Goal: Communication & Community: Connect with others

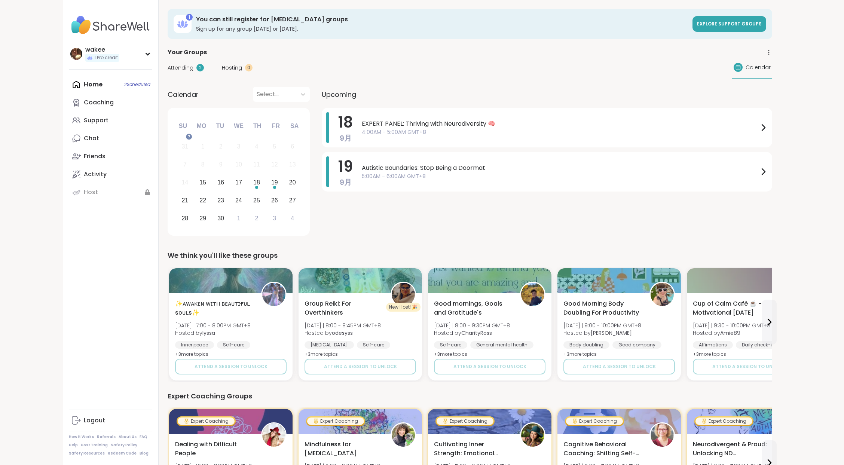
click at [152, 114] on div "Home 2 Scheduled Coaching Support Chat Friends Activity Host" at bounding box center [110, 139] width 83 height 126
click at [189, 30] on icon at bounding box center [183, 24] width 12 height 12
click at [254, 28] on div "1 You can still register for peer support groups Sign up for any group today or…" at bounding box center [470, 24] width 604 height 30
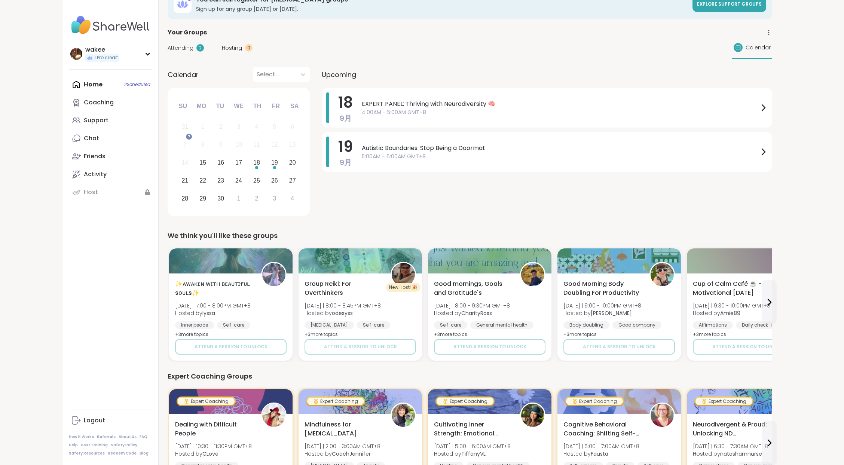
scroll to position [50, 0]
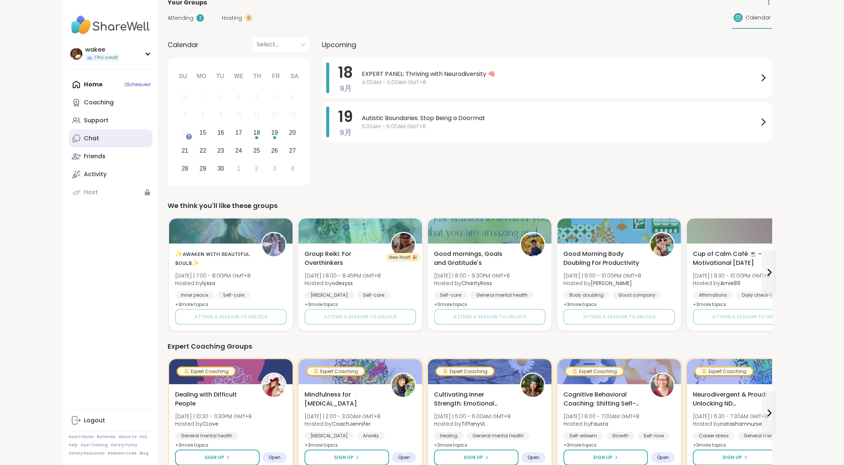
click at [99, 143] on div "Chat" at bounding box center [91, 138] width 15 height 8
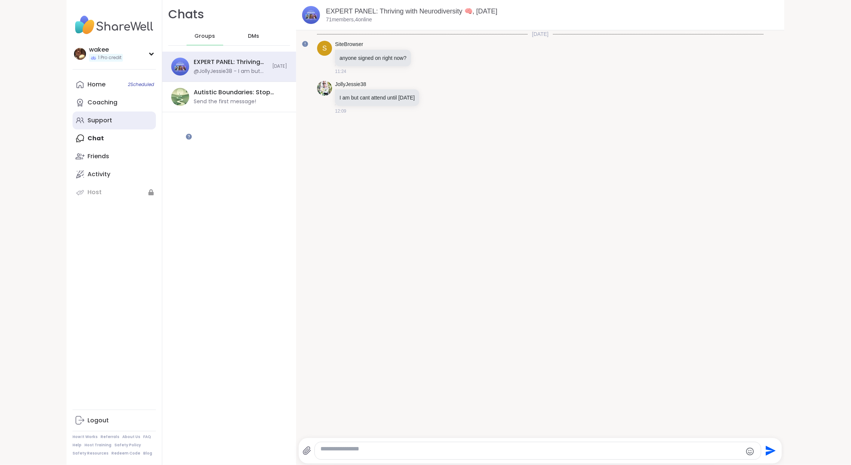
click at [141, 129] on link "Support" at bounding box center [114, 120] width 83 height 18
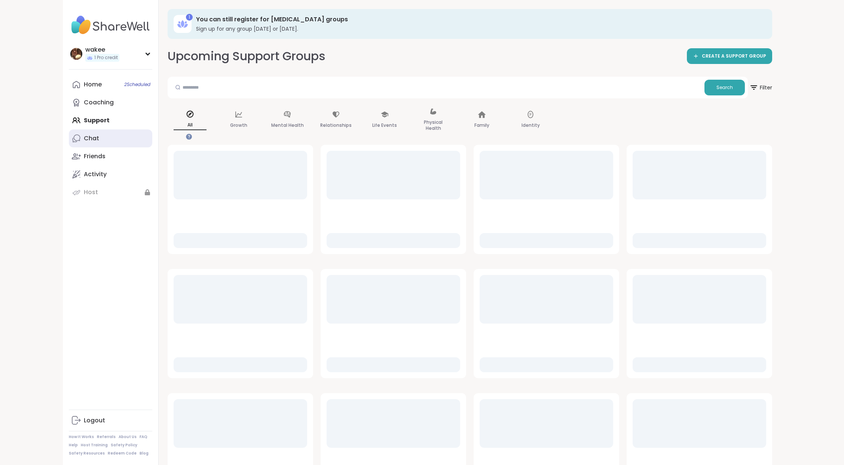
click at [123, 147] on link "Chat" at bounding box center [110, 138] width 83 height 18
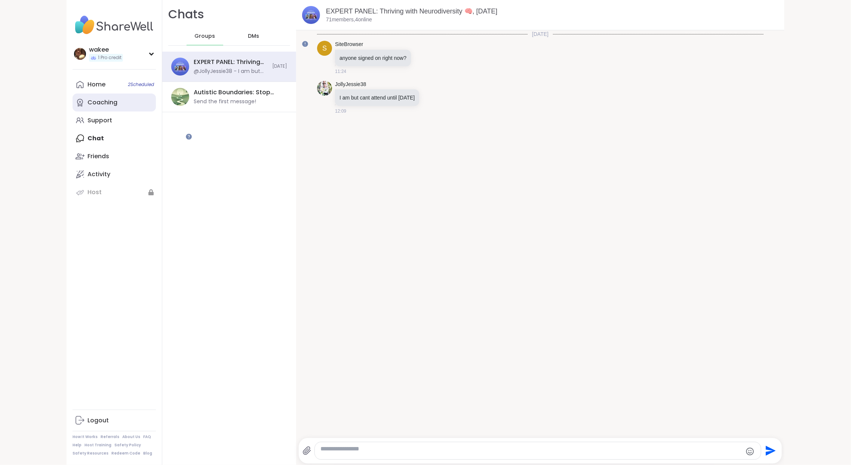
click at [117, 107] on div "Coaching" at bounding box center [103, 102] width 30 height 8
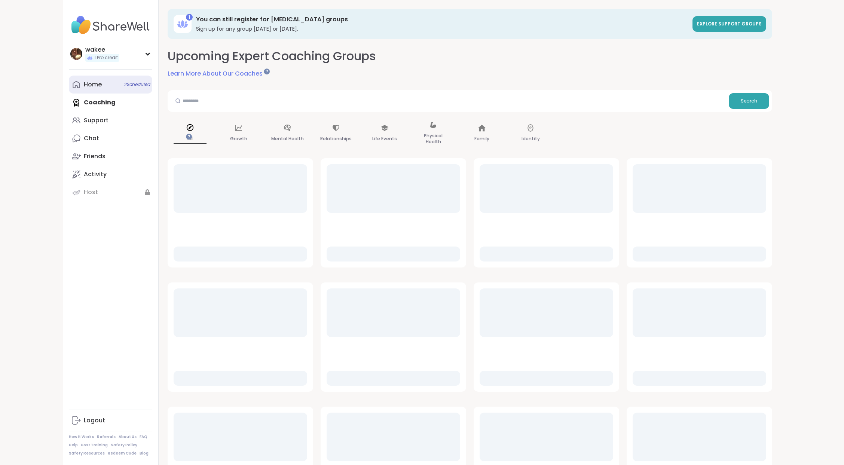
click at [102, 89] on div "Home 2 Scheduled" at bounding box center [93, 84] width 18 height 8
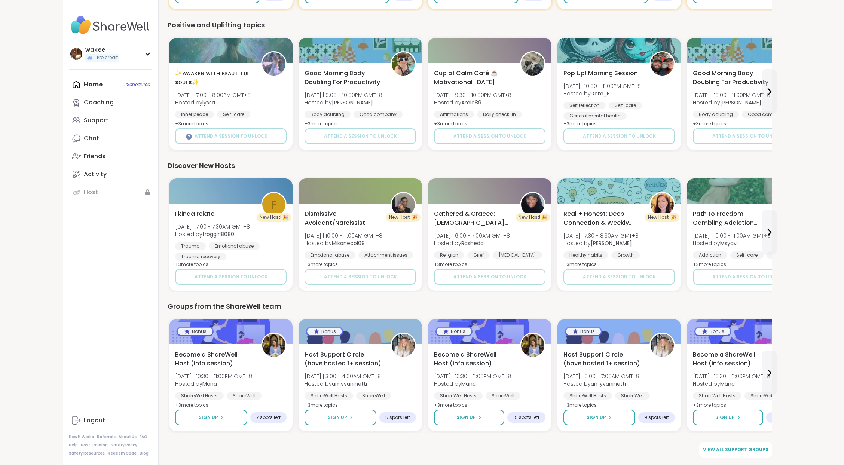
scroll to position [599, 0]
click at [126, 183] on link "Activity" at bounding box center [110, 174] width 83 height 18
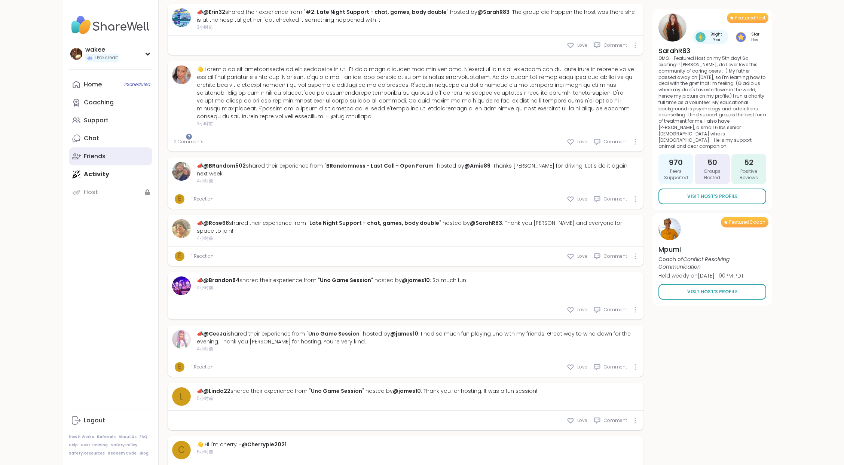
click at [139, 165] on link "Friends" at bounding box center [110, 156] width 83 height 18
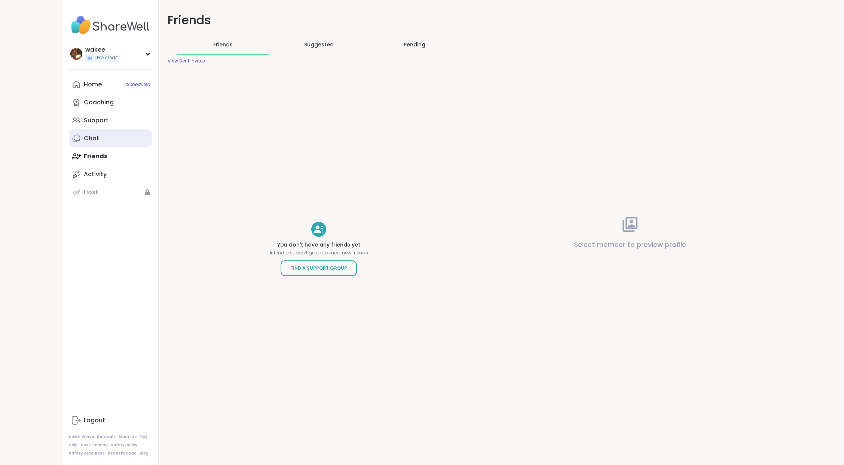
click at [138, 147] on link "Chat" at bounding box center [110, 138] width 83 height 18
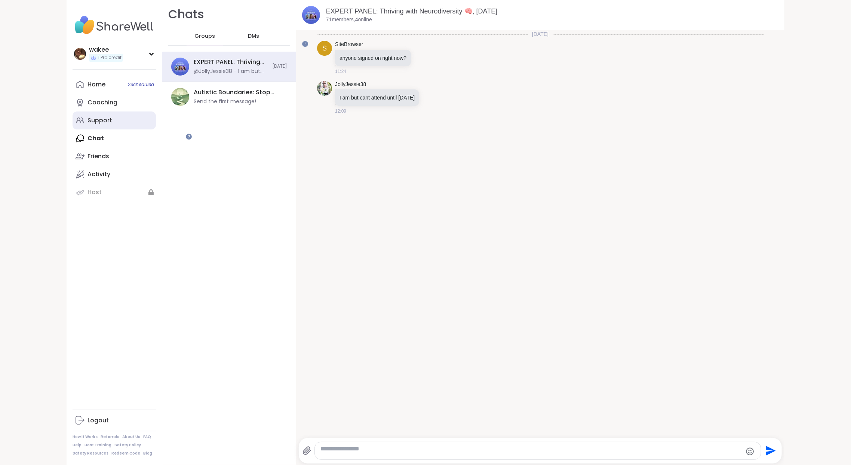
click at [146, 129] on link "Support" at bounding box center [114, 120] width 83 height 18
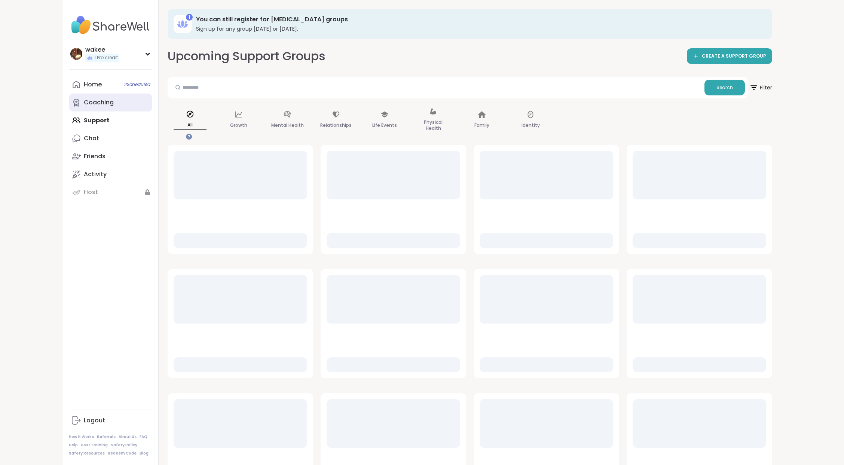
click at [114, 107] on div "Coaching" at bounding box center [99, 102] width 30 height 8
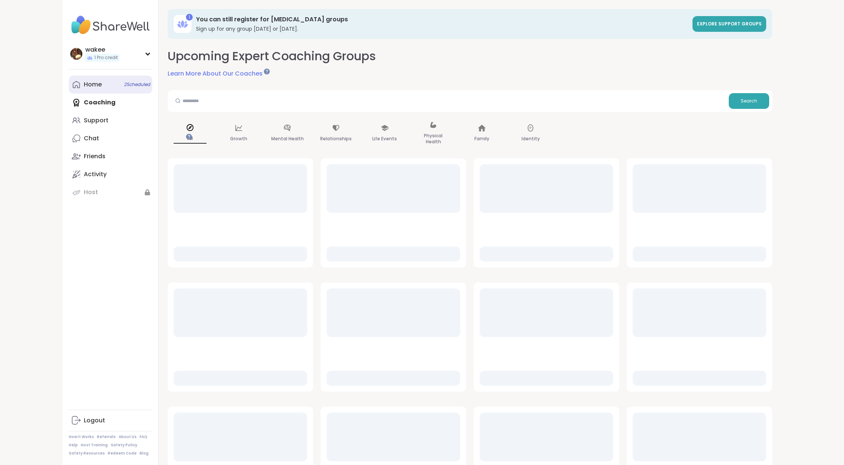
click at [119, 94] on link "Home 2 Scheduled" at bounding box center [110, 85] width 83 height 18
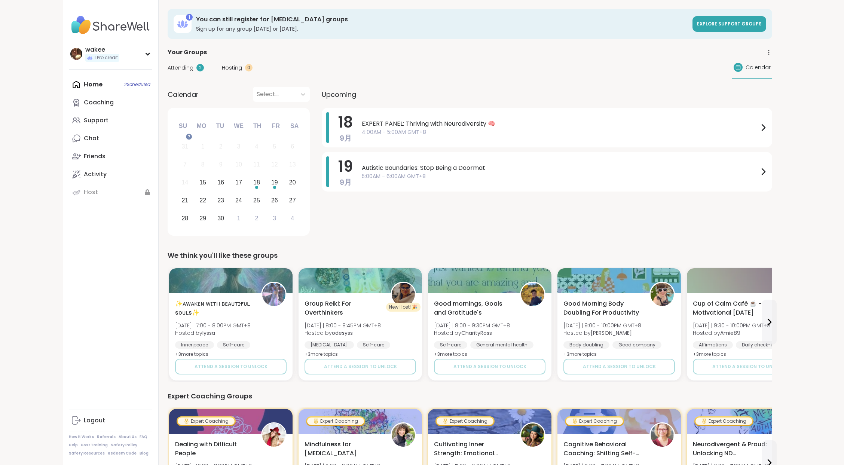
click at [609, 79] on div "Attending 2 Hosting 0 Calendar" at bounding box center [470, 68] width 604 height 22
click at [193, 72] on span "Attending" at bounding box center [181, 68] width 26 height 8
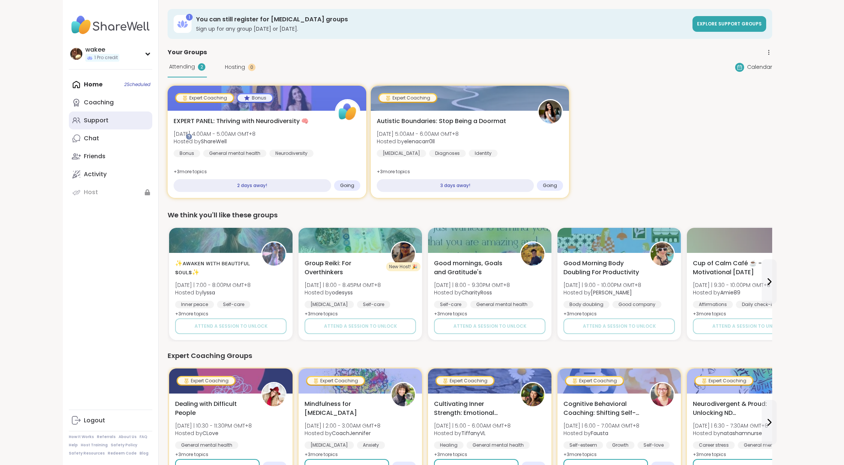
click at [139, 129] on link "Support" at bounding box center [110, 120] width 83 height 18
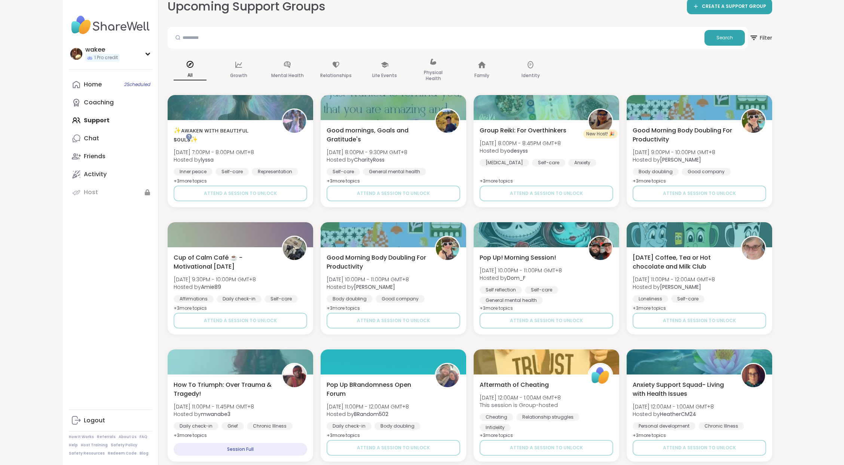
scroll to position [199, 0]
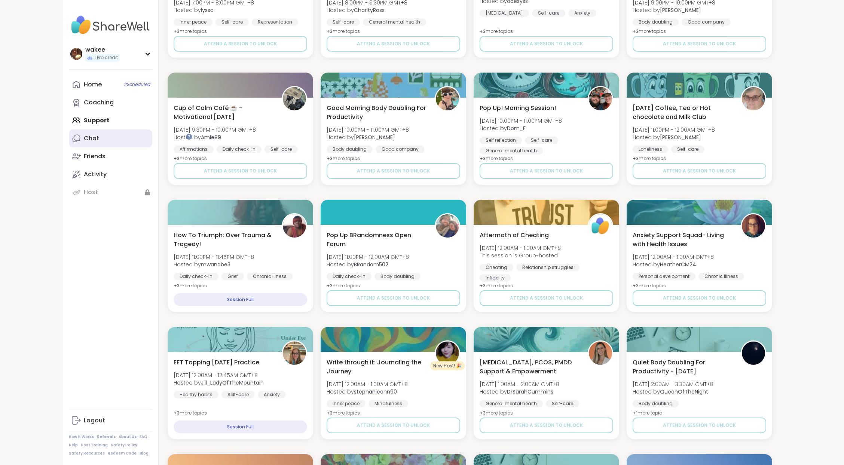
click at [137, 147] on link "Chat" at bounding box center [110, 138] width 83 height 18
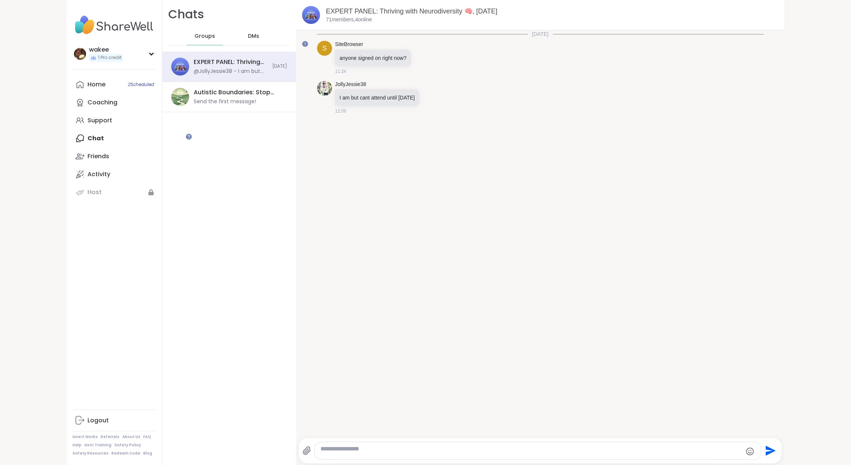
click at [223, 41] on div "Groups" at bounding box center [205, 36] width 37 height 18
click at [259, 40] on span "DMs" at bounding box center [253, 36] width 11 height 7
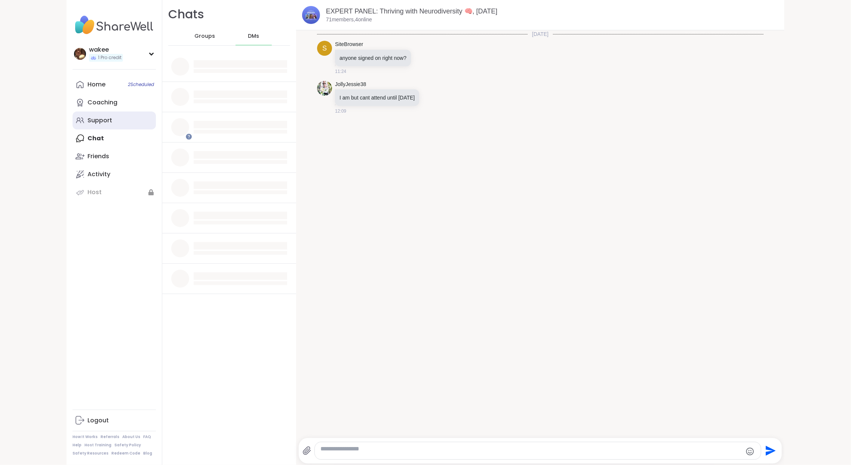
click at [142, 129] on link "Support" at bounding box center [114, 120] width 83 height 18
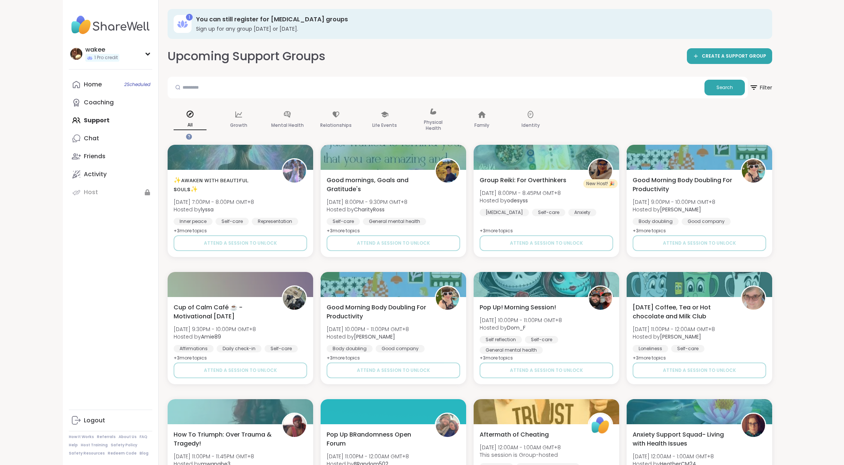
click at [193, 21] on div "1" at bounding box center [189, 17] width 7 height 7
click at [129, 183] on link "Activity" at bounding box center [110, 174] width 83 height 18
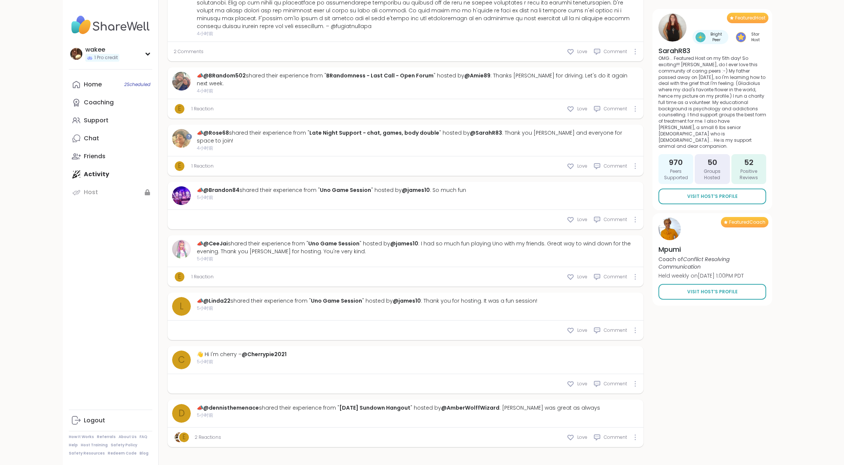
scroll to position [1436, 0]
click at [365, 61] on div "2 Comments Love Comment" at bounding box center [406, 51] width 476 height 19
click at [604, 55] on span "Comment" at bounding box center [615, 51] width 23 height 7
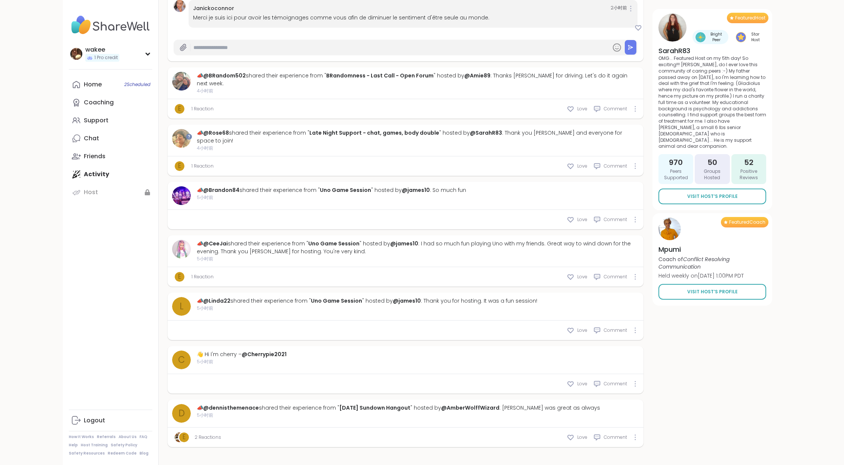
scroll to position [1585, 0]
drag, startPoint x: 320, startPoint y: 247, endPoint x: 251, endPoint y: 237, distance: 69.9
click at [251, 28] on div "Janickoconnor 2小时前 Merci je suis ici pour avoir les témoignages comme vous afin…" at bounding box center [413, 14] width 449 height 28
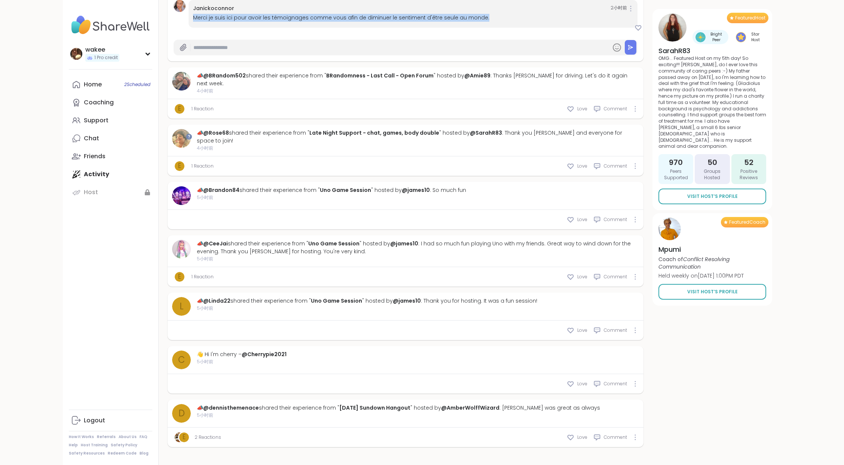
drag, startPoint x: 322, startPoint y: 245, endPoint x: 253, endPoint y: 235, distance: 69.2
click at [253, 22] on div "Merci je suis ici pour avoir les témoignages comme vous afin de diminuer le sen…" at bounding box center [413, 18] width 440 height 8
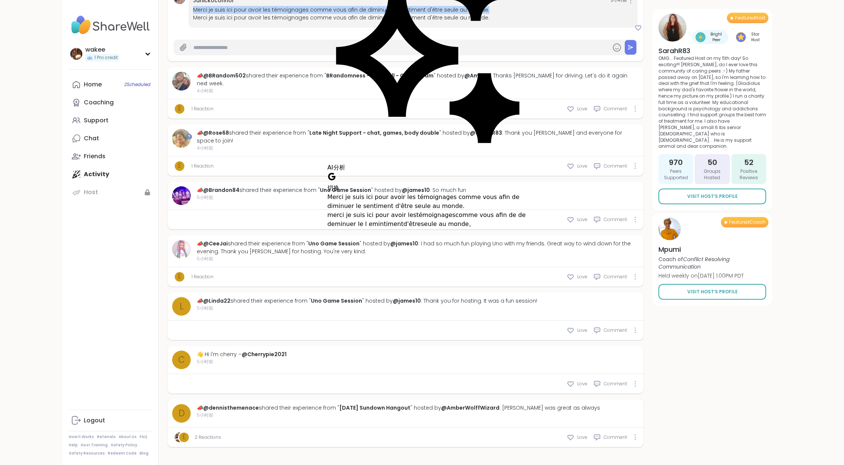
copy div "Merci je suis ici pour avoir les témoignages comme vous afin de diminuer le sen…"
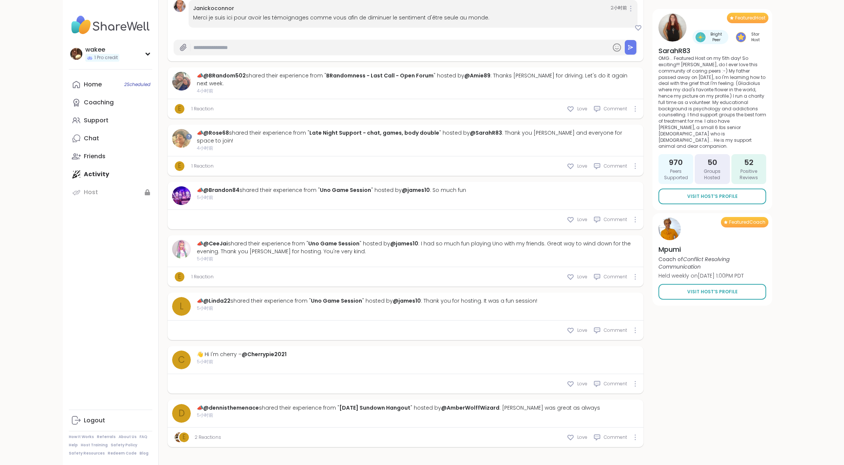
click at [234, 12] on link "Janickoconnor" at bounding box center [213, 7] width 41 height 7
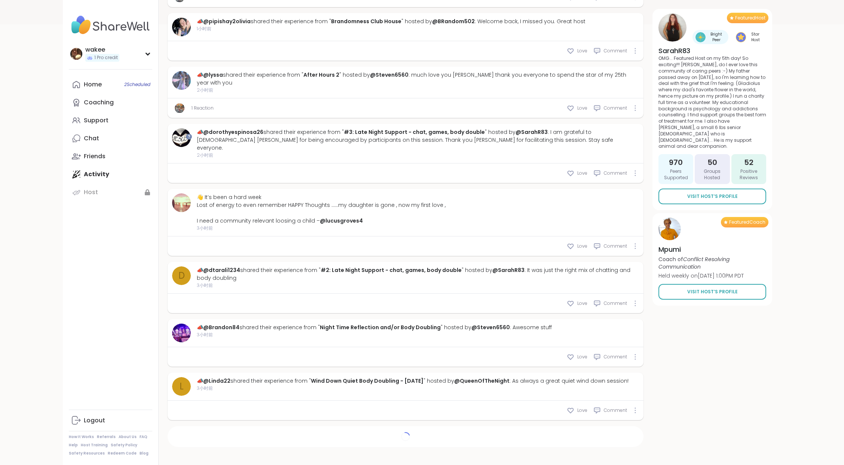
type textarea "*"
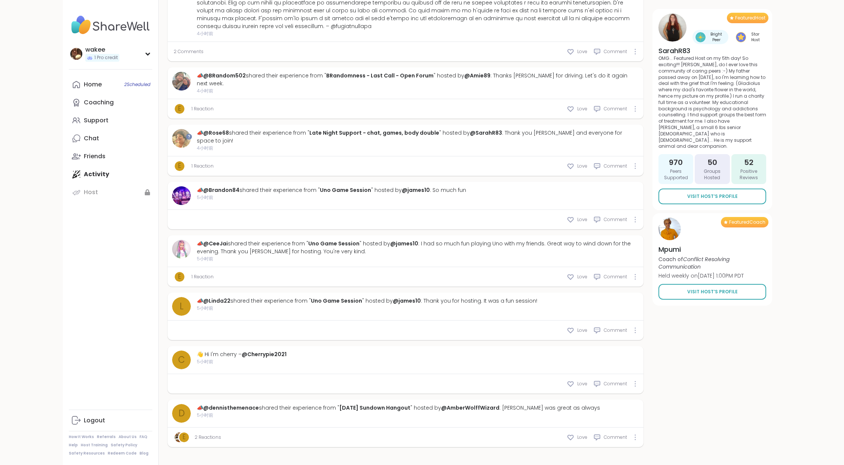
scroll to position [1436, 0]
click at [274, 30] on div at bounding box center [418, 2] width 442 height 55
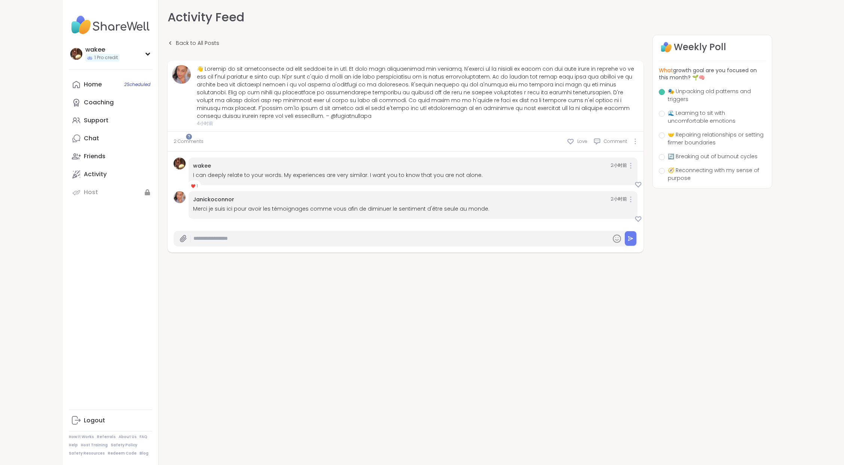
click at [708, 103] on span "🎭 Unpacking old patterns and triggers" at bounding box center [717, 96] width 98 height 16
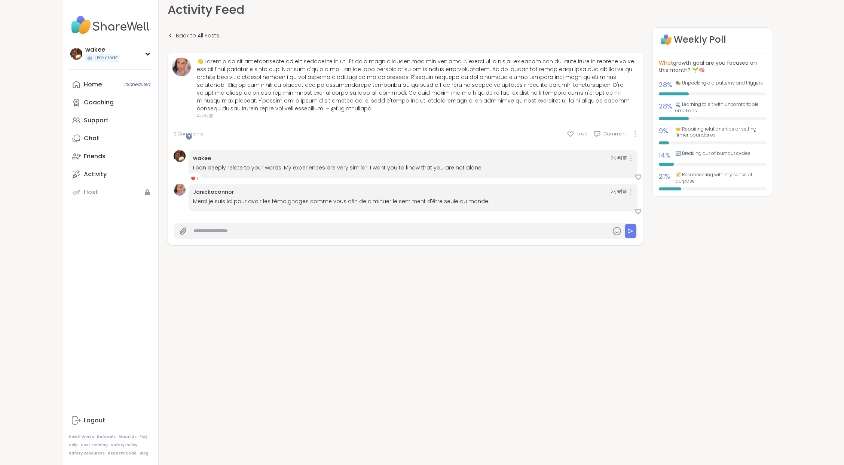
scroll to position [50, 0]
click at [211, 162] on link "wakee" at bounding box center [202, 157] width 18 height 7
click at [186, 162] on img at bounding box center [180, 156] width 12 height 12
click at [339, 238] on input "text" at bounding box center [400, 230] width 414 height 13
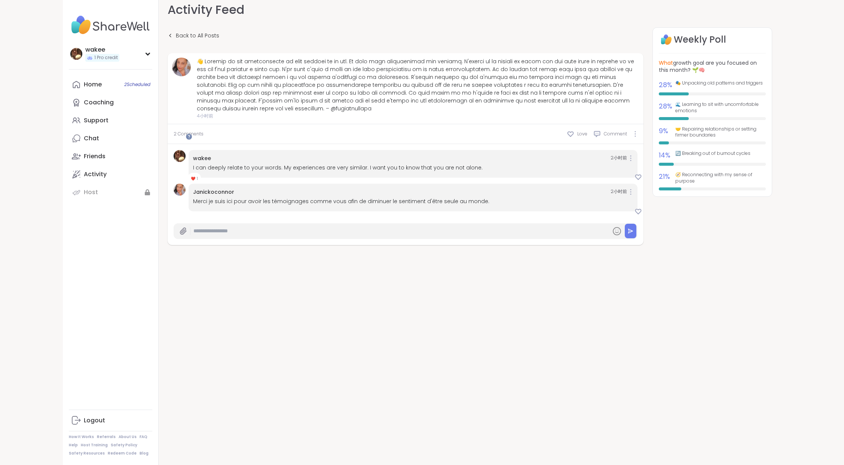
click at [234, 196] on link "Janickoconnor" at bounding box center [213, 191] width 41 height 7
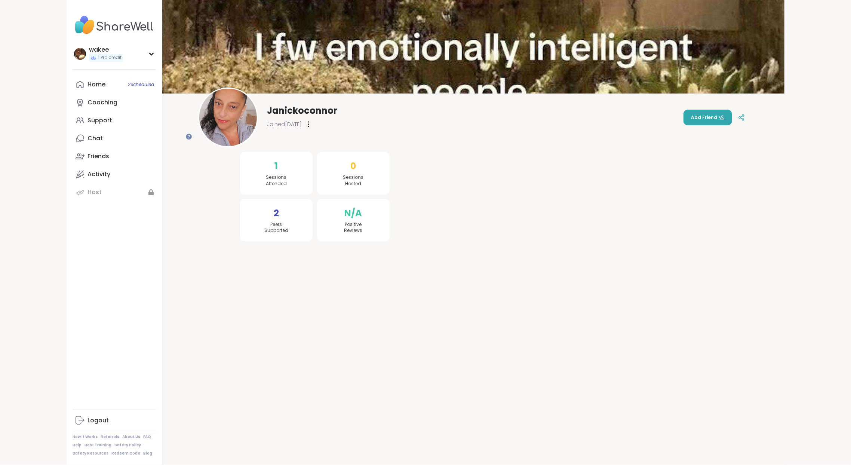
click at [309, 123] on icon at bounding box center [308, 124] width 1 height 6
click at [453, 202] on div at bounding box center [553, 188] width 308 height 106
click at [691, 117] on span "Add Friend" at bounding box center [708, 117] width 34 height 7
drag, startPoint x: 372, startPoint y: 18, endPoint x: 458, endPoint y: 32, distance: 87.6
click at [458, 26] on div "Friend request sent to Janickoconnor" at bounding box center [429, 18] width 108 height 16
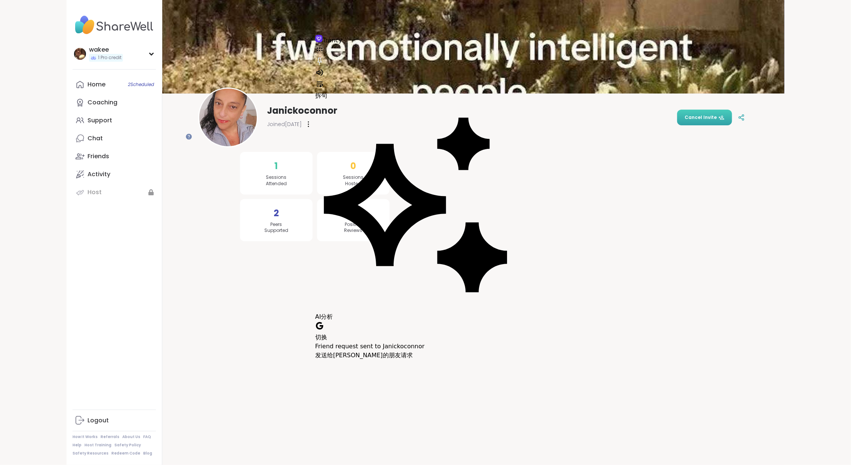
click at [503, 163] on div at bounding box center [553, 188] width 308 height 106
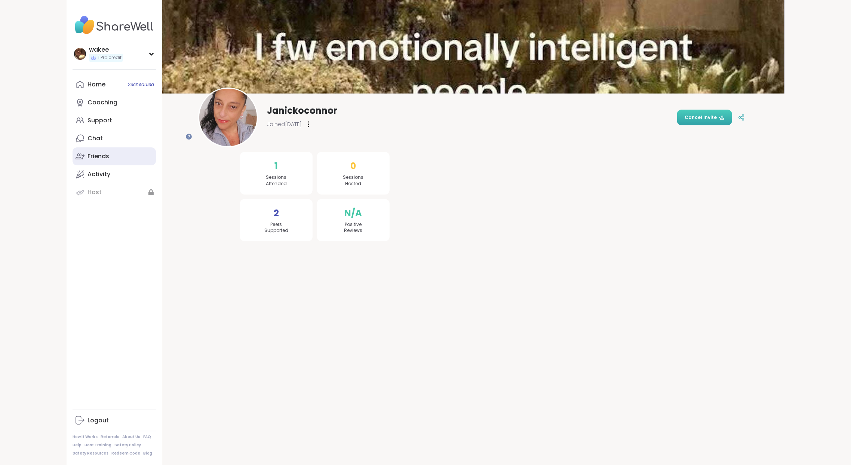
click at [138, 165] on link "Friends" at bounding box center [114, 156] width 83 height 18
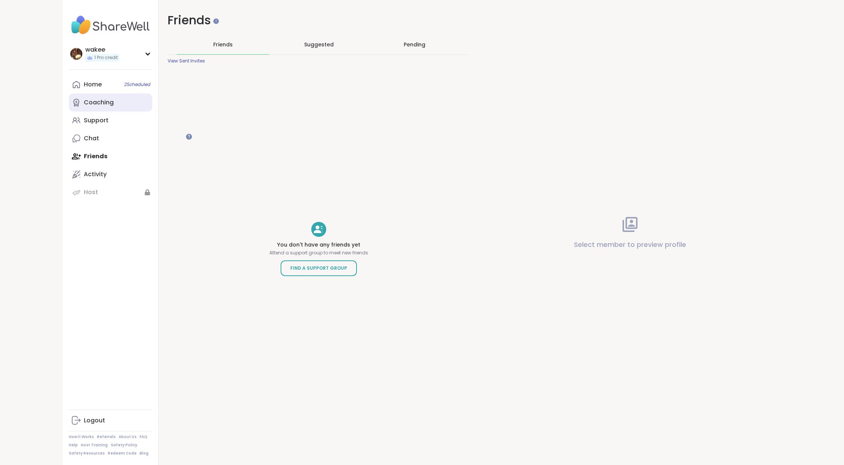
click at [152, 111] on link "Coaching" at bounding box center [110, 103] width 83 height 18
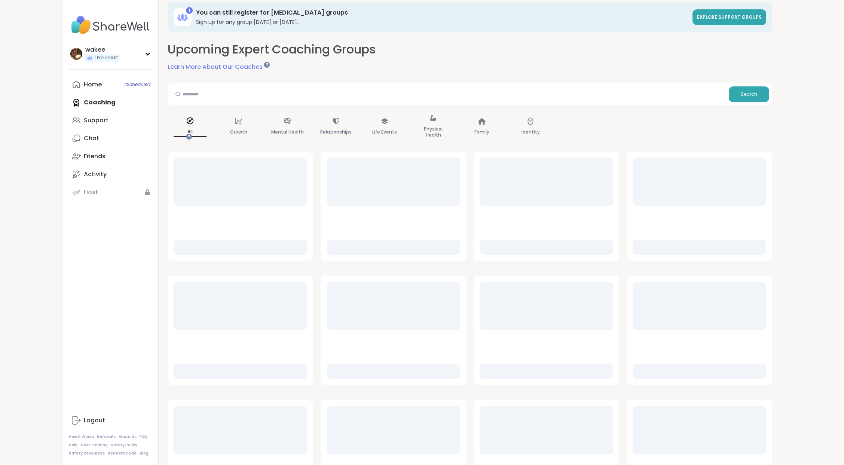
scroll to position [50, 0]
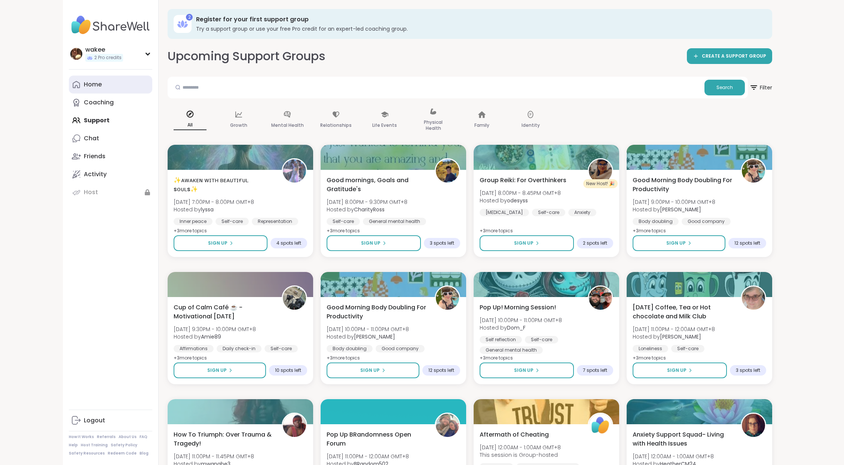
click at [102, 89] on div "Home" at bounding box center [93, 84] width 18 height 8
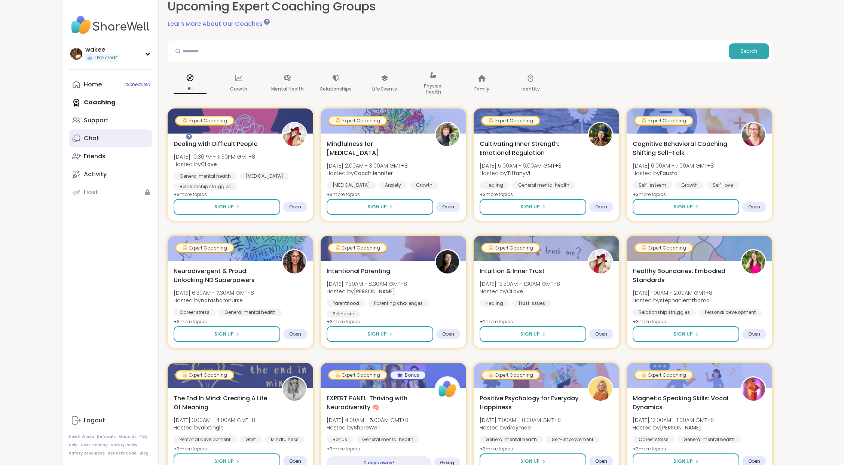
click at [129, 147] on link "Chat" at bounding box center [110, 138] width 83 height 18
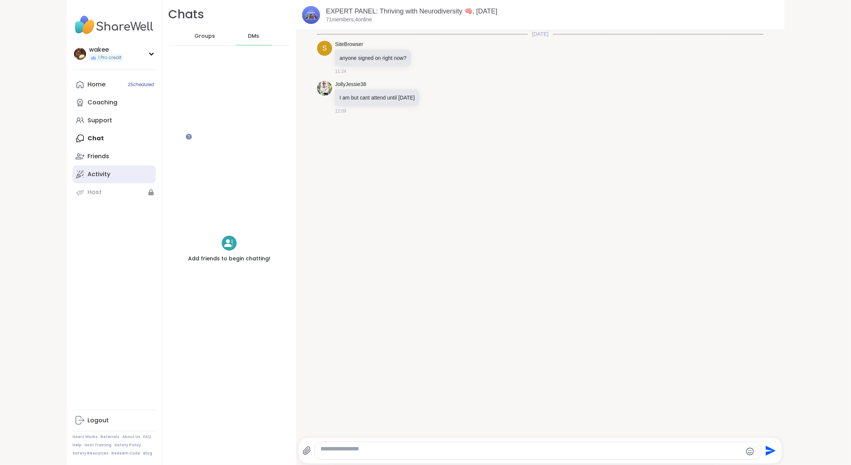
click at [141, 183] on link "Activity" at bounding box center [114, 174] width 83 height 18
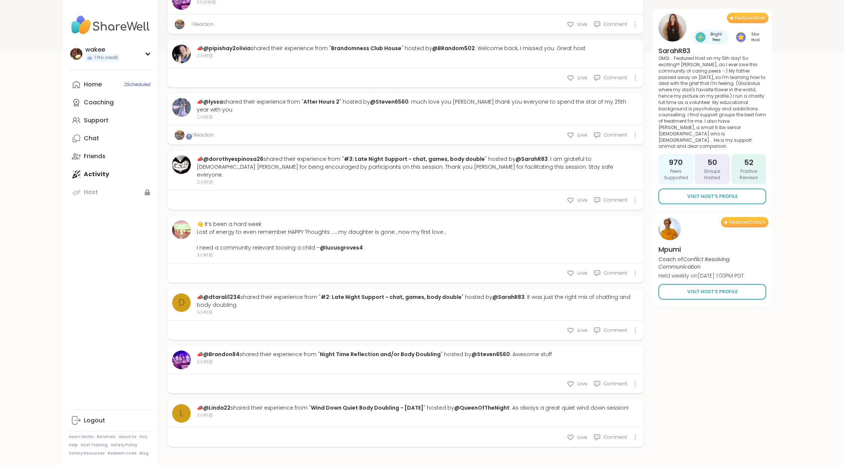
scroll to position [548, 0]
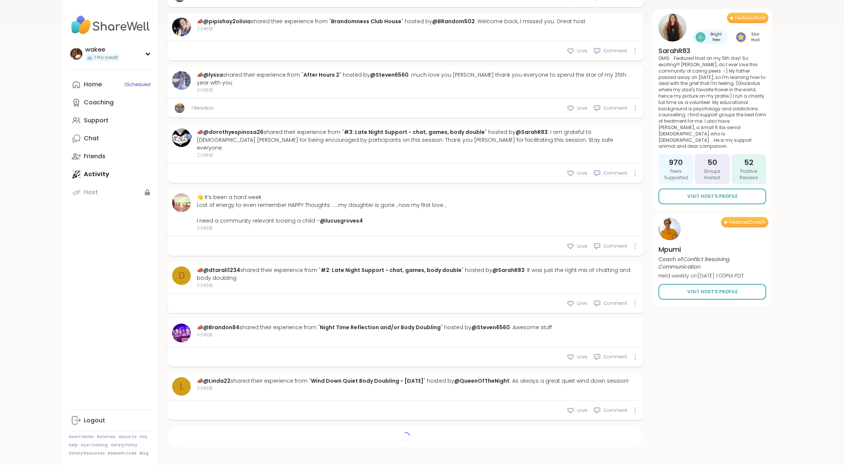
type textarea "*"
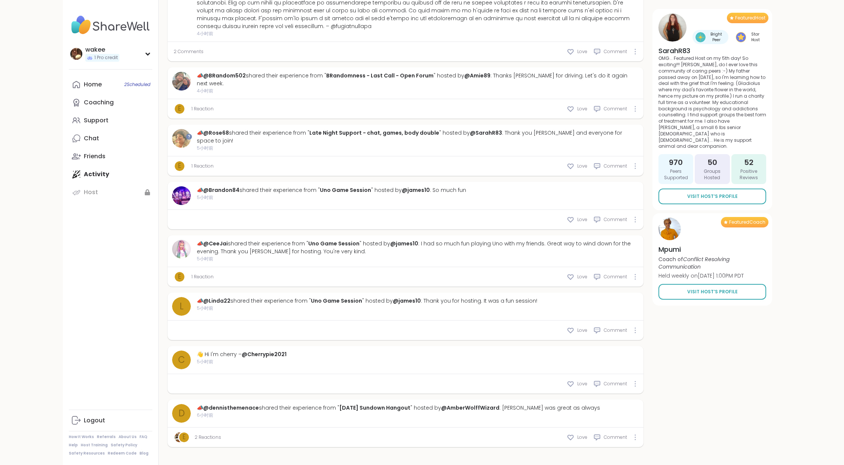
scroll to position [1450, 0]
click at [301, 30] on div at bounding box center [418, 2] width 442 height 55
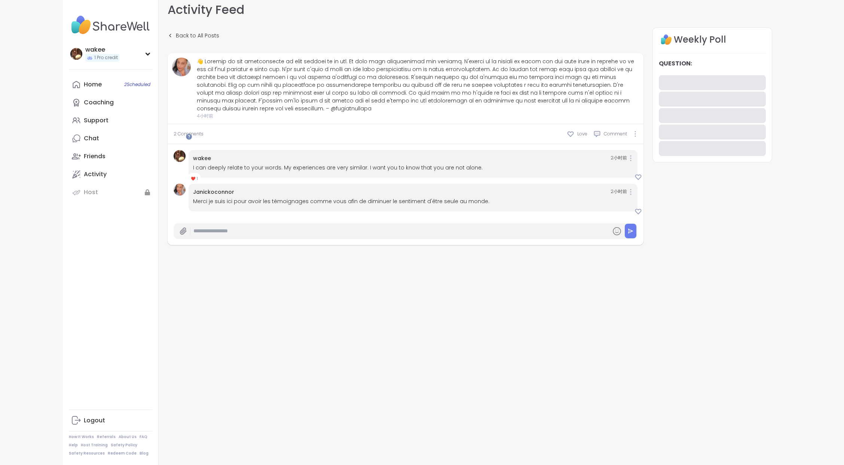
scroll to position [86, 0]
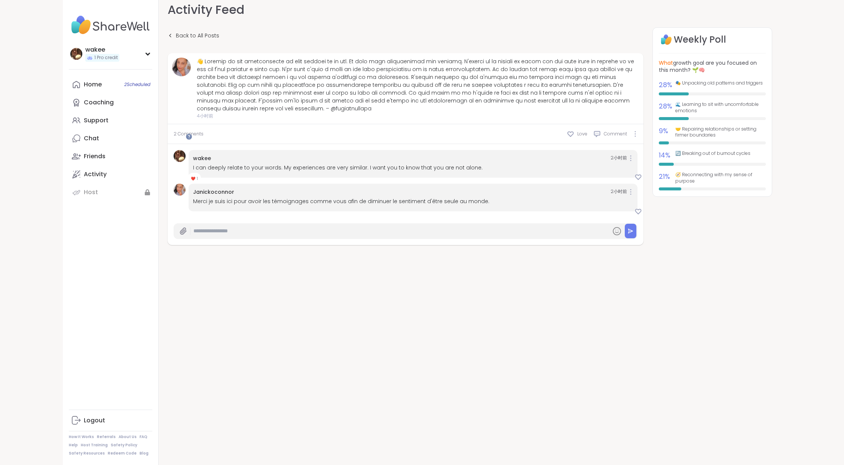
click at [443, 238] on input "text" at bounding box center [400, 230] width 414 height 13
paste input "**********"
click at [612, 236] on icon at bounding box center [616, 231] width 9 height 9
click at [614, 245] on div "4小时前 2 Comments Love Comment wakee 2小时前 I can deeply relate to your words. My e…" at bounding box center [406, 149] width 476 height 192
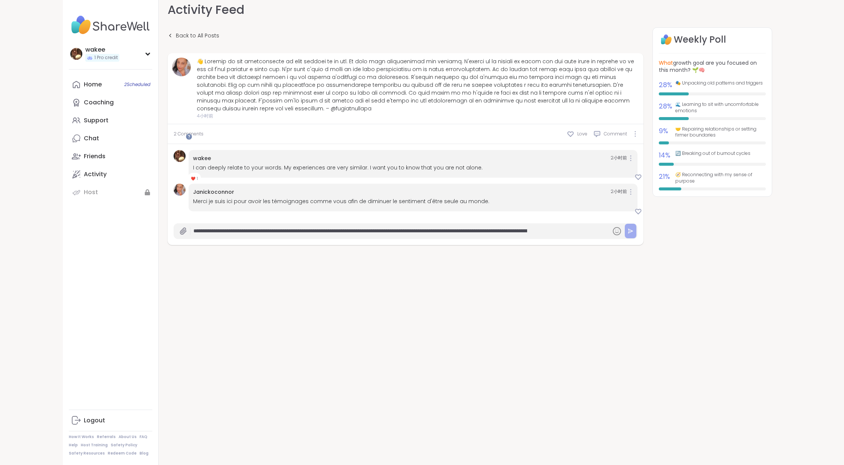
click at [625, 238] on button at bounding box center [631, 231] width 12 height 15
click at [398, 238] on input "text" at bounding box center [360, 230] width 334 height 13
paste input "text"
type input "**********"
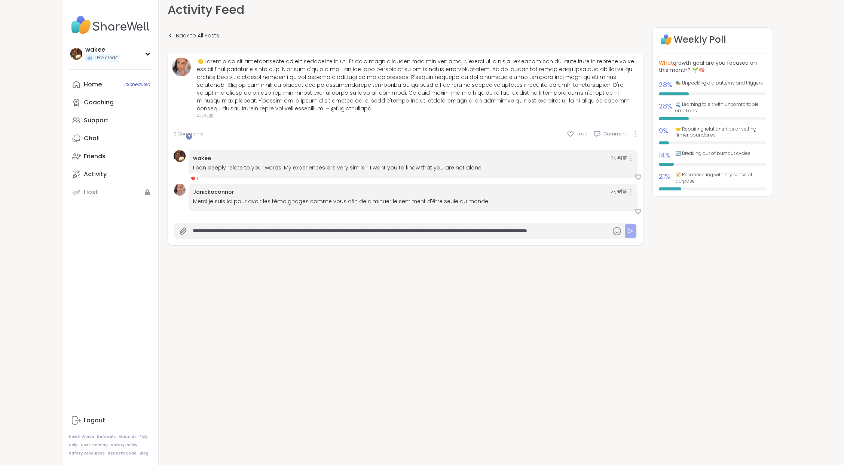
scroll to position [0, 0]
click at [628, 234] on icon at bounding box center [631, 231] width 6 height 6
click at [628, 161] on div at bounding box center [630, 158] width 4 height 6
click at [688, 288] on div "Weekly Poll What growth goal are you focused on this month? 🌱🧠 28 % 🎭 Unpacking…" at bounding box center [712, 172] width 120 height 290
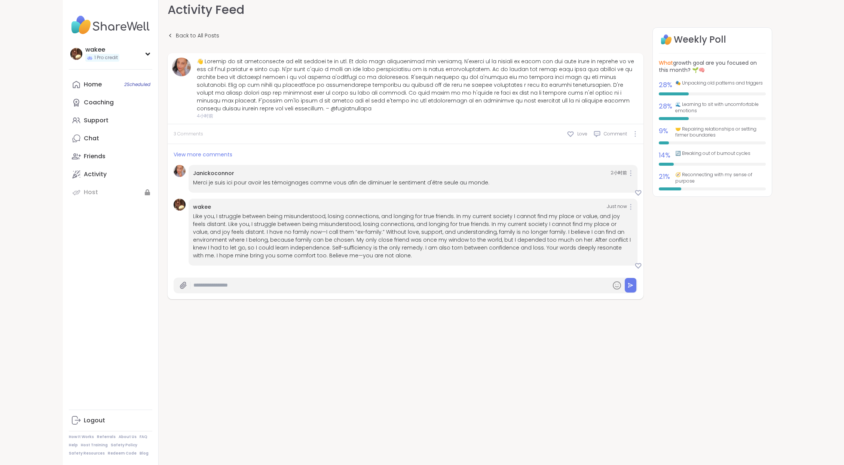
click at [203, 131] on span "3 Comments" at bounding box center [189, 134] width 30 height 7
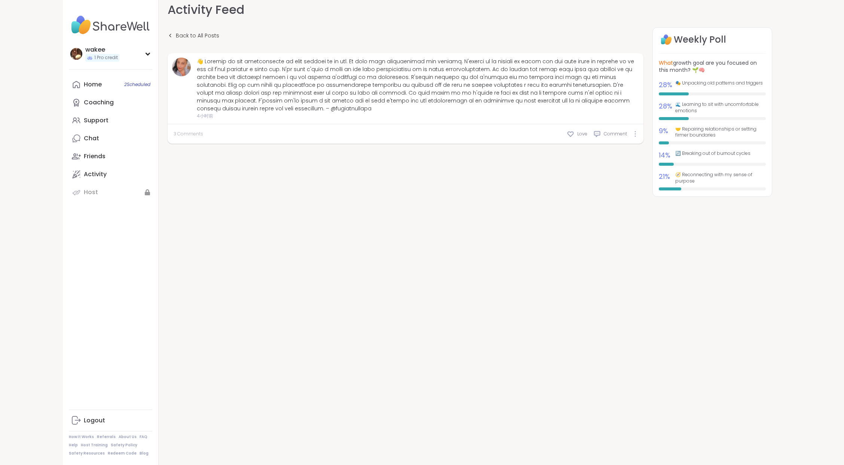
click at [203, 137] on span "3 Comments" at bounding box center [189, 134] width 30 height 7
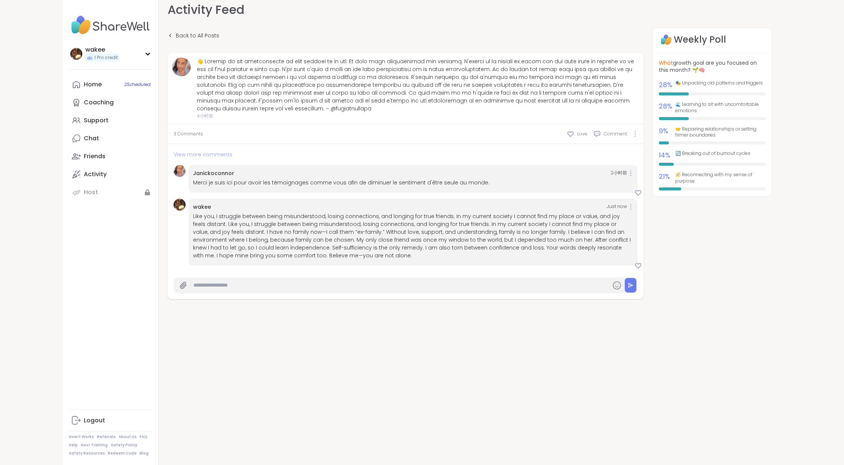
click at [232, 151] on span "View more comments" at bounding box center [203, 154] width 59 height 7
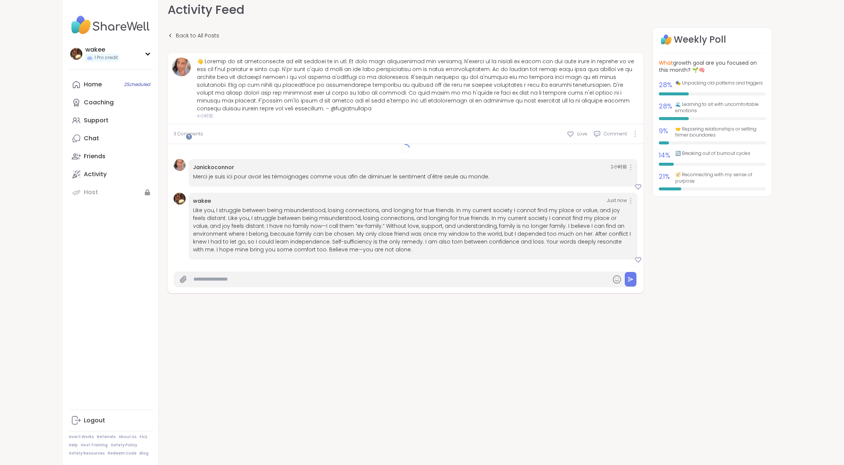
scroll to position [103, 0]
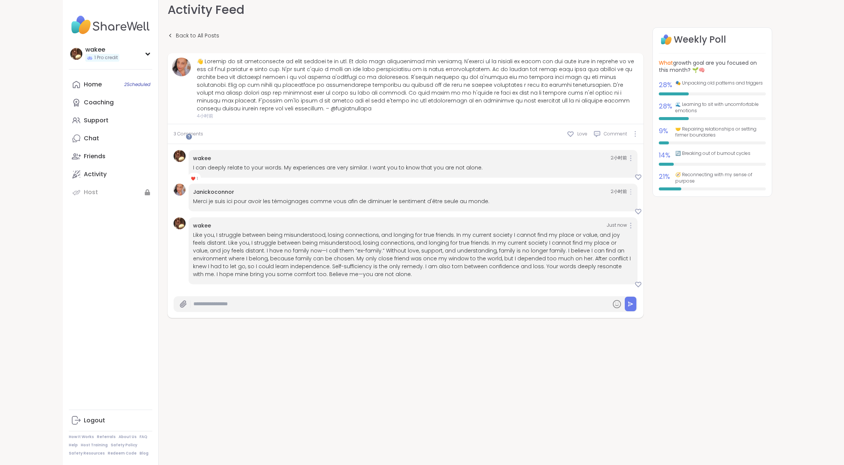
click at [628, 195] on div at bounding box center [630, 192] width 4 height 6
click at [664, 274] on div "Weekly Poll What growth goal are you focused on this month? 🌱🧠 28 % 🎭 Unpacking…" at bounding box center [712, 208] width 120 height 362
click at [630, 223] on icon at bounding box center [630, 226] width 1 height 6
click at [622, 234] on icon at bounding box center [625, 237] width 7 height 7
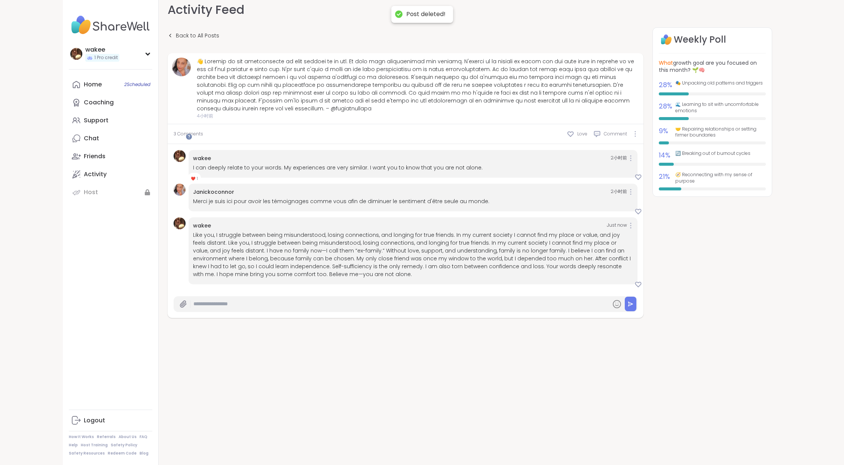
scroll to position [86, 0]
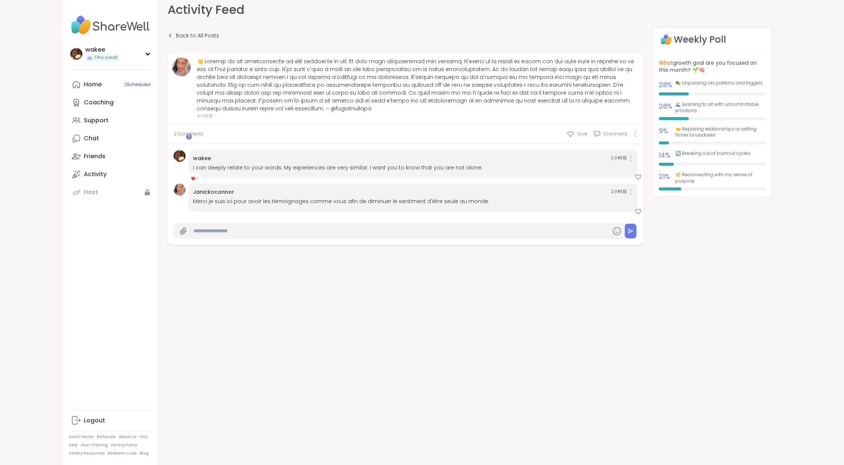
click at [548, 238] on input "text" at bounding box center [400, 230] width 414 height 13
paste input "**********"
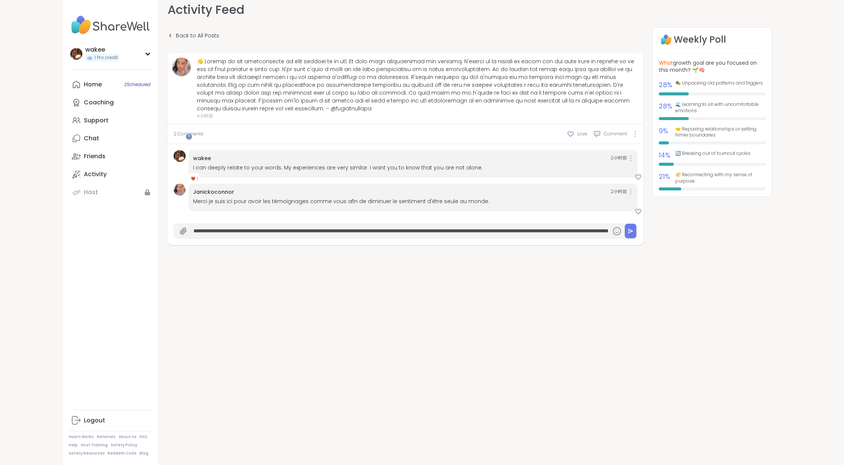
scroll to position [0, 2465]
type input "**********"
click at [625, 238] on button at bounding box center [631, 231] width 12 height 15
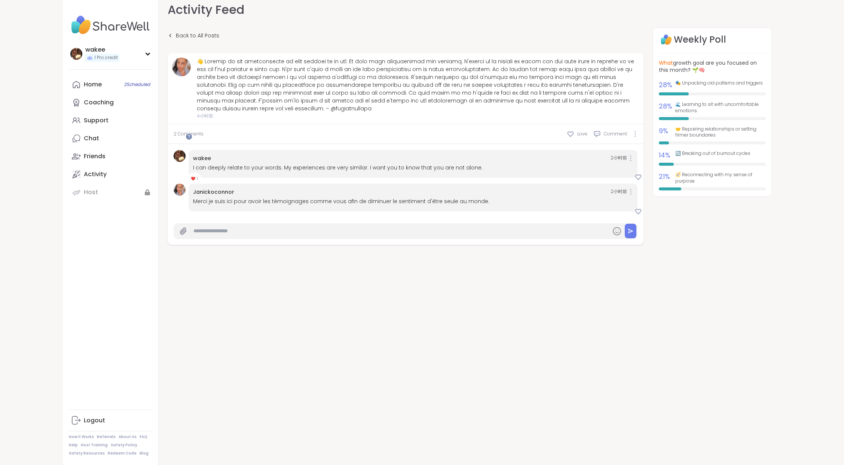
scroll to position [86, 0]
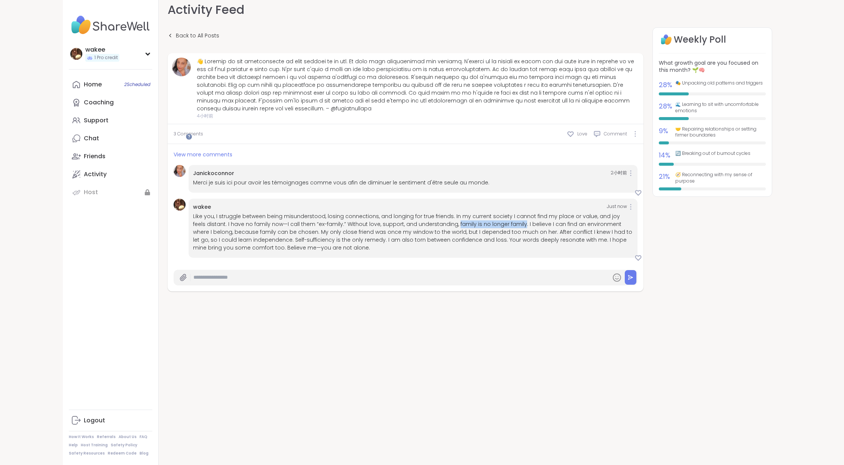
drag, startPoint x: 303, startPoint y: 255, endPoint x: 553, endPoint y: 241, distance: 249.5
click at [553, 241] on div "Like you, I struggle between being misunderstood, losing connections, and longi…" at bounding box center [413, 231] width 440 height 39
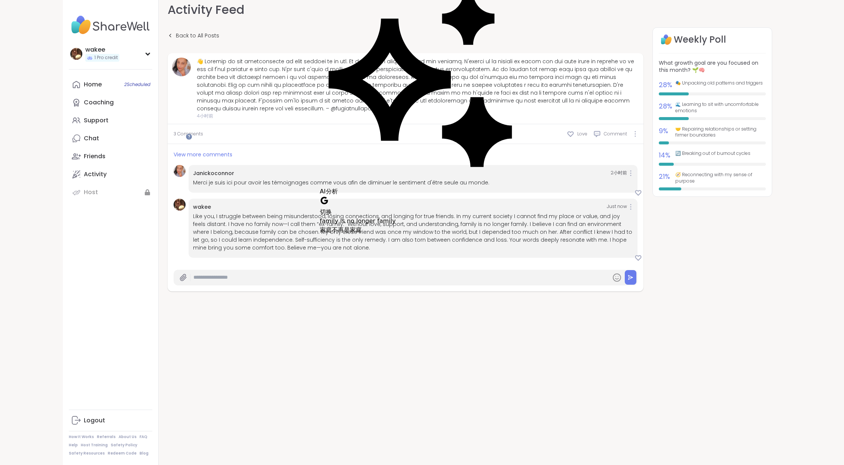
click at [341, 252] on div "Like you, I struggle between being misunderstood, losing connections, and longi…" at bounding box center [413, 231] width 440 height 39
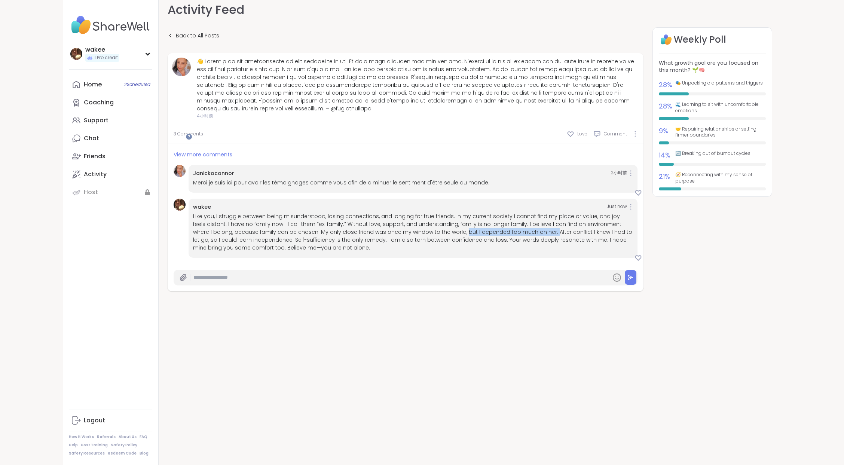
drag, startPoint x: 500, startPoint y: 266, endPoint x: 268, endPoint y: 279, distance: 232.3
click at [268, 252] on div "Like you, I struggle between being misunderstood, losing connections, and longi…" at bounding box center [413, 231] width 440 height 39
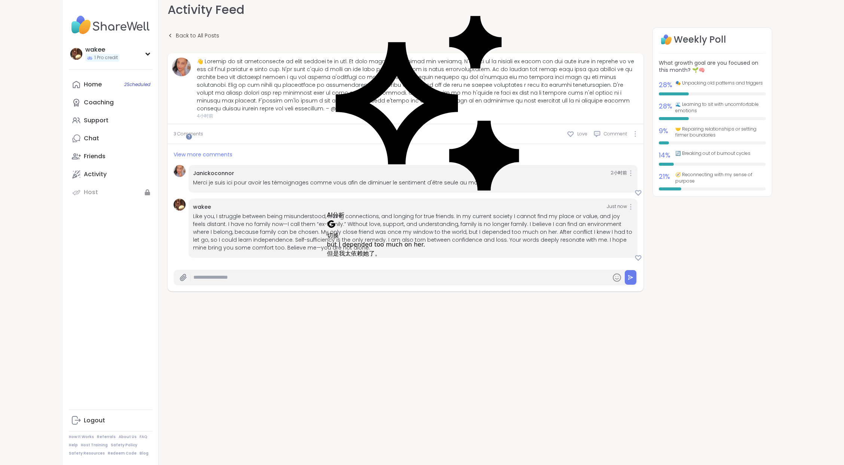
click at [275, 252] on div "Like you, I struggle between being misunderstood, losing connections, and longi…" at bounding box center [413, 231] width 440 height 39
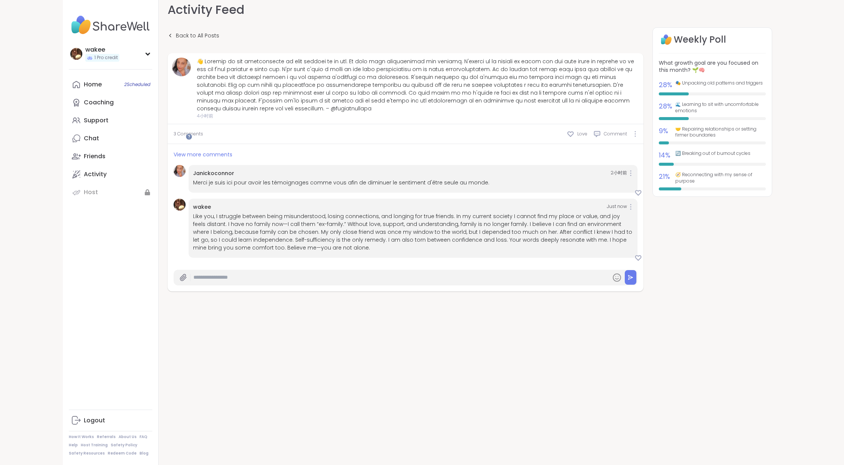
click at [295, 252] on div "Like you, I struggle between being misunderstood, losing connections, and longi…" at bounding box center [413, 231] width 440 height 39
drag, startPoint x: 302, startPoint y: 290, endPoint x: 270, endPoint y: 282, distance: 33.4
click at [270, 252] on div "Like you, I struggle between being misunderstood, losing connections, and longi…" at bounding box center [413, 231] width 440 height 39
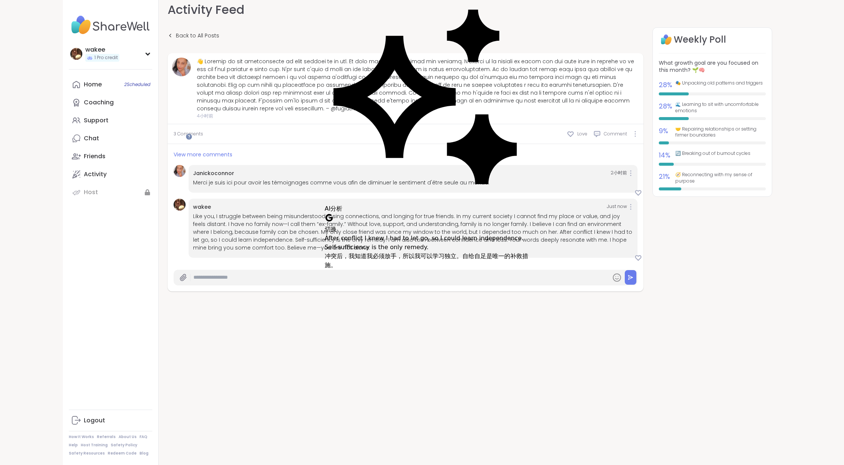
click at [326, 252] on div "Like you, I struggle between being misunderstood, losing connections, and longi…" at bounding box center [413, 231] width 440 height 39
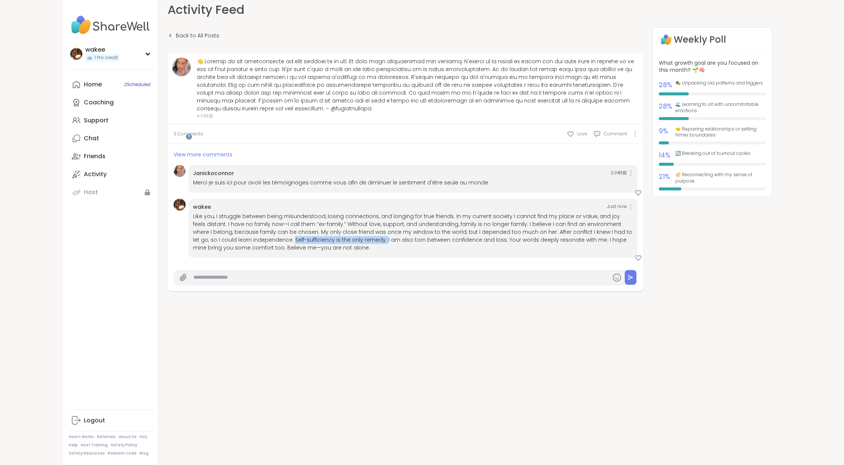
drag, startPoint x: 303, startPoint y: 289, endPoint x: 525, endPoint y: 278, distance: 222.1
click at [525, 252] on div "Like you, I struggle between being misunderstood, losing connections, and longi…" at bounding box center [413, 231] width 440 height 39
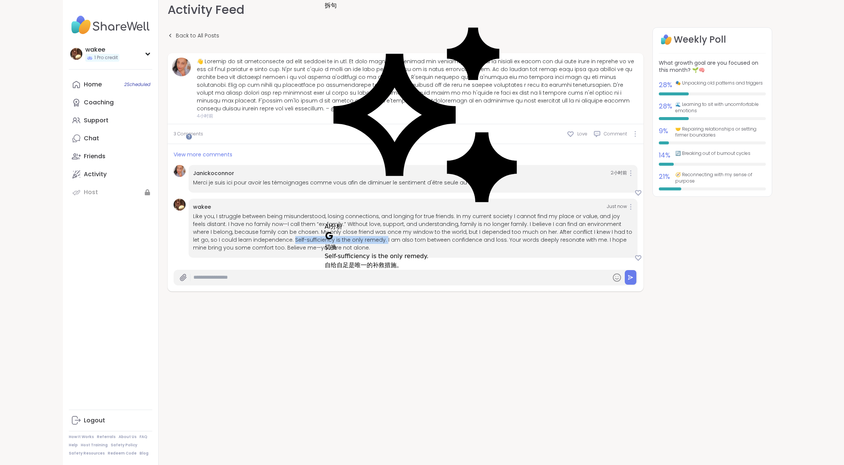
click at [526, 252] on div "Like you, I struggle between being misunderstood, losing connections, and longi…" at bounding box center [413, 231] width 440 height 39
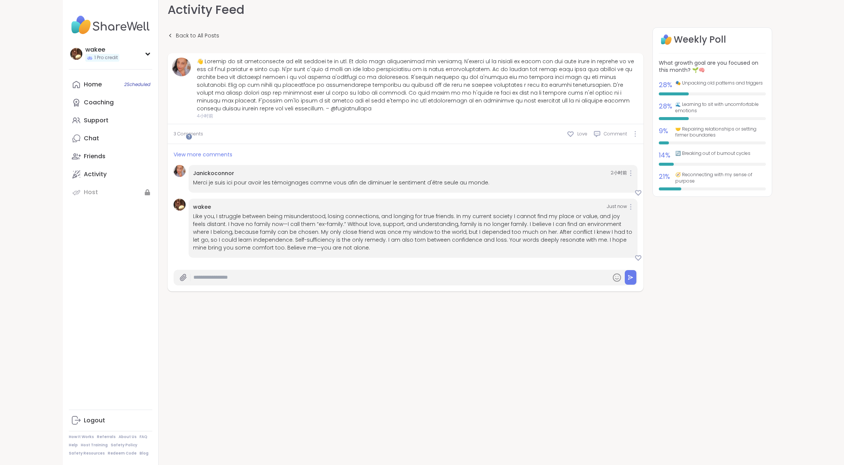
click at [523, 252] on div "Like you, I struggle between being misunderstood, losing connections, and longi…" at bounding box center [413, 231] width 440 height 39
drag, startPoint x: 302, startPoint y: 289, endPoint x: 476, endPoint y: 286, distance: 174.0
click at [476, 252] on div "Like you, I struggle between being misunderstood, losing connections, and longi…" at bounding box center [413, 231] width 440 height 39
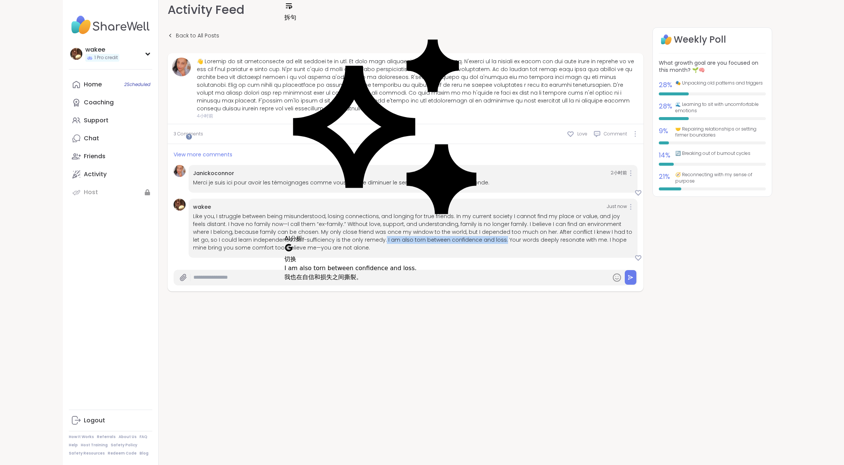
click at [304, 252] on div "Like you, I struggle between being misunderstood, losing connections, and longi…" at bounding box center [413, 231] width 440 height 39
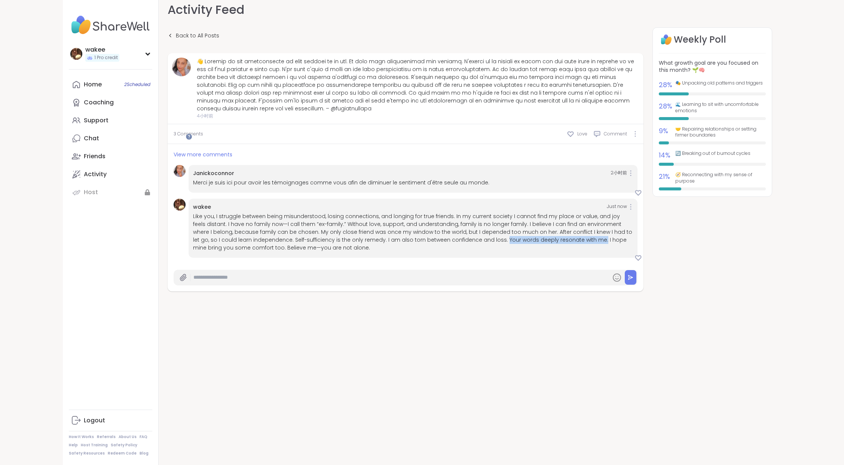
drag, startPoint x: 478, startPoint y: 290, endPoint x: 266, endPoint y: 304, distance: 212.2
click at [266, 252] on div "Like you, I struggle between being misunderstood, losing connections, and longi…" at bounding box center [413, 231] width 440 height 39
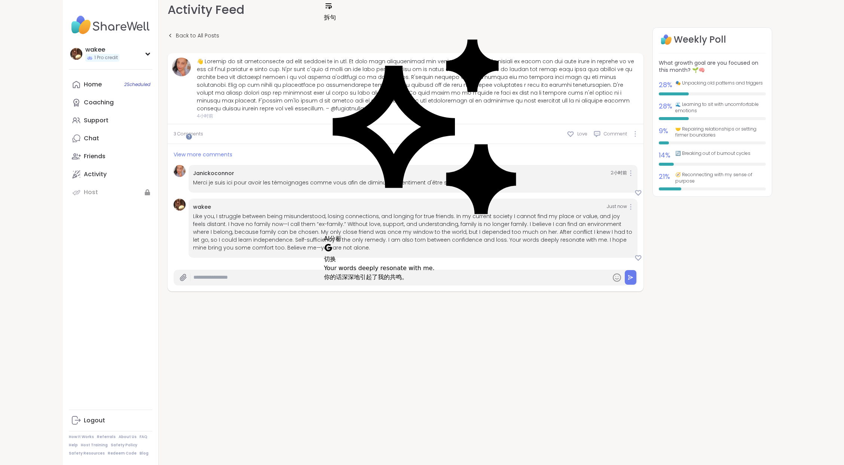
click at [383, 252] on div "Like you, I struggle between being misunderstood, losing connections, and longi…" at bounding box center [413, 231] width 440 height 39
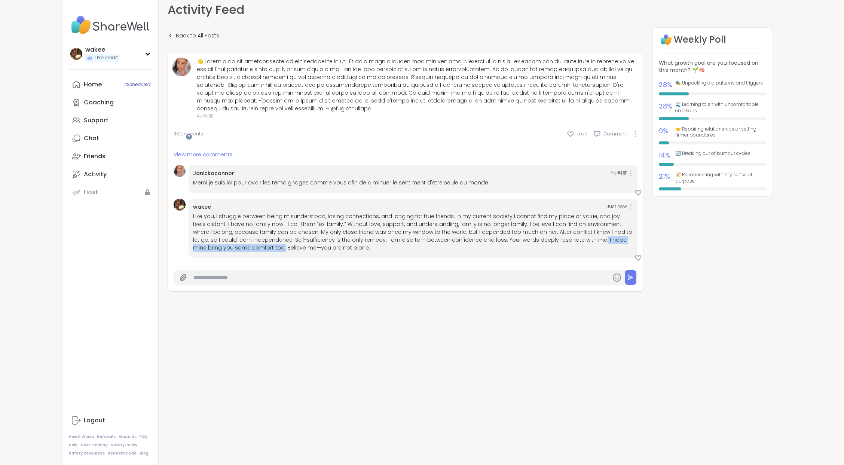
drag, startPoint x: 267, startPoint y: 298, endPoint x: 428, endPoint y: 299, distance: 161.2
click at [428, 252] on div "Like you, I struggle between being misunderstood, losing connections, and longi…" at bounding box center [413, 231] width 440 height 39
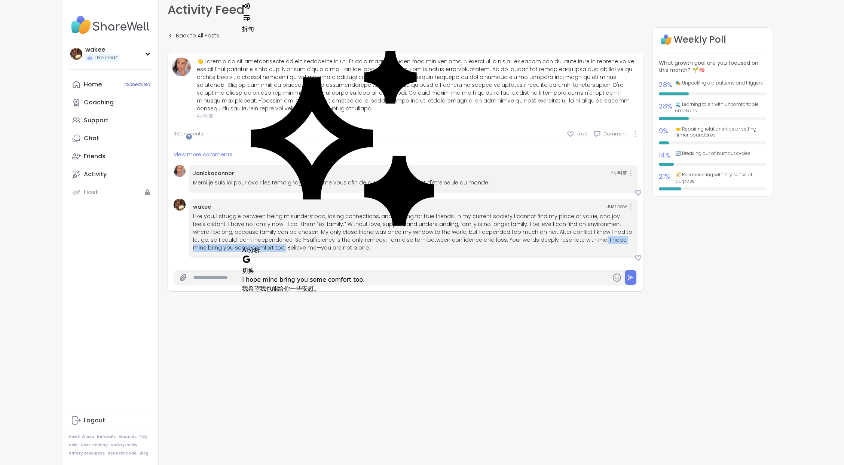
click at [419, 252] on div "Like you, I struggle between being misunderstood, losing connections, and longi…" at bounding box center [413, 231] width 440 height 39
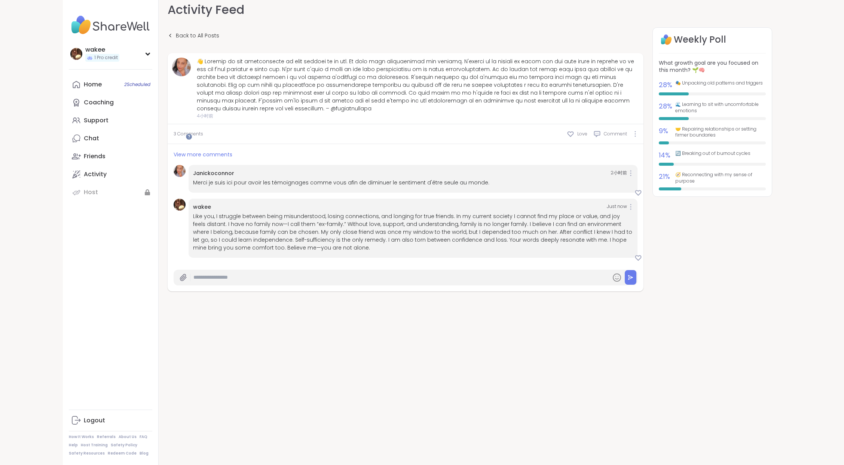
click at [426, 252] on div "Like you, I struggle between being misunderstood, losing connections, and longi…" at bounding box center [413, 231] width 440 height 39
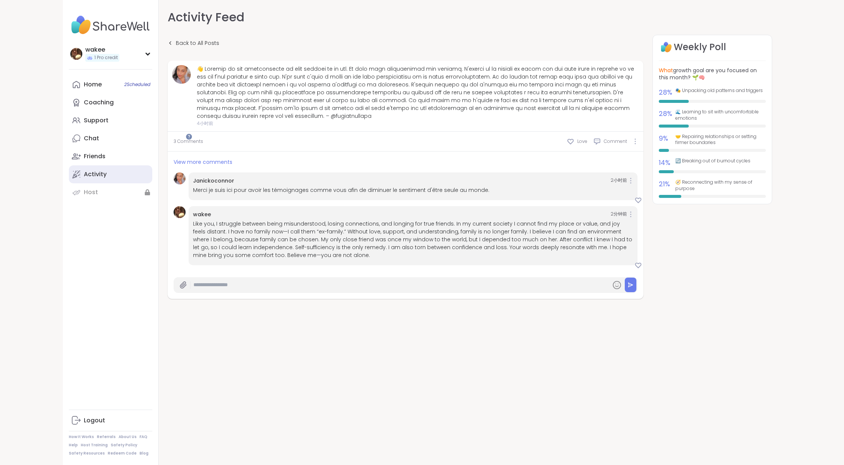
click at [141, 183] on link "Activity" at bounding box center [110, 174] width 83 height 18
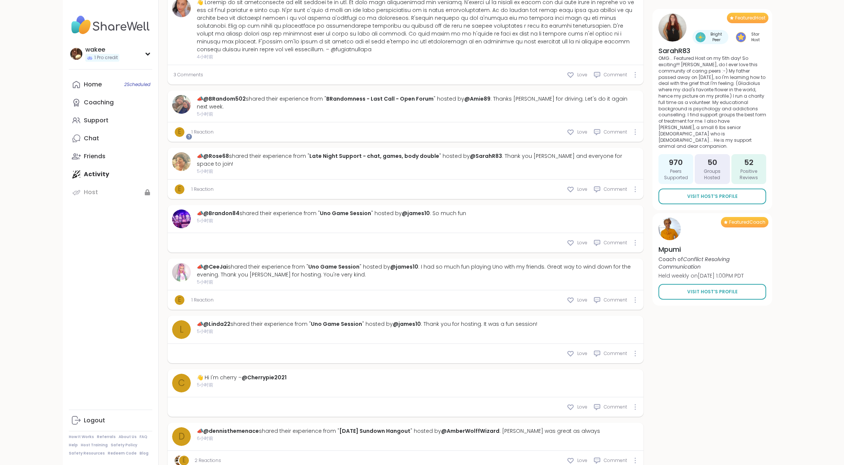
scroll to position [1037, 0]
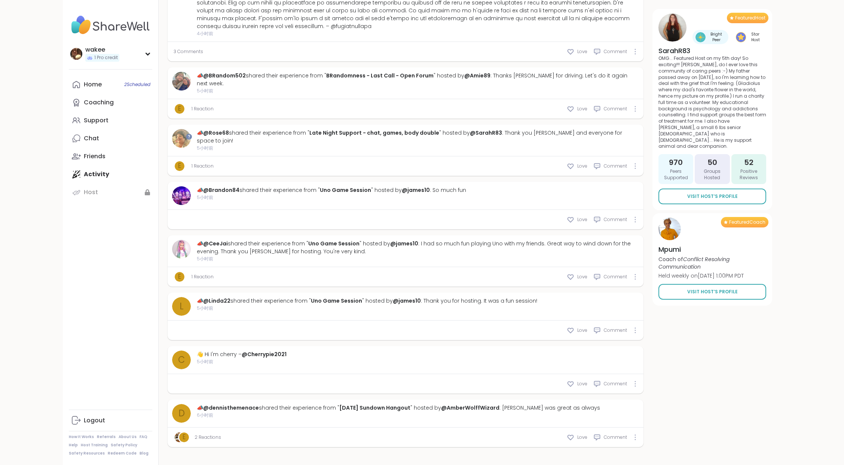
drag, startPoint x: 310, startPoint y: 240, endPoint x: 515, endPoint y: 253, distance: 204.6
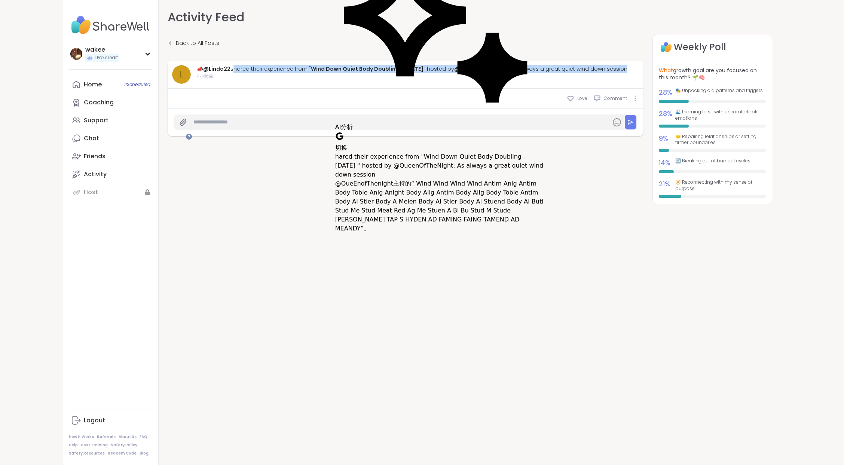
drag, startPoint x: 516, startPoint y: 110, endPoint x: 309, endPoint y: 96, distance: 207.7
click at [309, 73] on div "📣 @Linda22 shared their experience from " Wind Down Quiet Body Doubling - Sunda…" at bounding box center [413, 69] width 432 height 8
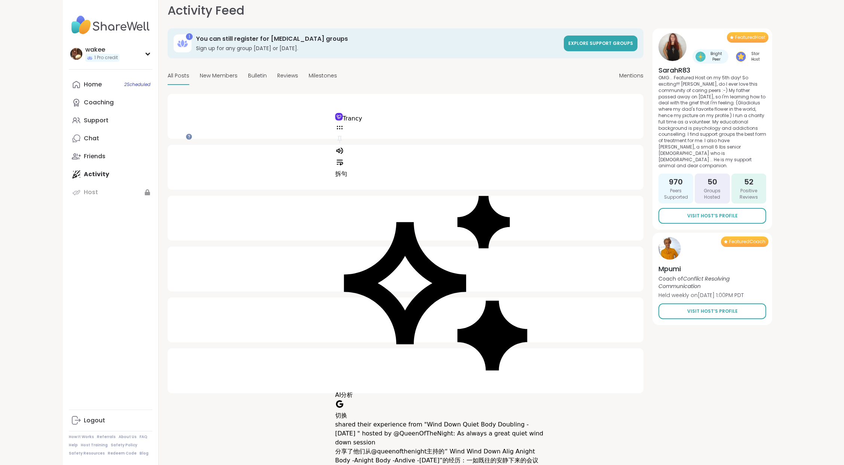
scroll to position [91, 0]
click at [652, 126] on div "Featured Host Bright Peer Star Host SarahR83 OMG... Featured Host on my 5th day…" at bounding box center [712, 128] width 120 height 201
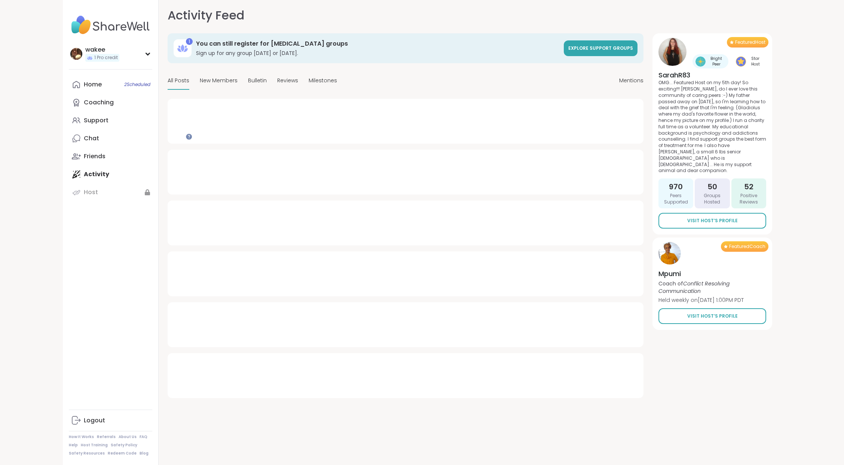
scroll to position [0, 0]
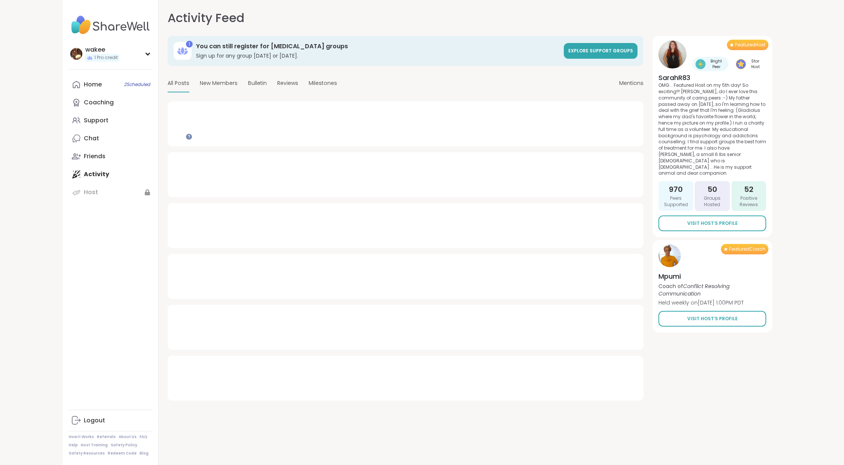
click at [292, 139] on div "1 You can still register for peer support groups Sign up for any group today or…" at bounding box center [406, 218] width 476 height 365
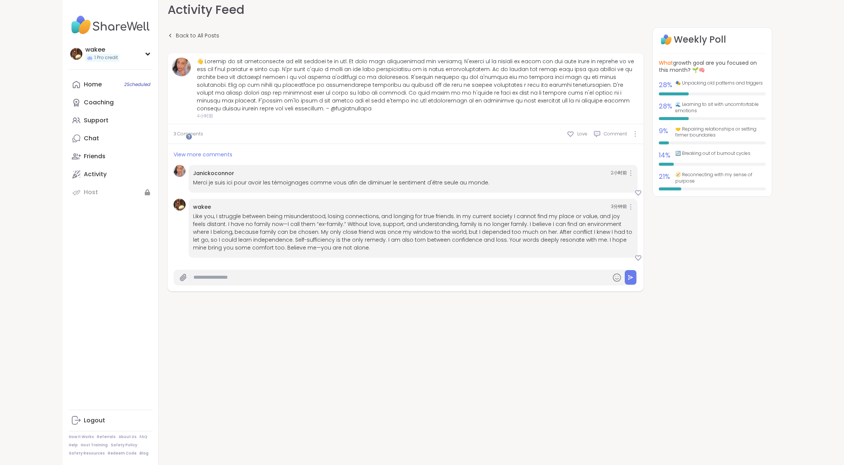
scroll to position [129, 0]
drag, startPoint x: 320, startPoint y: 215, endPoint x: 248, endPoint y: 208, distance: 72.2
click at [248, 193] on div "Janickoconnor 2小时前 Merci je suis ici pour avoir les témoignages comme vous afin…" at bounding box center [413, 179] width 449 height 28
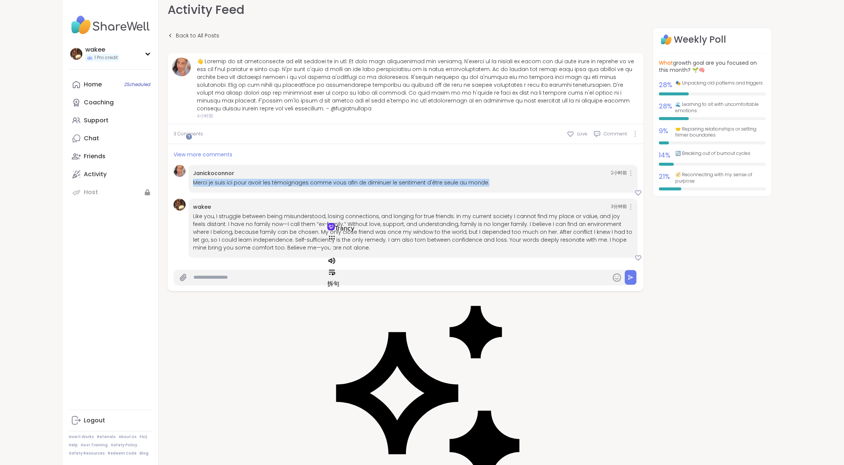
click at [244, 310] on div at bounding box center [244, 310] width 0 height 0
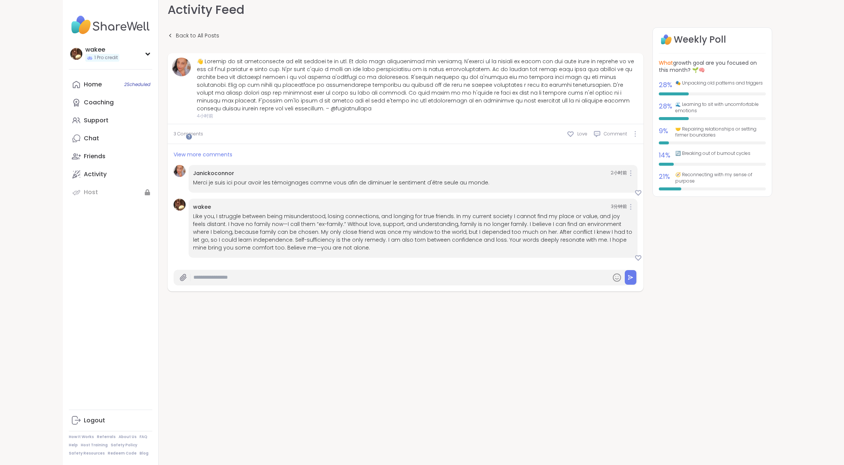
click at [320, 187] on div "Merci je suis ici pour avoir les témoignages comme vous afin de diminuer le sen…" at bounding box center [413, 183] width 440 height 8
click at [147, 183] on link "Activity" at bounding box center [110, 174] width 83 height 18
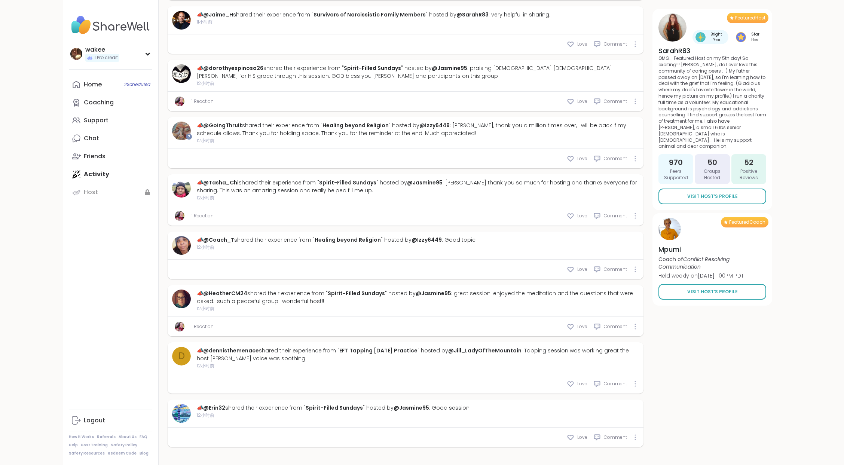
scroll to position [4139, 0]
drag, startPoint x: 309, startPoint y: 219, endPoint x: 309, endPoint y: 187, distance: 31.8
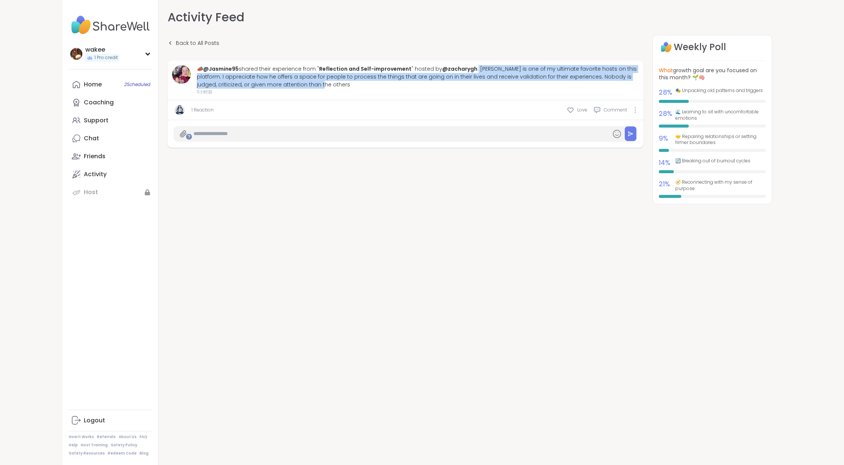
drag, startPoint x: 314, startPoint y: 143, endPoint x: 308, endPoint y: 110, distance: 33.2
click at [308, 89] on div "📣 @Jasmine95 shared their experience from " Reflection and Self-improvement " h…" at bounding box center [418, 77] width 442 height 24
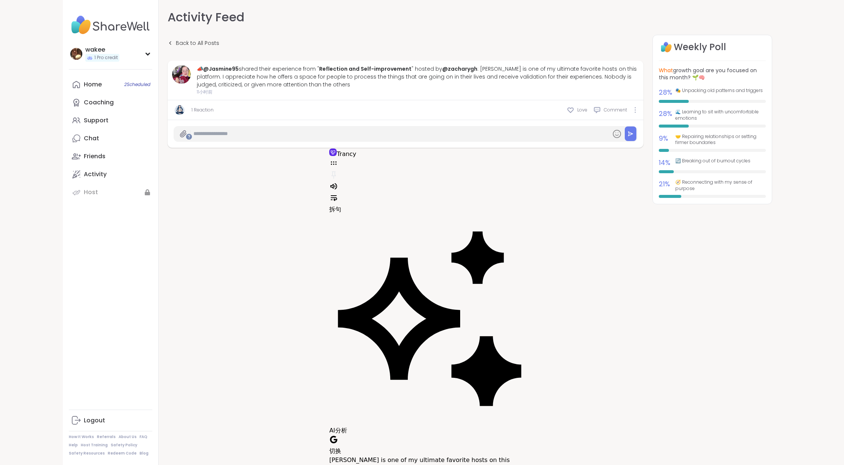
click at [353, 220] on div "Back to All Posts 📣 @Jasmine95 shared their experience from " Reflection and Se…" at bounding box center [470, 127] width 604 height 185
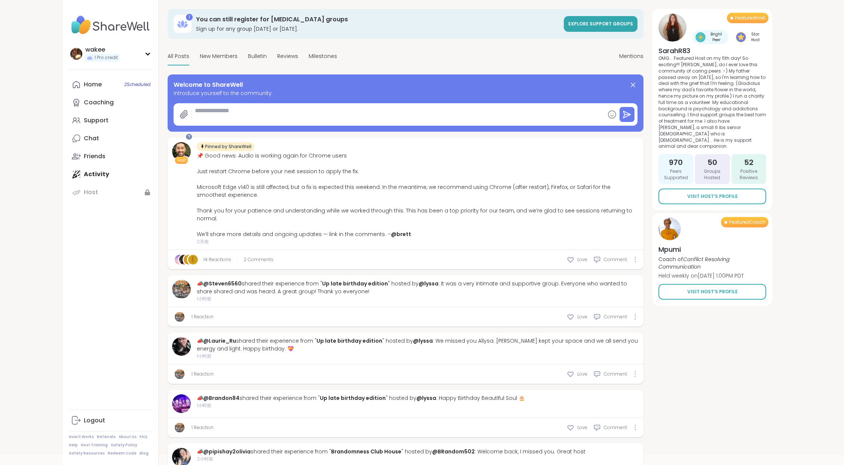
scroll to position [7, 0]
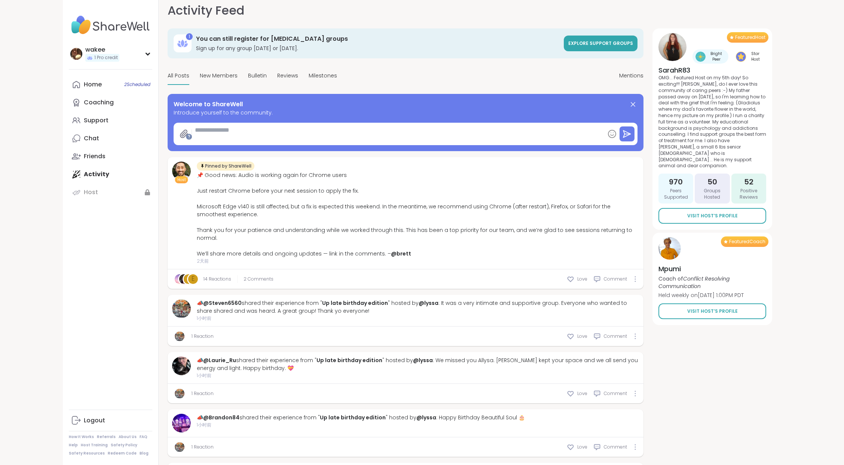
drag, startPoint x: 230, startPoint y: 157, endPoint x: 363, endPoint y: 175, distance: 134.4
click at [382, 117] on div "Welcome to ShareWell Introduce yourself to the community." at bounding box center [406, 108] width 464 height 17
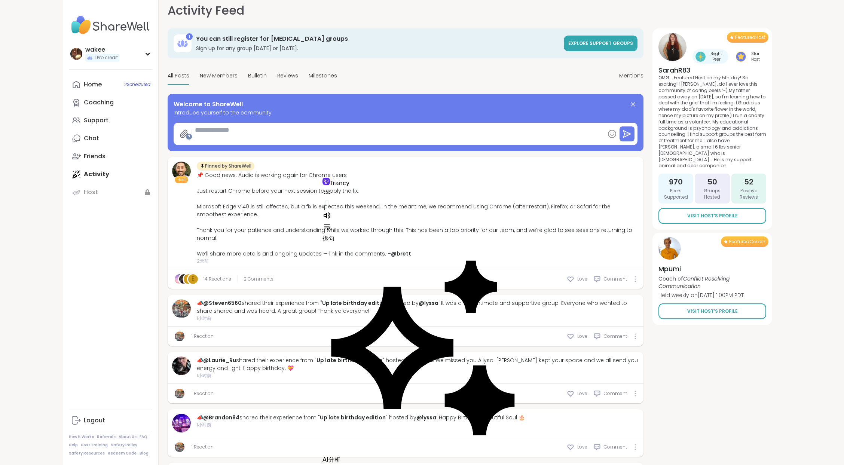
click at [325, 117] on span "Introduce yourself to the community." at bounding box center [406, 113] width 464 height 8
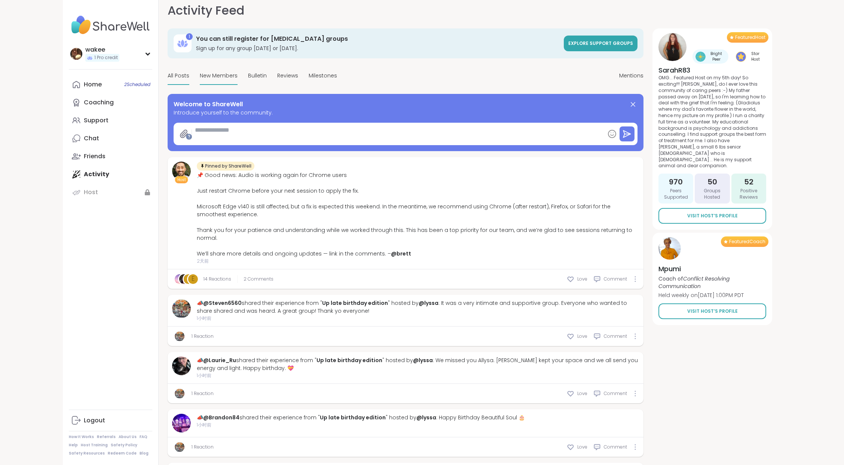
click at [238, 85] on div "New Members" at bounding box center [219, 76] width 38 height 18
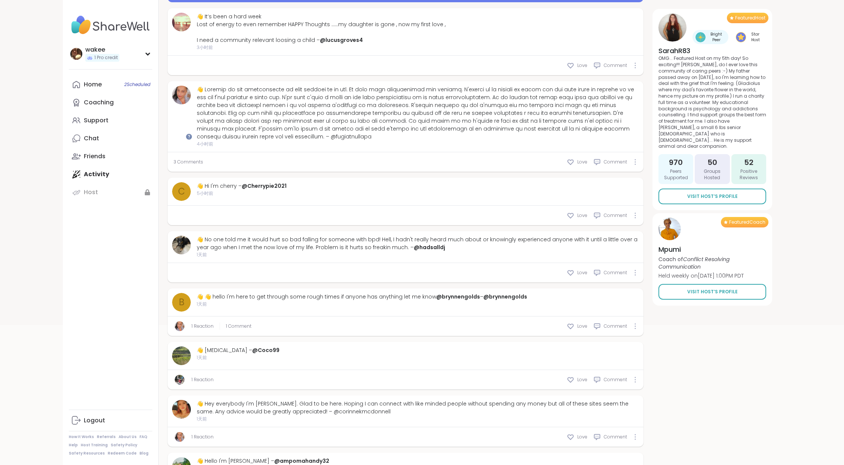
scroll to position [157, 0]
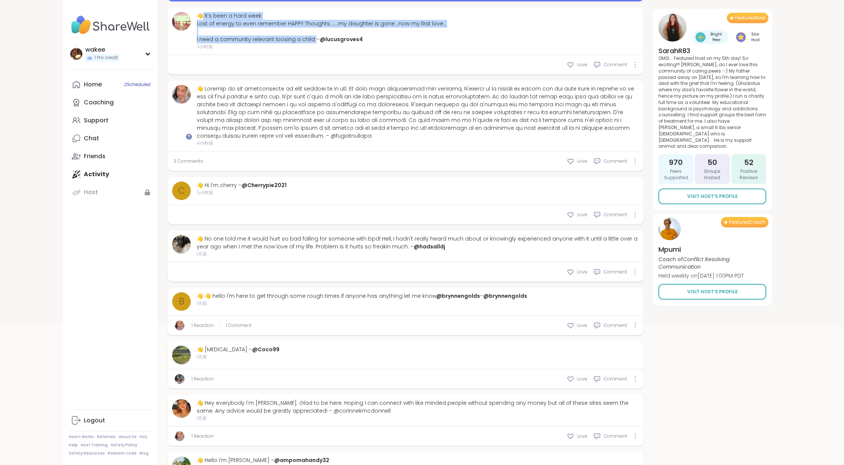
drag, startPoint x: 265, startPoint y: 95, endPoint x: 426, endPoint y: 134, distance: 165.4
click at [426, 43] on div "👋 It’s been a hard week Lost of energy to even remember HAPPY Thoughts ……my dau…" at bounding box center [321, 27] width 249 height 31
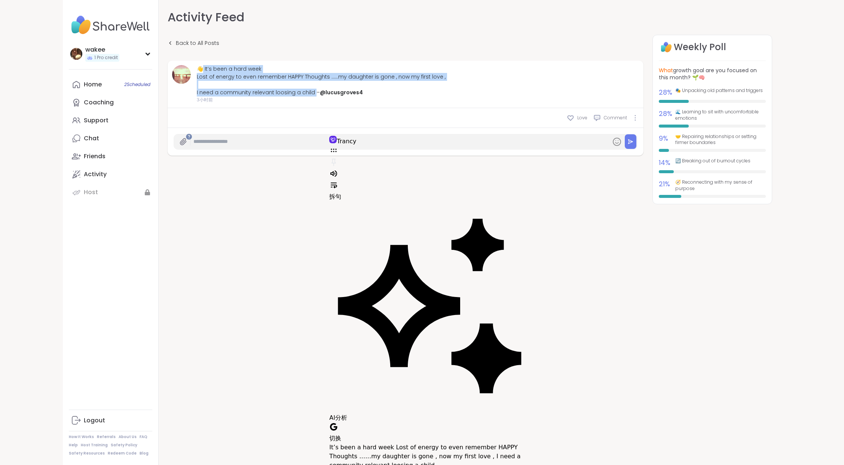
drag, startPoint x: 266, startPoint y: 96, endPoint x: 426, endPoint y: 127, distance: 163.5
click at [426, 97] on div "👋 It’s been a hard week Lost of energy to even remember HAPPY Thoughts ……my dau…" at bounding box center [321, 80] width 249 height 31
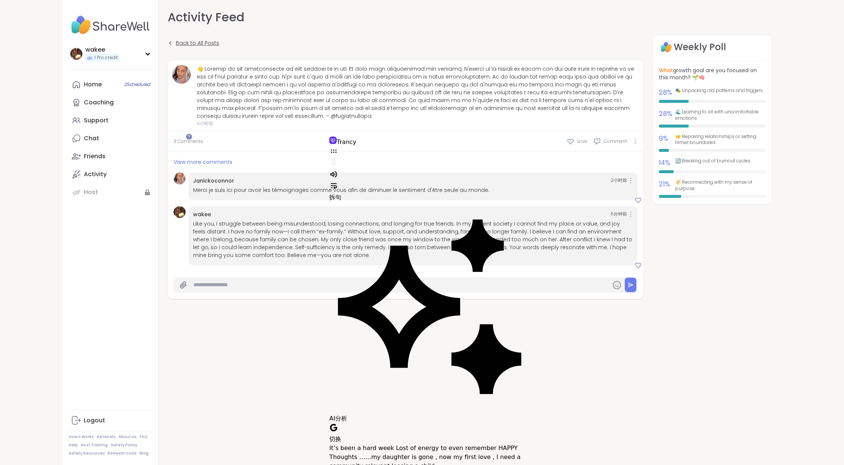
click at [219, 47] on span "Back to All Posts" at bounding box center [197, 43] width 43 height 8
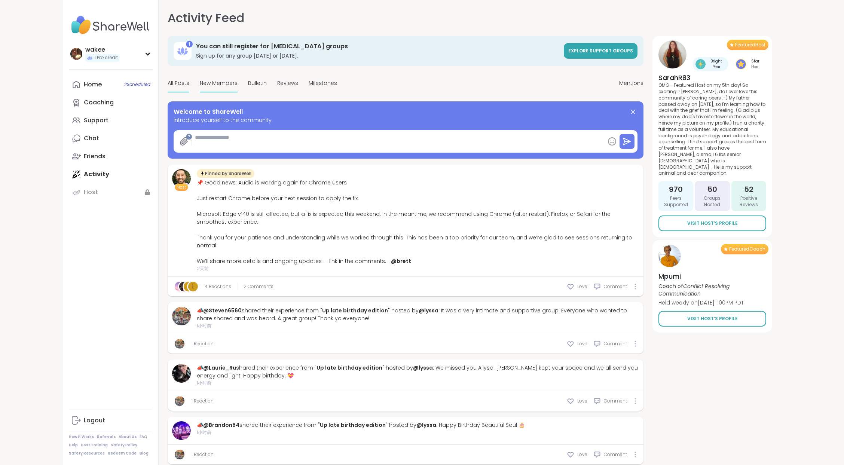
click at [238, 87] on span "New Members" at bounding box center [219, 83] width 38 height 8
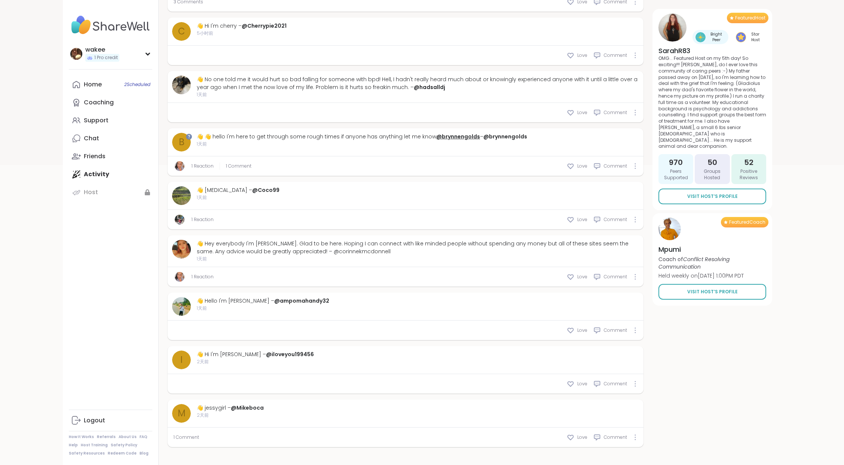
scroll to position [548, 0]
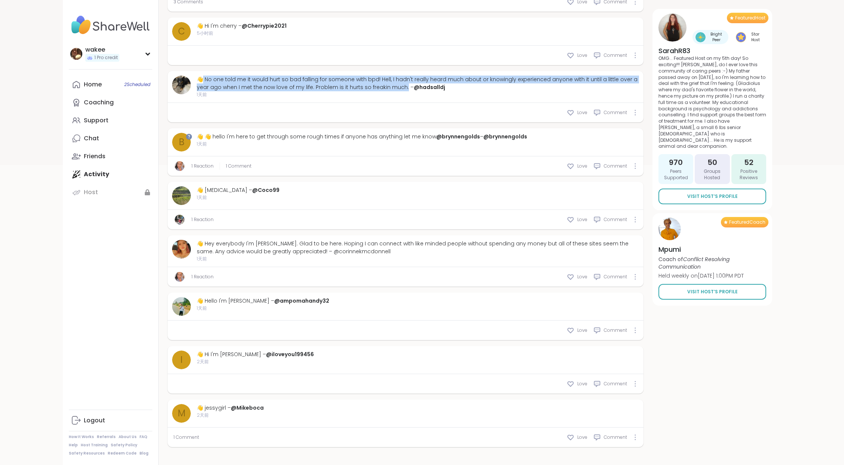
drag, startPoint x: 265, startPoint y: 85, endPoint x: 479, endPoint y: 110, distance: 215.4
click at [479, 91] on div "👋 No one told me it would hurt so bad falling for someone with bpd! Hell, I had…" at bounding box center [418, 84] width 442 height 16
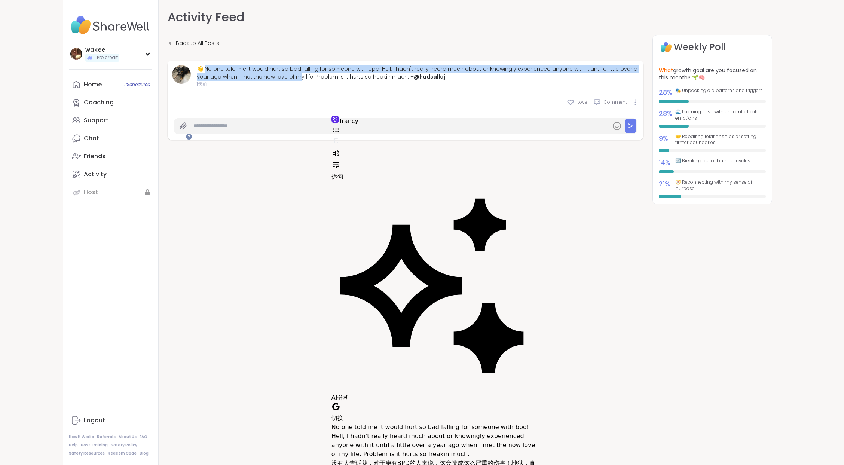
drag, startPoint x: 266, startPoint y: 94, endPoint x: 322, endPoint y: 122, distance: 62.4
click at [322, 81] on div "👋 No one told me it would hurt so bad falling for someone with bpd! Hell, I had…" at bounding box center [418, 73] width 442 height 16
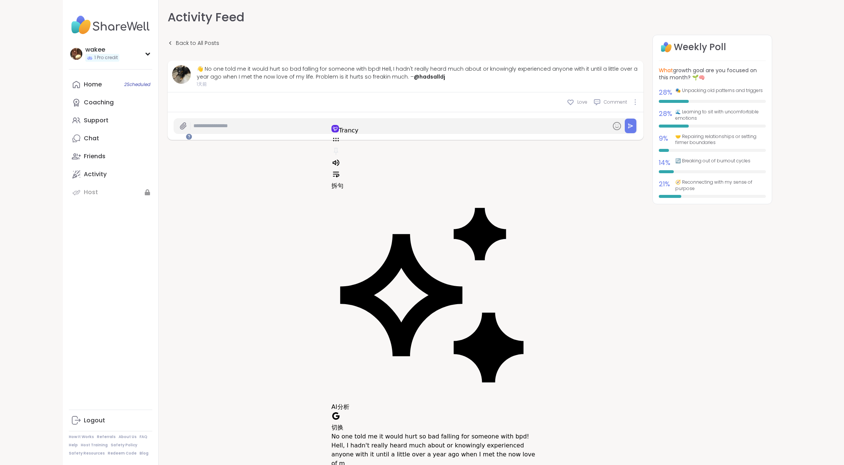
click at [395, 212] on div "Back to All Posts 👋 No one told me it would hurt so bad falling for someone wit…" at bounding box center [470, 123] width 604 height 177
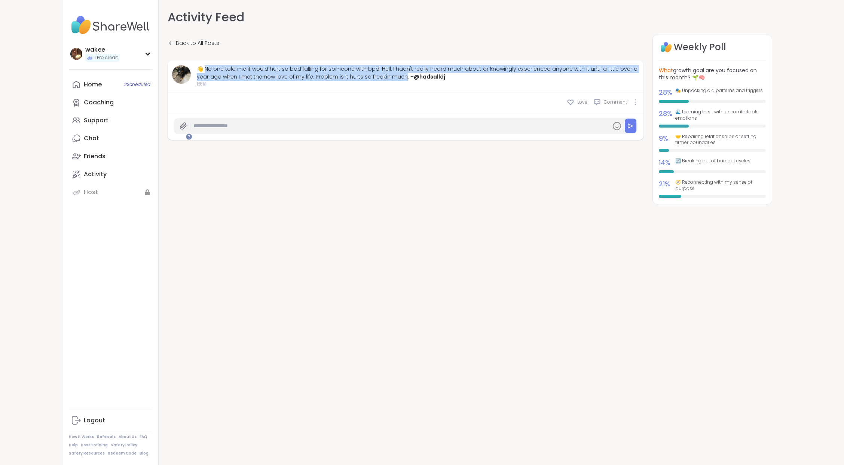
drag, startPoint x: 268, startPoint y: 94, endPoint x: 478, endPoint y: 118, distance: 211.3
click at [478, 81] on div "👋 No one told me it would hurt so bad falling for someone with bpd! Hell, I had…" at bounding box center [418, 73] width 442 height 16
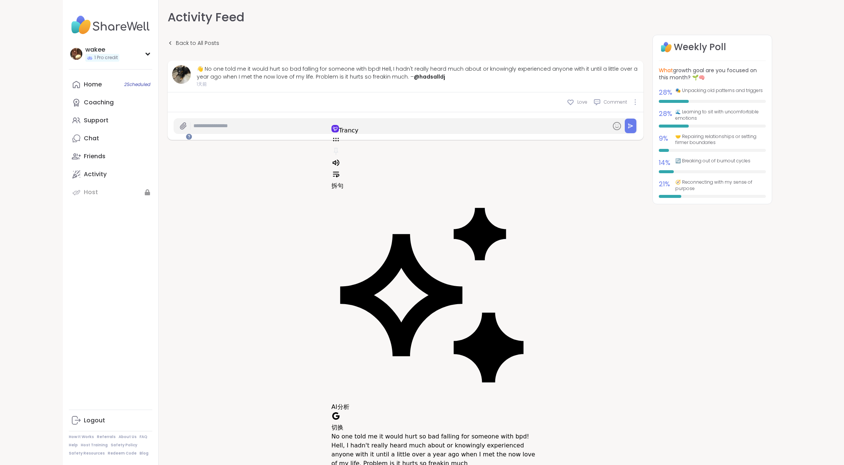
click at [336, 212] on div "Back to All Posts 👋 No one told me it would hurt so bad falling for someone wit…" at bounding box center [470, 123] width 604 height 177
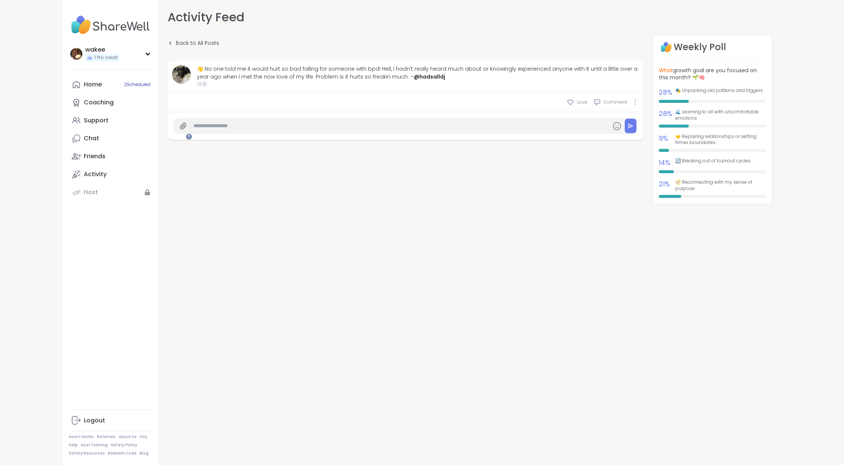
scroll to position [7, 0]
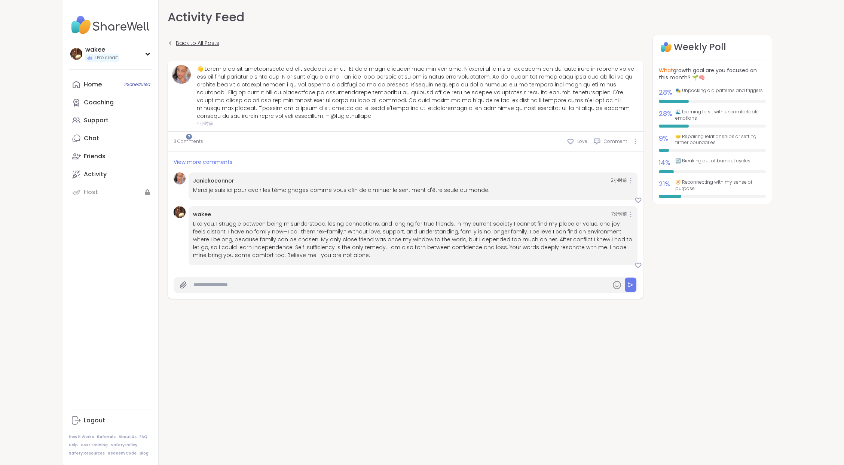
click at [219, 47] on span "Back to All Posts" at bounding box center [197, 43] width 43 height 8
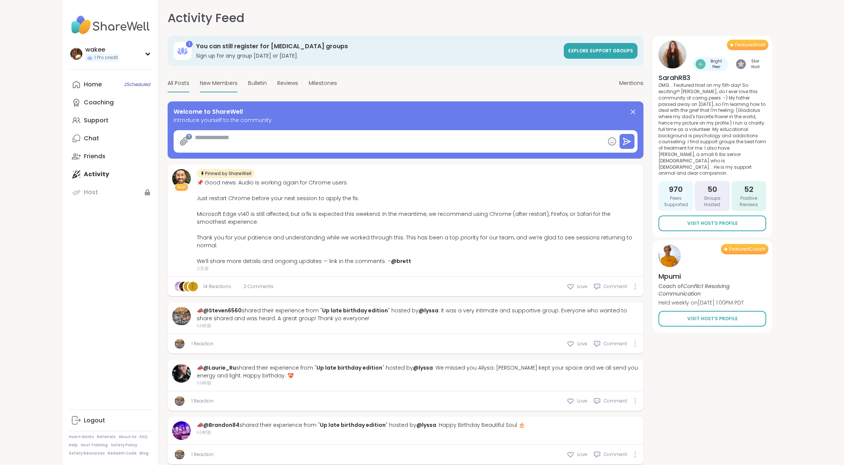
click at [238, 87] on span "New Members" at bounding box center [219, 83] width 38 height 8
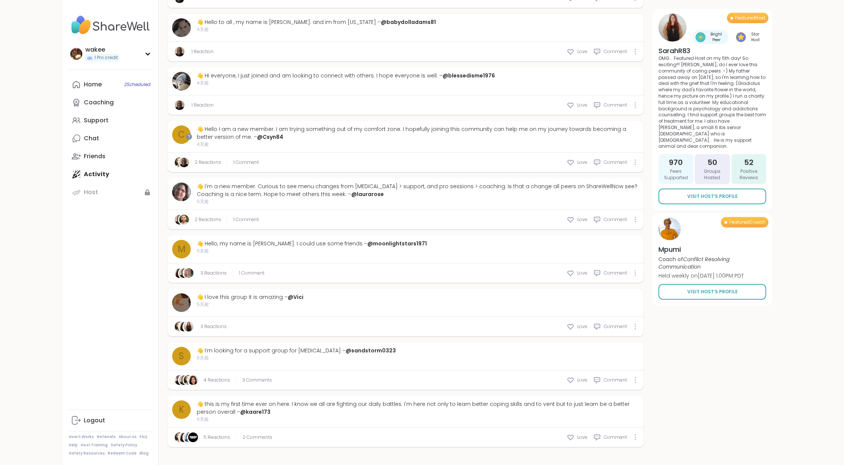
scroll to position [1028, 0]
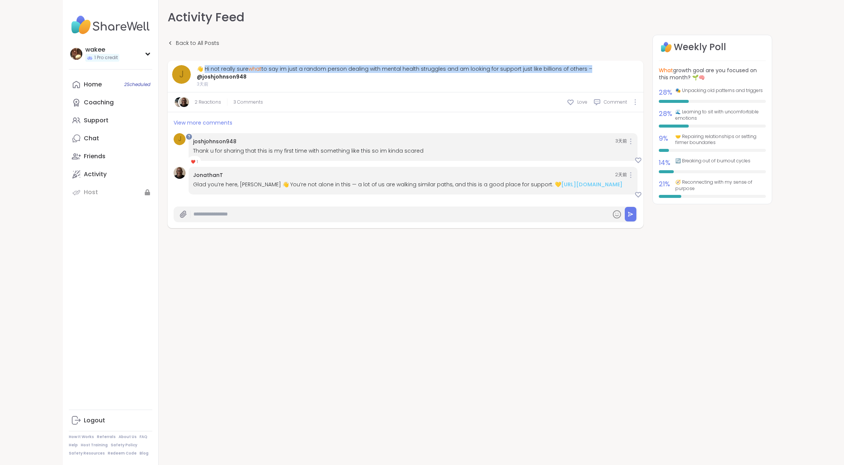
drag, startPoint x: 266, startPoint y: 94, endPoint x: 459, endPoint y: 110, distance: 193.3
click at [459, 81] on div "👋 Hi not really sure what to say im just a random person dealing with mental he…" at bounding box center [418, 73] width 442 height 16
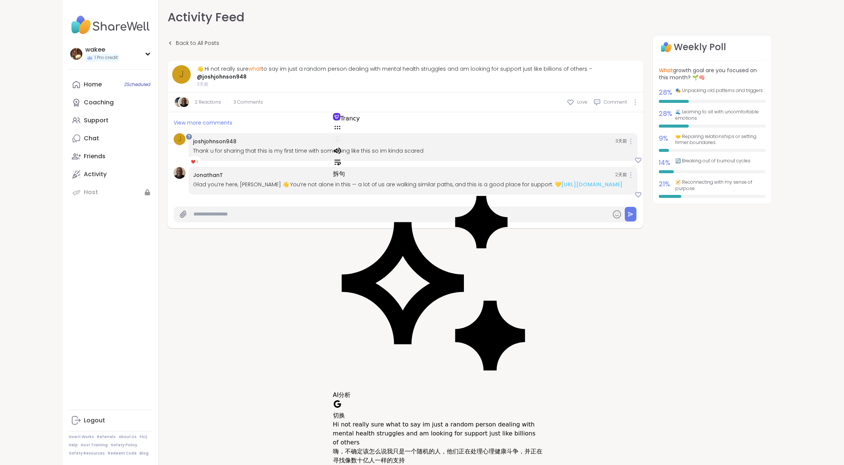
click at [266, 112] on div "2 Reactions 3 Comments Love Comment" at bounding box center [406, 102] width 476 height 20
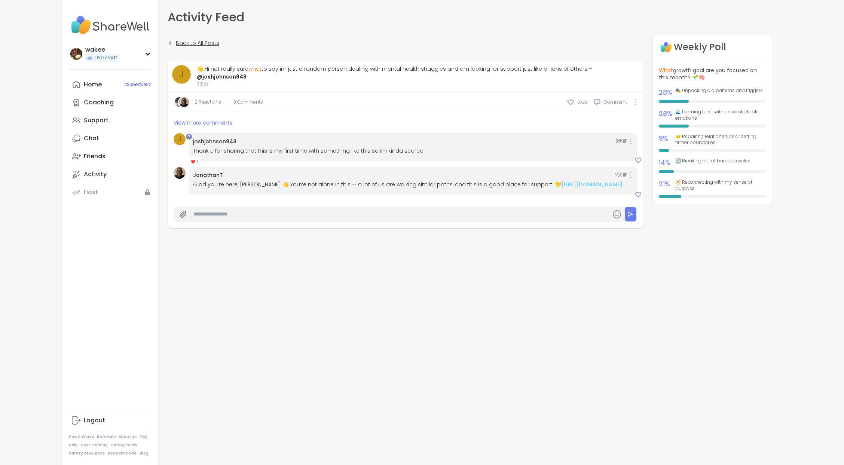
click at [173, 46] on icon at bounding box center [170, 42] width 5 height 5
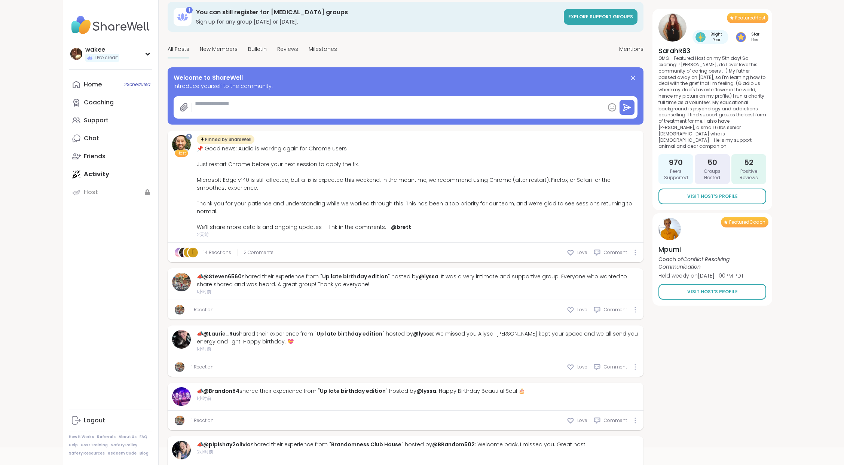
scroll to position [50, 0]
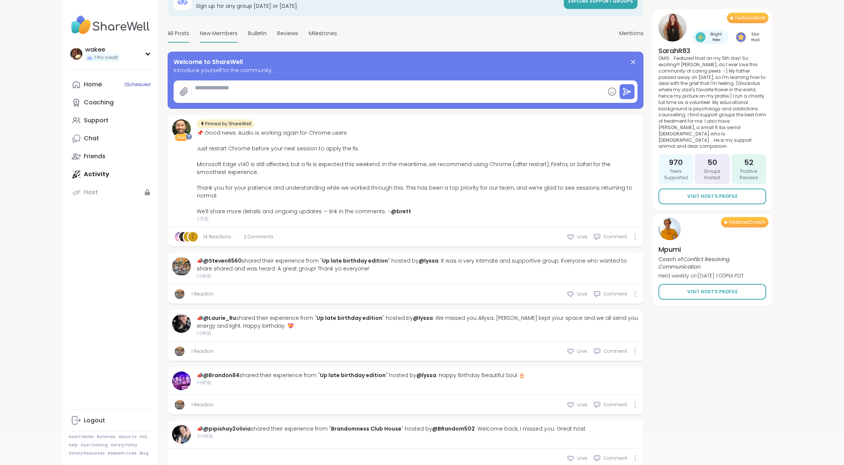
click at [238, 37] on span "New Members" at bounding box center [219, 34] width 38 height 8
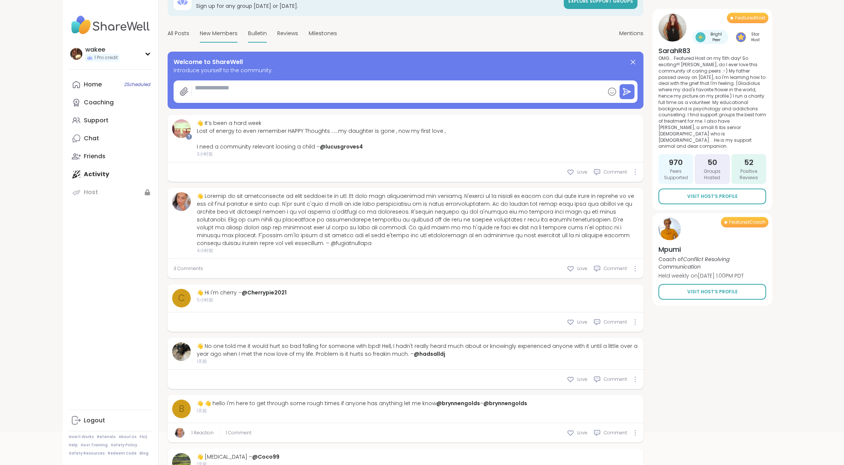
click at [267, 37] on span "Bulletin" at bounding box center [257, 34] width 19 height 8
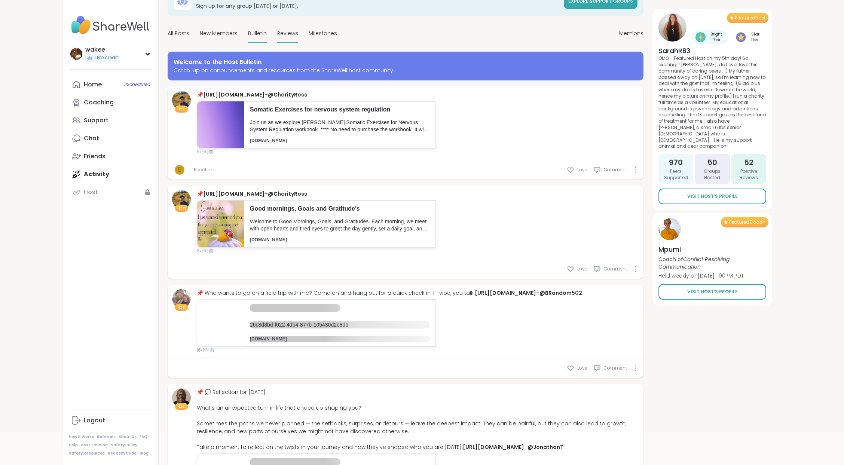
click at [298, 37] on span "Reviews" at bounding box center [287, 34] width 21 height 8
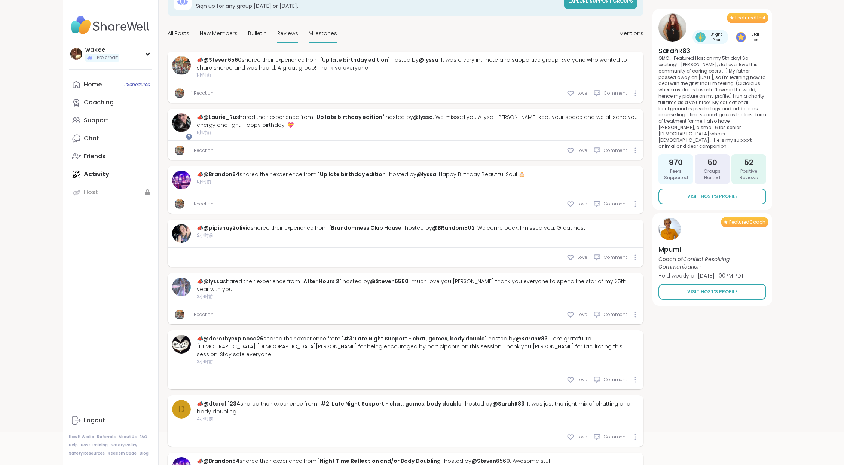
click at [337, 37] on span "Milestones" at bounding box center [323, 34] width 28 height 8
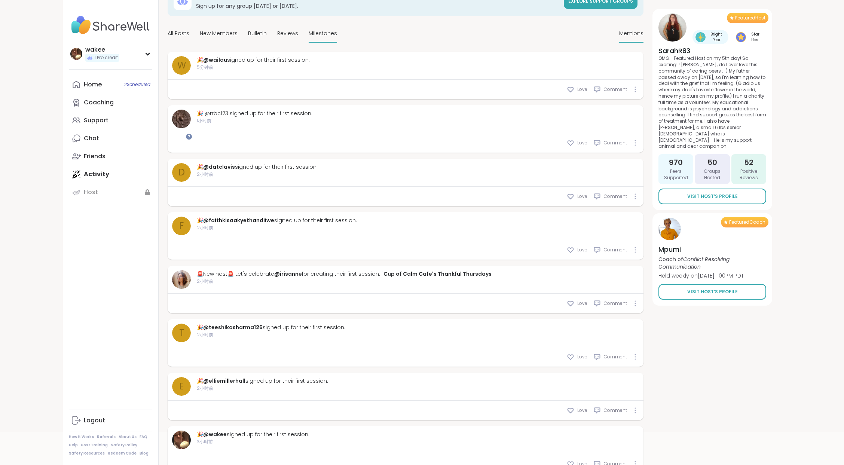
click at [630, 37] on span "Mentions" at bounding box center [631, 34] width 24 height 8
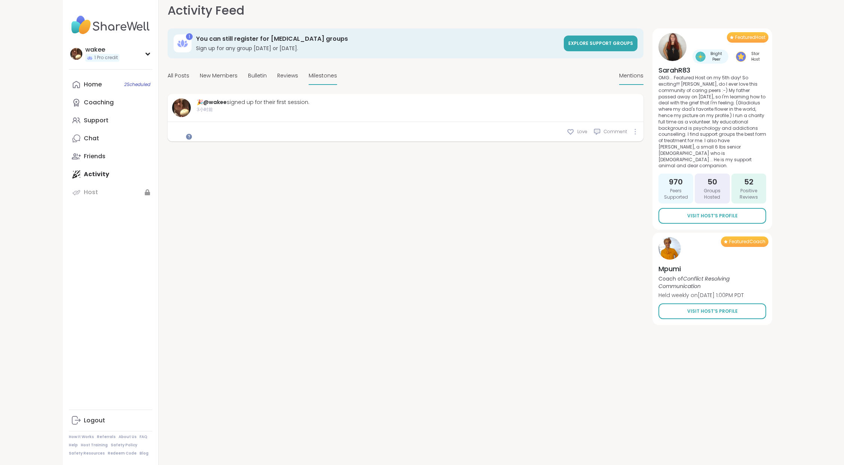
click at [337, 76] on span "Milestones" at bounding box center [323, 76] width 28 height 8
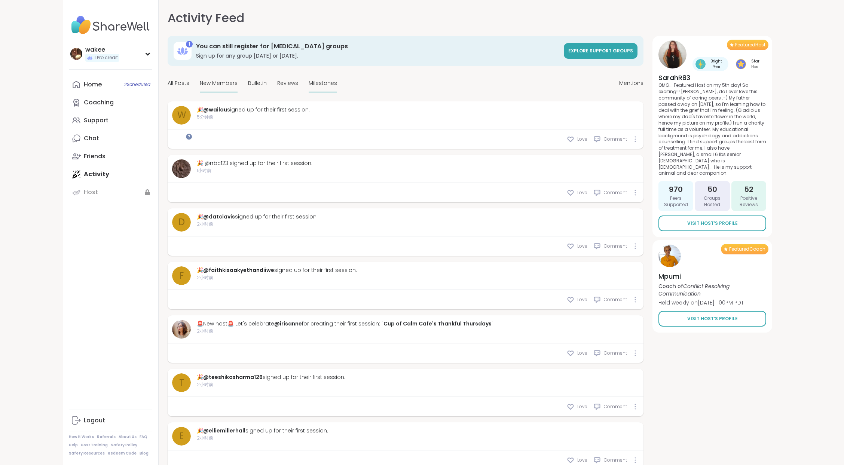
click at [238, 87] on span "New Members" at bounding box center [219, 83] width 38 height 8
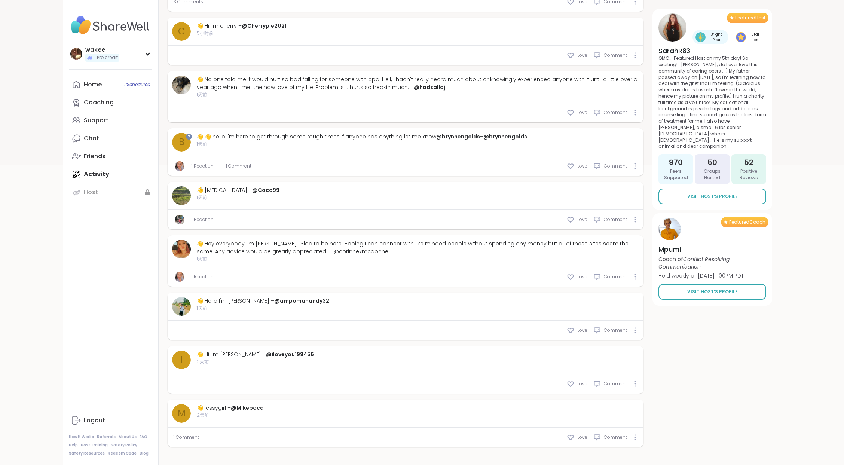
scroll to position [743, 0]
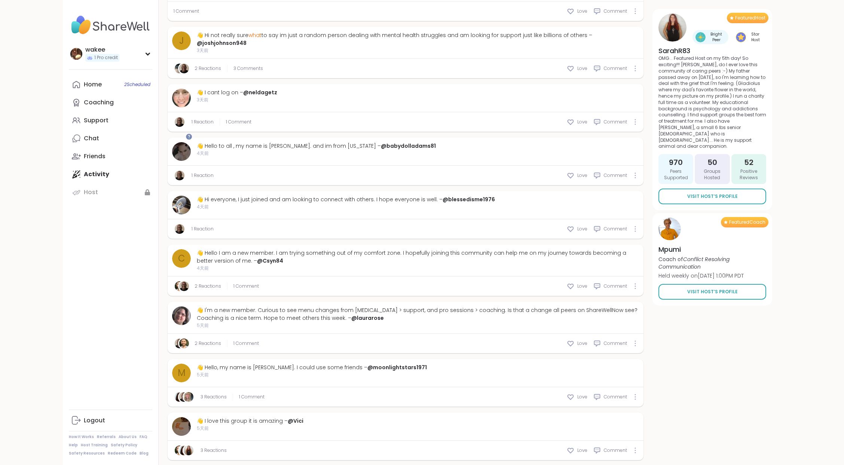
drag, startPoint x: 307, startPoint y: 169, endPoint x: 267, endPoint y: 147, distance: 45.1
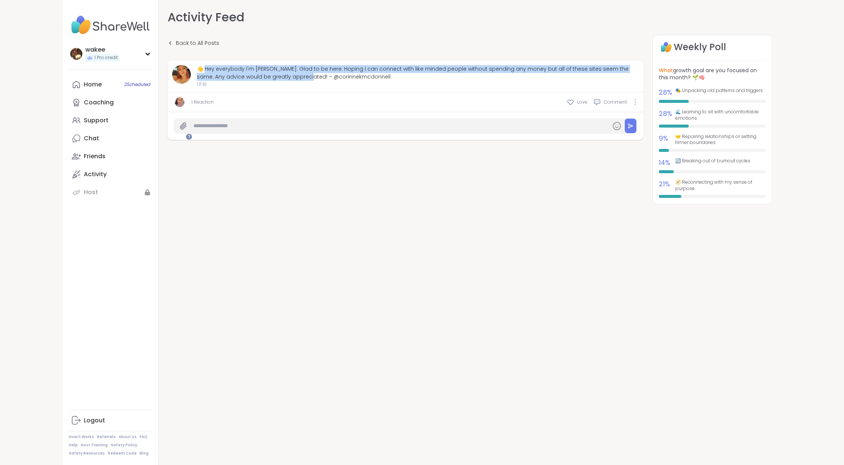
drag, startPoint x: 268, startPoint y: 92, endPoint x: 309, endPoint y: 122, distance: 51.2
click at [309, 81] on div "👋 Hey everybody I'm [PERSON_NAME]. Glad to be here. Hoping I can connect with l…" at bounding box center [418, 73] width 442 height 16
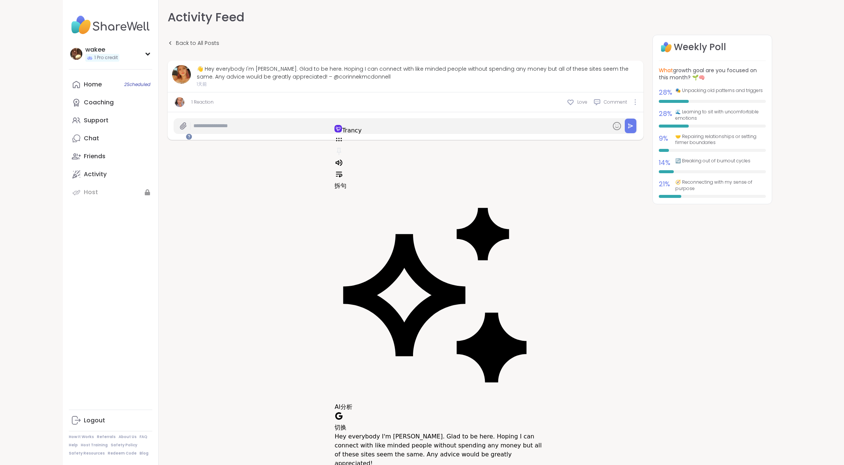
click at [475, 212] on div "Back to All Posts 👋 Hey everybody I'm Corinne. Glad to be here. Hoping I can co…" at bounding box center [470, 123] width 604 height 177
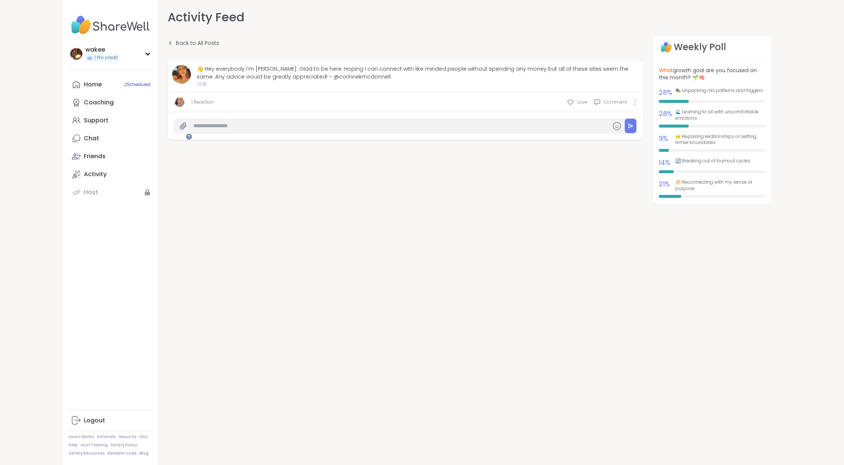
click at [214, 105] on link "1 Reaction" at bounding box center [203, 102] width 22 height 7
click at [184, 107] on img at bounding box center [180, 102] width 10 height 10
click at [214, 105] on link "1 Reaction" at bounding box center [203, 102] width 22 height 7
click at [219, 47] on span "Back to All Posts" at bounding box center [197, 43] width 43 height 8
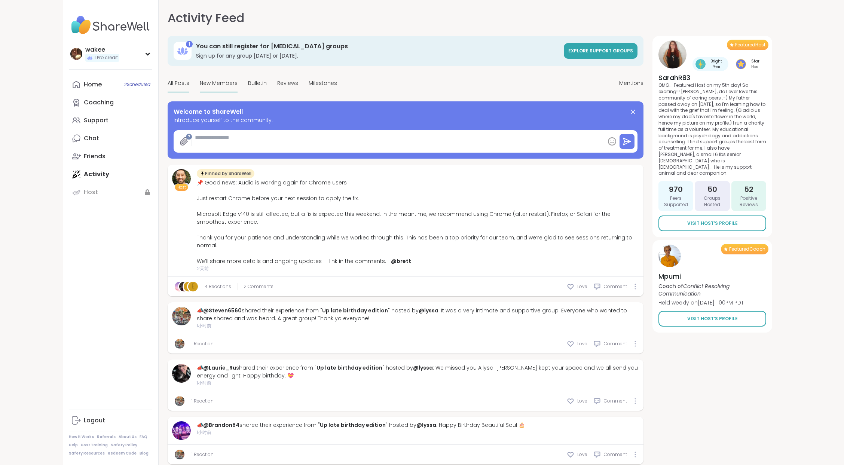
click at [238, 87] on span "New Members" at bounding box center [219, 83] width 38 height 8
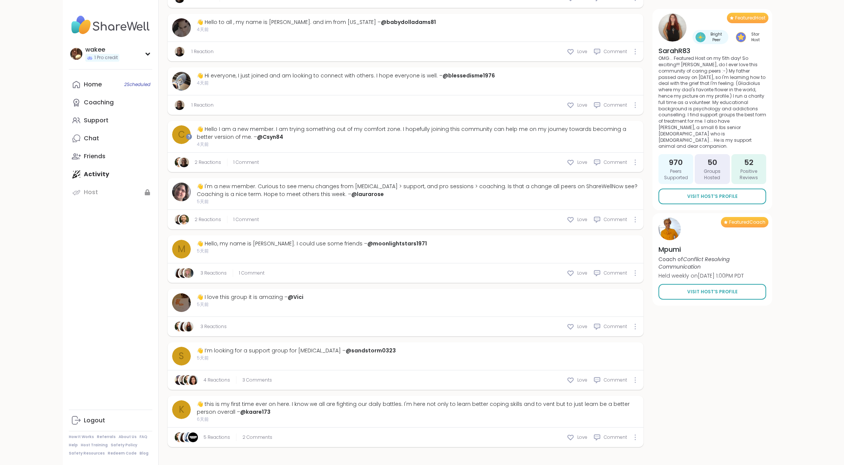
scroll to position [1527, 0]
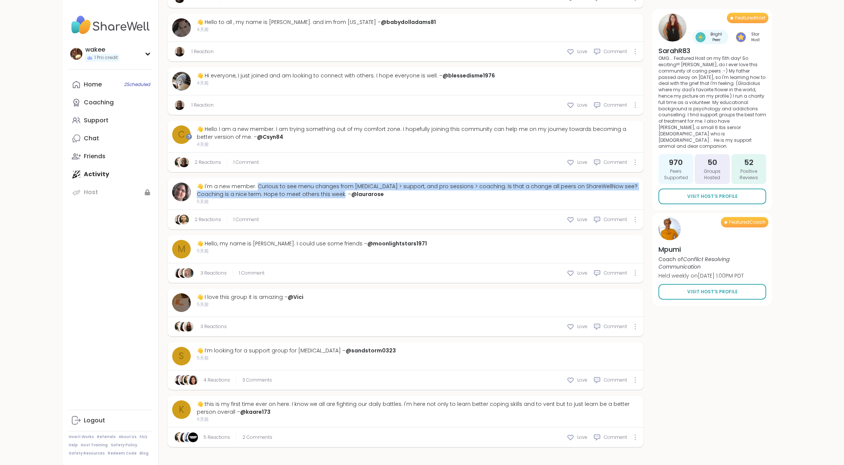
drag, startPoint x: 376, startPoint y: 111, endPoint x: 345, endPoint y: 91, distance: 37.2
click at [345, 183] on div "👋 I'm a new member. Curious to see menu changes from peer support > support, an…" at bounding box center [418, 191] width 442 height 16
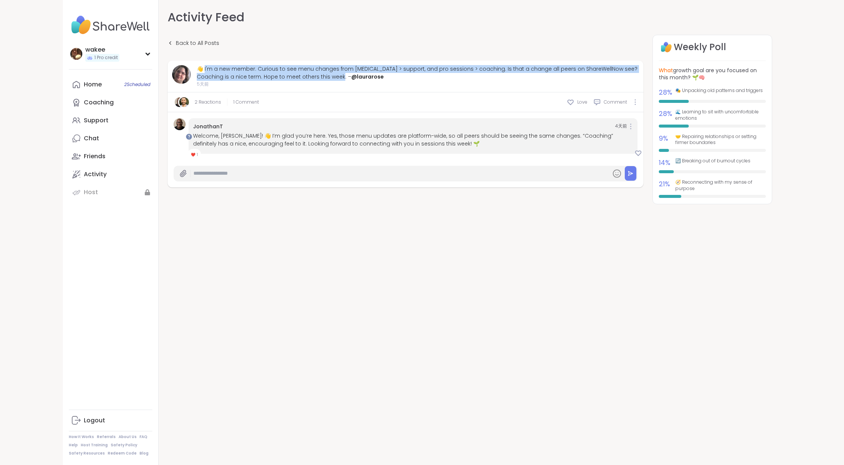
drag, startPoint x: 267, startPoint y: 97, endPoint x: 377, endPoint y: 121, distance: 112.7
click at [377, 81] on div "👋 I'm a new member. Curious to see menu changes from peer support > support, an…" at bounding box center [418, 73] width 442 height 16
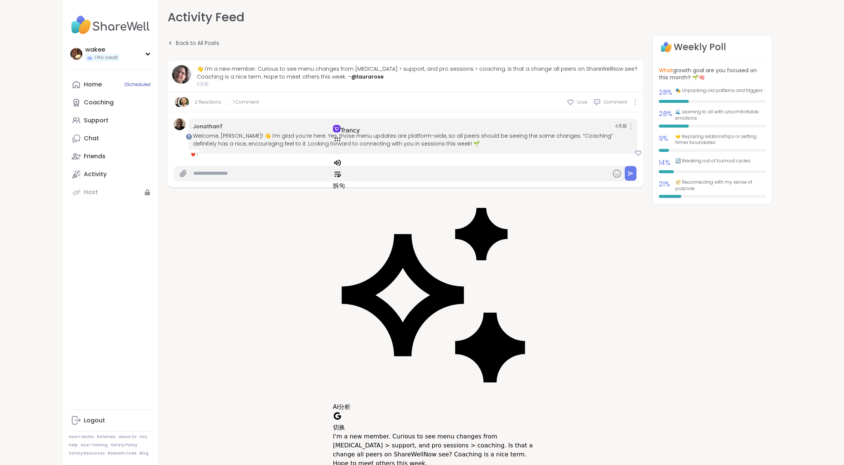
click at [332, 259] on div "Back to All Posts 👋 I'm a new member. Curious to see menu changes from peer sup…" at bounding box center [470, 147] width 604 height 224
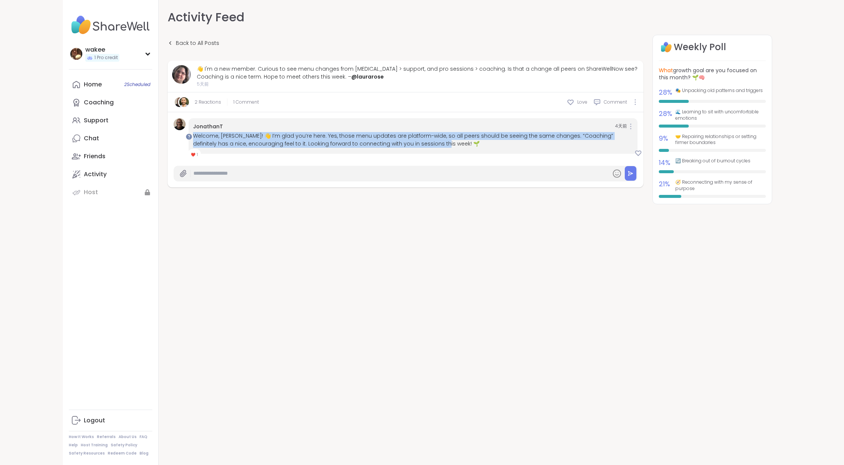
drag, startPoint x: 255, startPoint y: 208, endPoint x: 506, endPoint y: 227, distance: 251.0
click at [506, 154] on div "JonathanT 4天前 Welcome, Laura! 👋 I’m glad you’re here. Yes, those menu updates a…" at bounding box center [413, 136] width 449 height 36
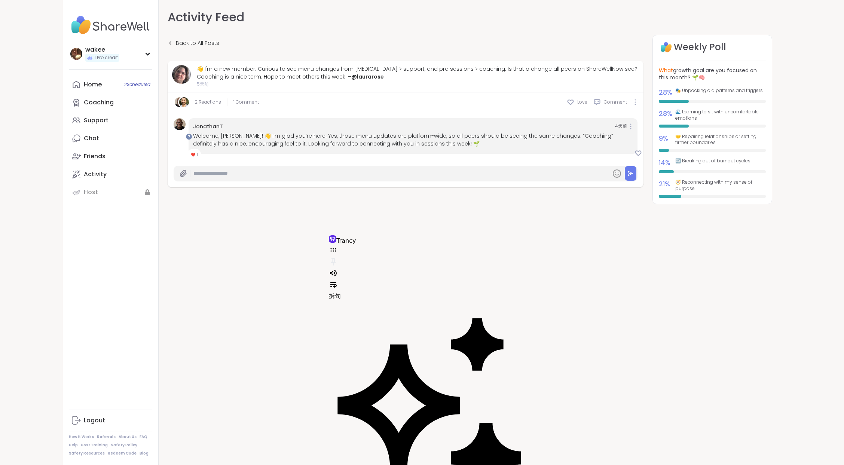
click at [290, 259] on div "Back to All Posts 👋 I'm a new member. Curious to see menu changes from peer sup…" at bounding box center [470, 147] width 604 height 224
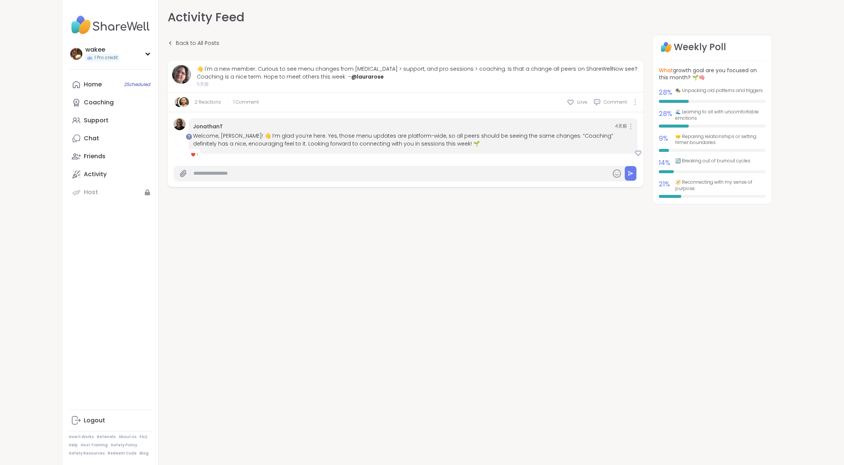
click at [307, 259] on div "Back to All Posts 👋 I'm a new member. Curious to see menu changes from peer sup…" at bounding box center [470, 147] width 604 height 224
click at [221, 105] on link "2 Reactions" at bounding box center [208, 102] width 27 height 7
click at [189, 107] on img at bounding box center [184, 102] width 10 height 10
click at [219, 52] on link "Back to All Posts" at bounding box center [194, 43] width 52 height 17
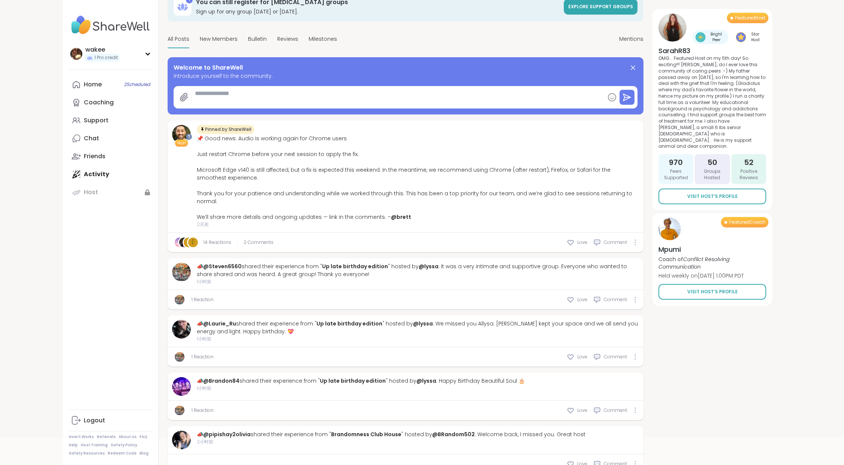
scroll to position [50, 0]
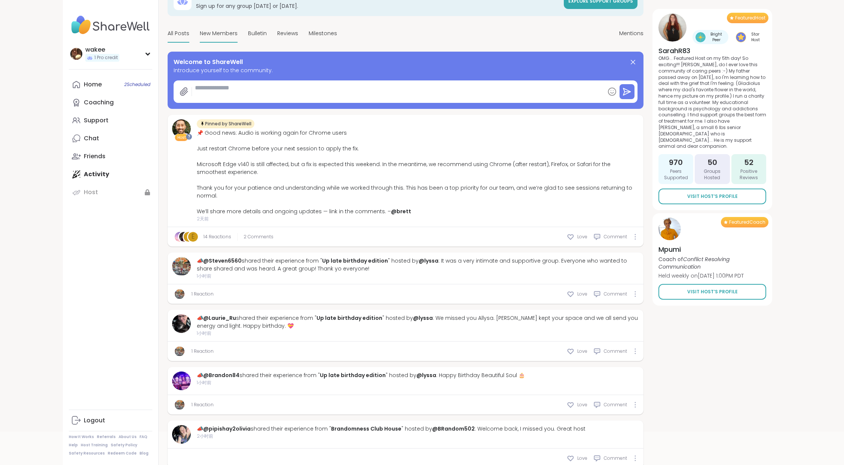
click at [238, 37] on span "New Members" at bounding box center [219, 34] width 38 height 8
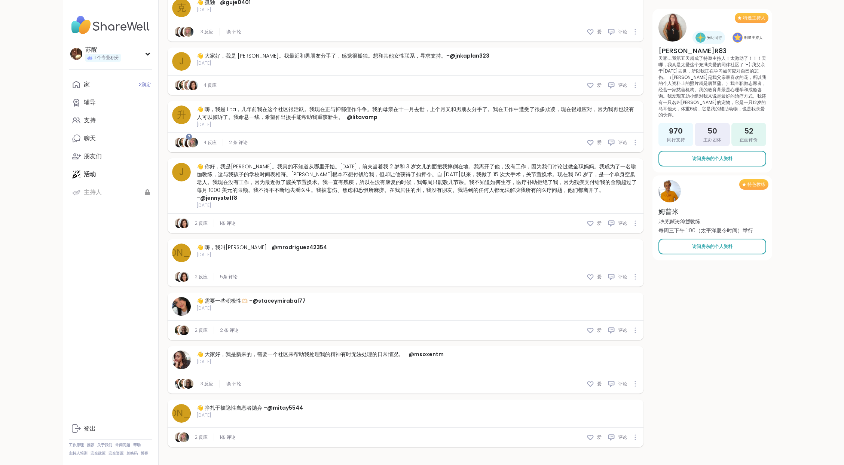
scroll to position [1895, 0]
click at [511, 105] on font "👋 嗨，我是 Lita，几年前我在这个社区很活跃。我现在正与抑郁症作斗争。我的母亲在十一月去世，上个月又和男朋友分手了。我在工作中遭受了很多欺凌，现在很难应对…" at bounding box center [415, 112] width 437 height 15
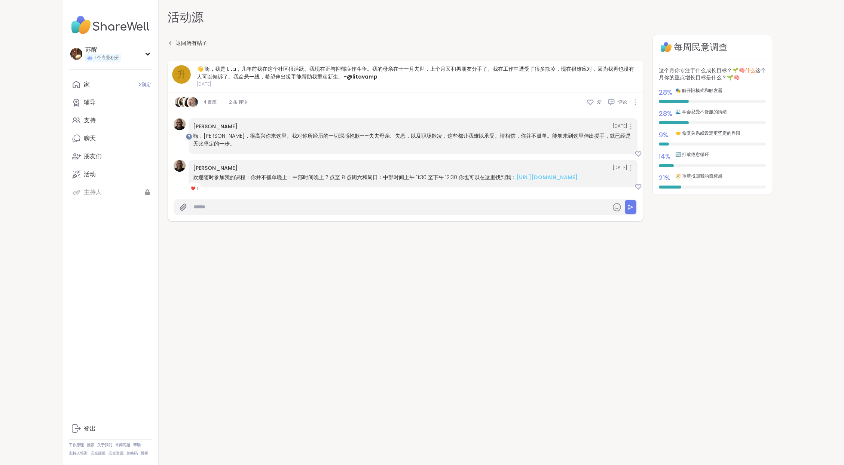
scroll to position [7, 0]
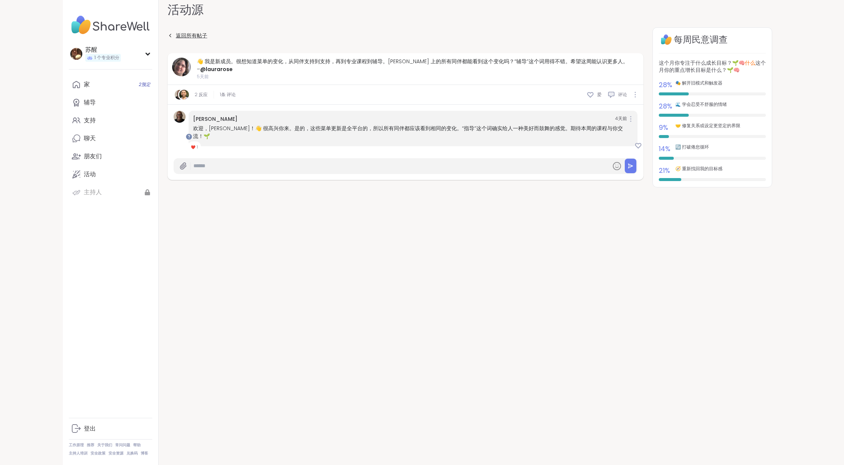
click at [207, 39] on font "返回所有帖子" at bounding box center [191, 35] width 31 height 7
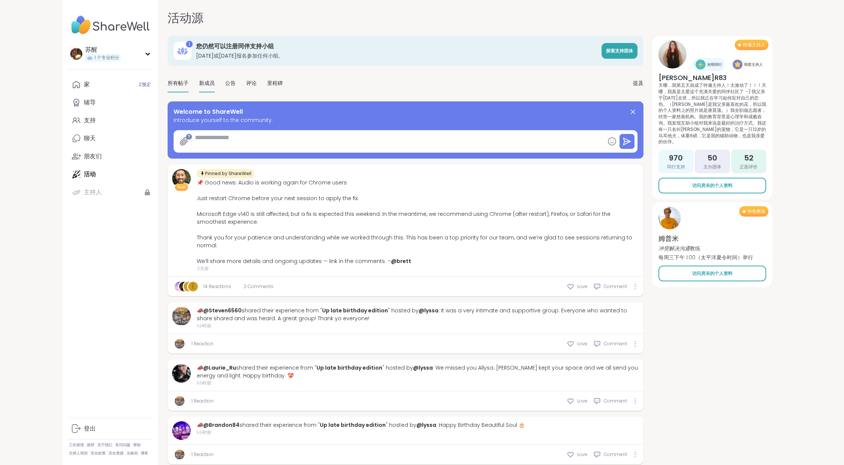
click at [215, 87] on font "新成员" at bounding box center [207, 82] width 16 height 7
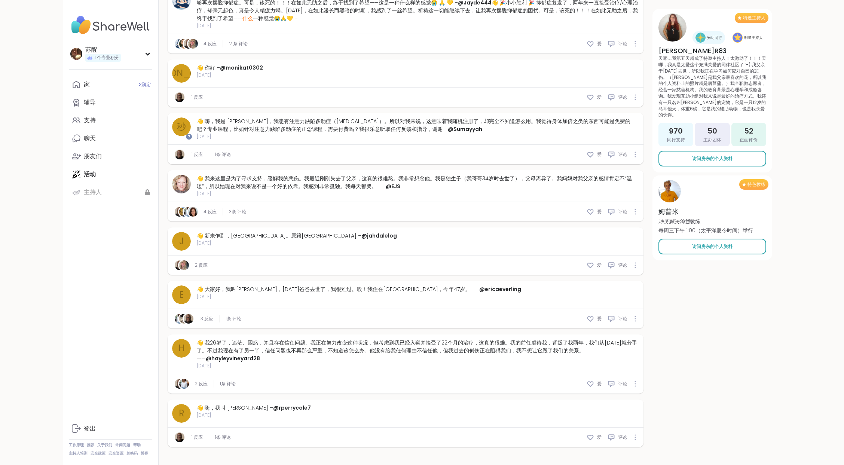
scroll to position [3064, 0]
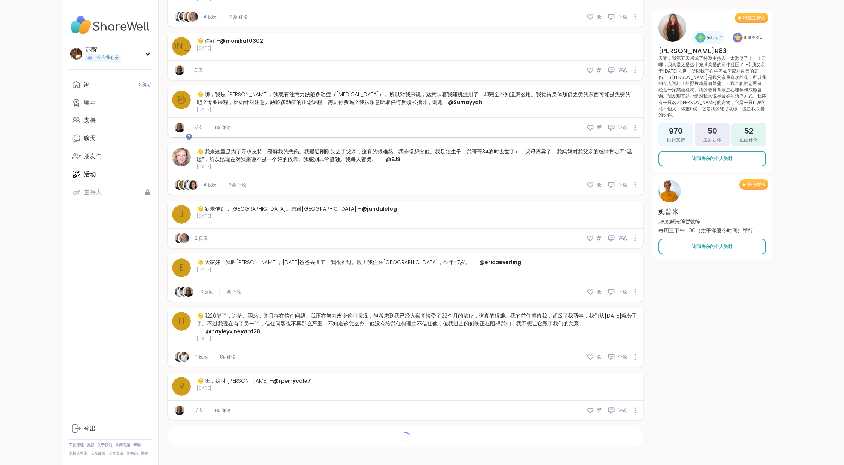
type textarea "*"
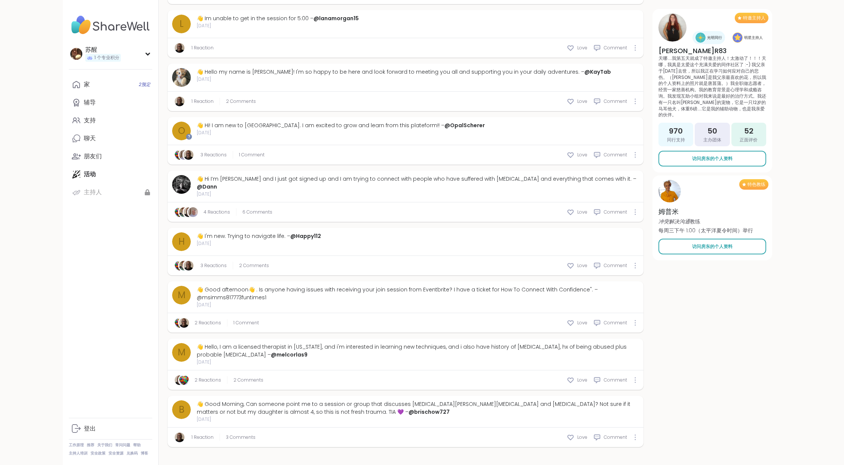
scroll to position [3196, 0]
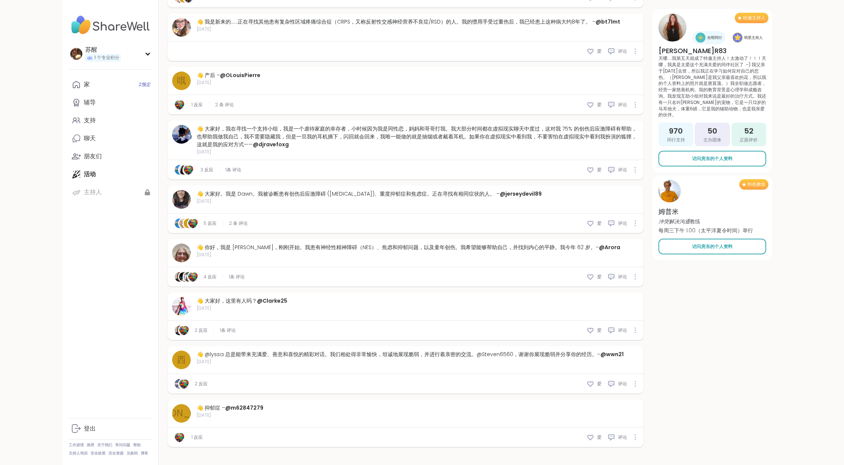
scroll to position [3752, 0]
click at [379, 148] on font "👋 大家好，我在寻找一个支持小组，我是一个虐待家庭的幸存者，小时候因为我是同性恋，妈妈和哥哥打我。我大部分时间都在虚拟现实聊天中度过，这对我 75% 的创伤后…" at bounding box center [417, 136] width 440 height 23
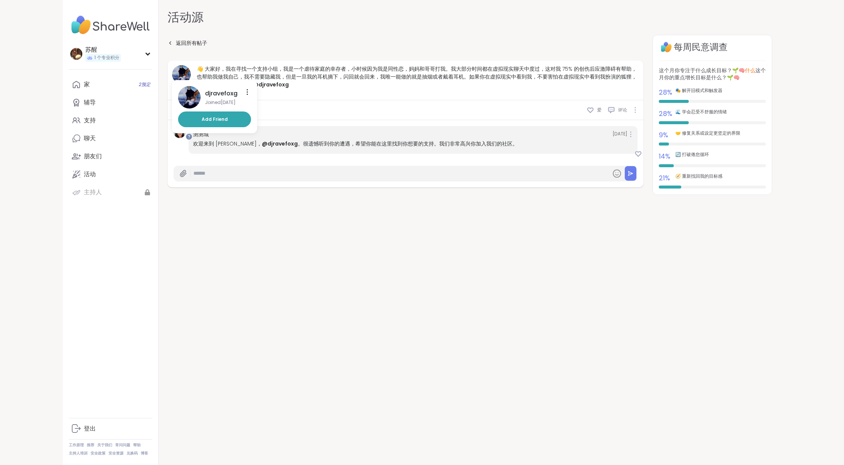
click at [191, 84] on img at bounding box center [181, 74] width 19 height 19
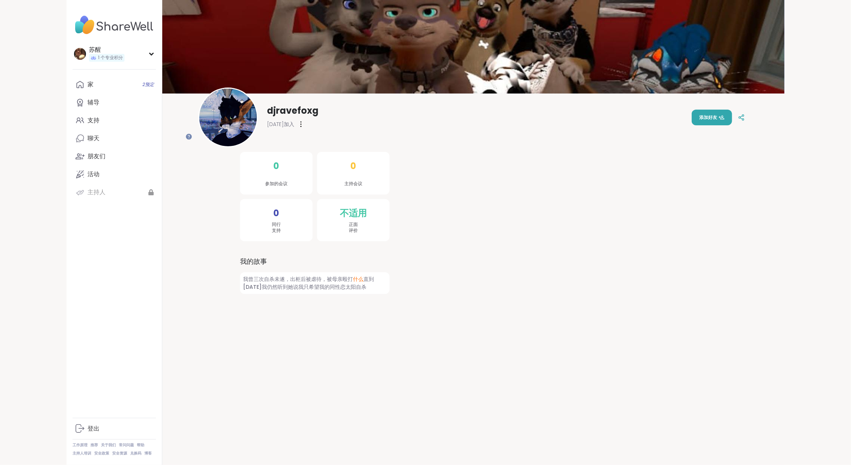
click at [372, 294] on span "我曾三次自杀未遂，出柜后被虐待，被母亲殴打 什么 直到[DATE]我仍然听到她说我只希望我的同性恋太阳自杀" at bounding box center [315, 283] width 150 height 22
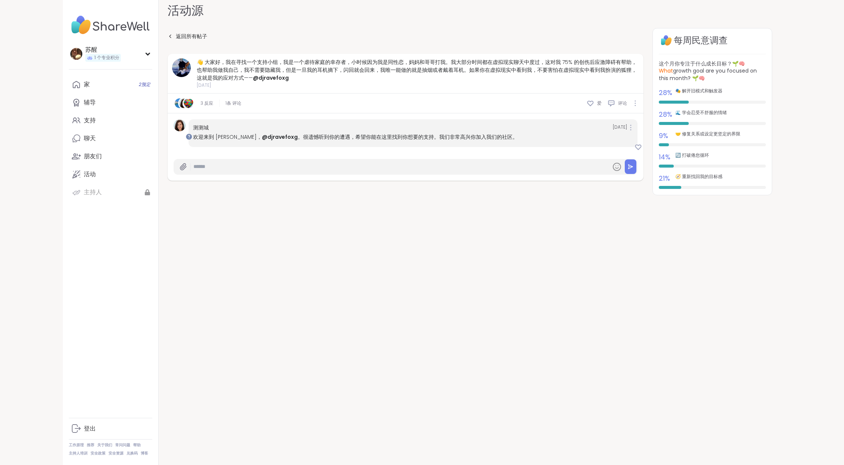
scroll to position [7, 0]
click at [207, 39] on font "返回所有帖子" at bounding box center [191, 35] width 31 height 7
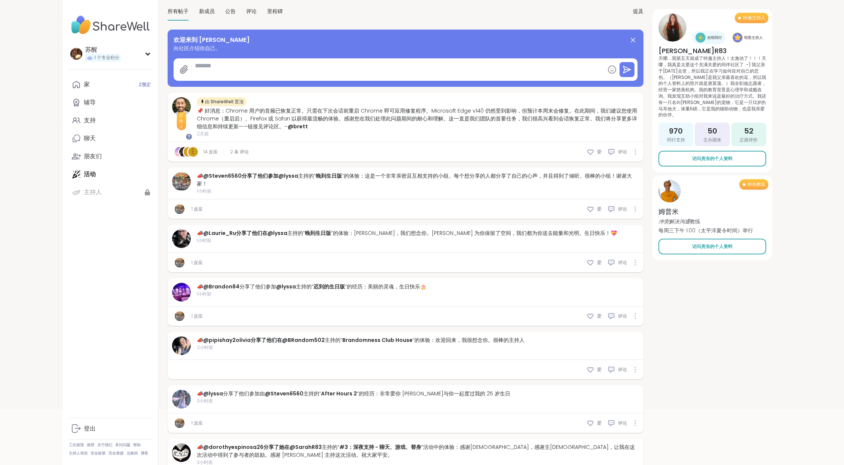
scroll to position [199, 0]
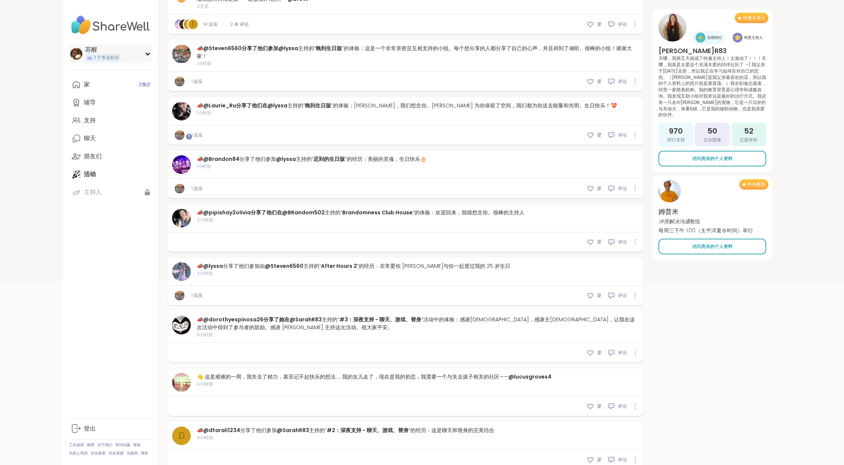
click at [119, 61] on font "1 个专业积分" at bounding box center [106, 57] width 25 height 6
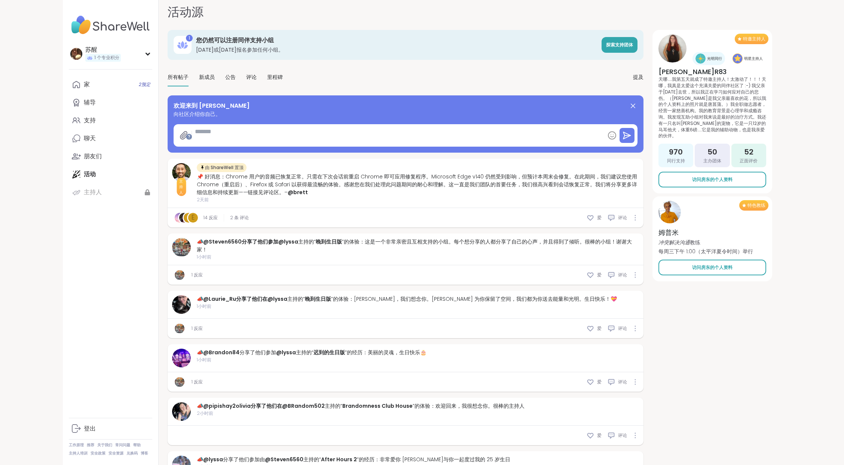
scroll to position [0, 0]
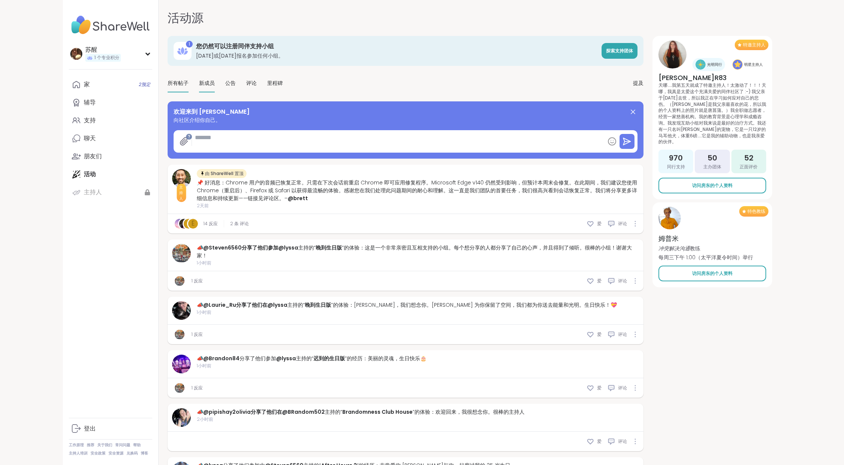
click at [215, 87] on font "新成员" at bounding box center [207, 82] width 16 height 7
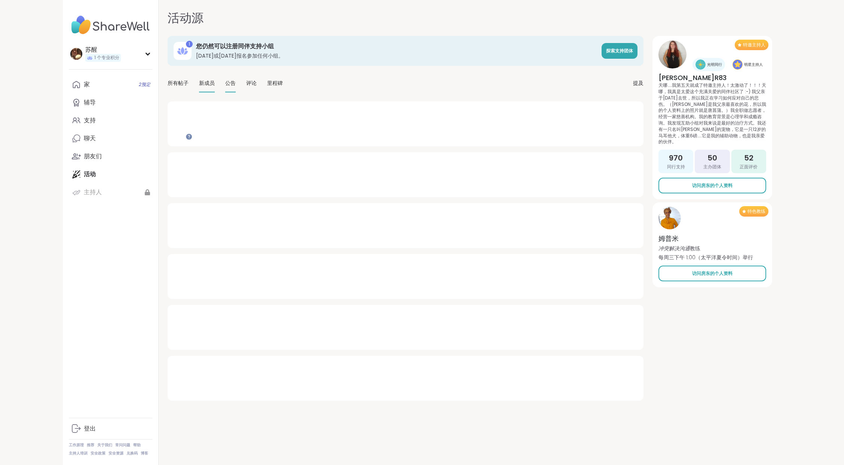
type textarea "*"
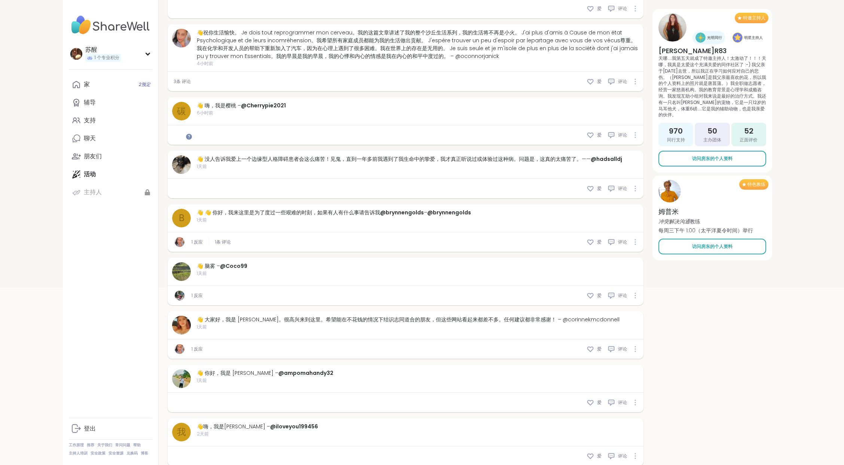
scroll to position [199, 0]
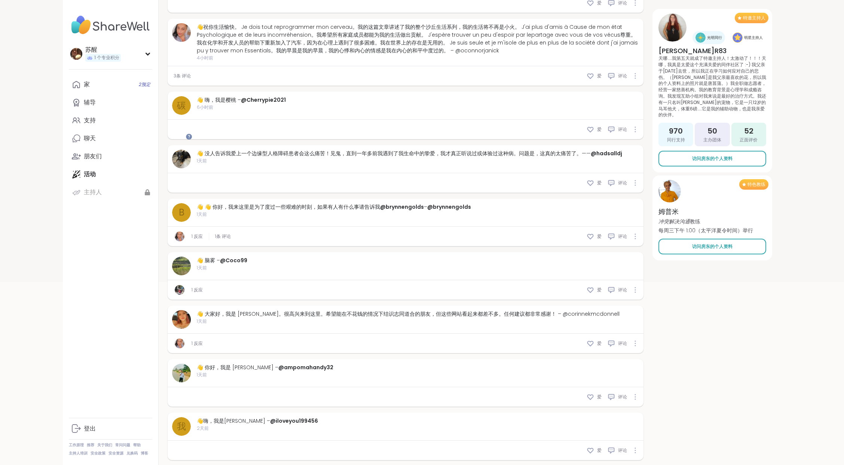
click at [333, 55] on div "👋祝你生活愉快。 Je dois tout reprogrammer mon cerveau。我的这篇文章讲述了我的整个沙丘生活系列，我的生活将不再是小火。 …" at bounding box center [418, 38] width 442 height 31
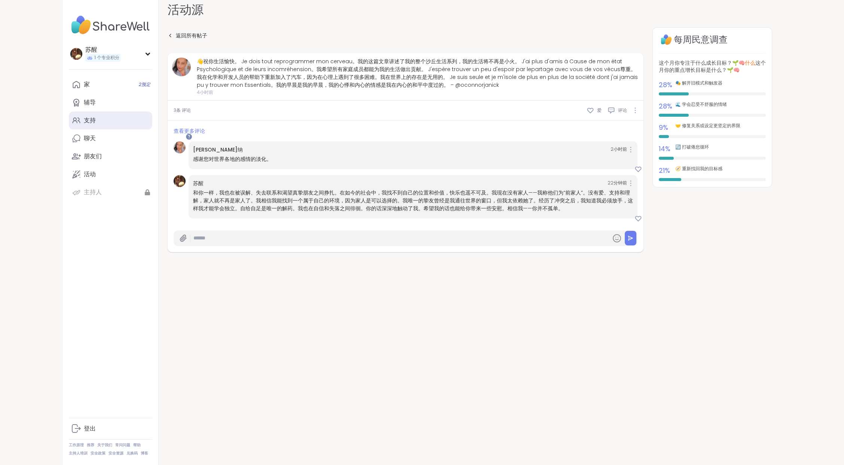
scroll to position [85, 0]
click at [116, 147] on link "聊天" at bounding box center [110, 138] width 83 height 18
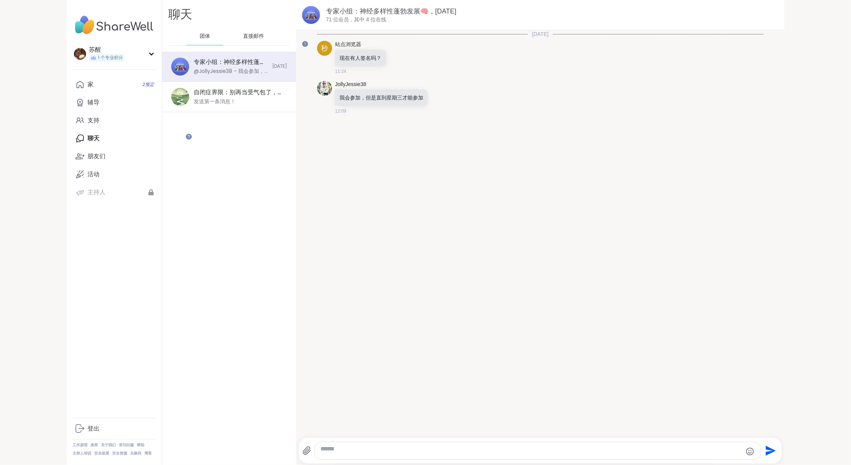
click at [272, 41] on div "直接邮件" at bounding box center [254, 36] width 37 height 18
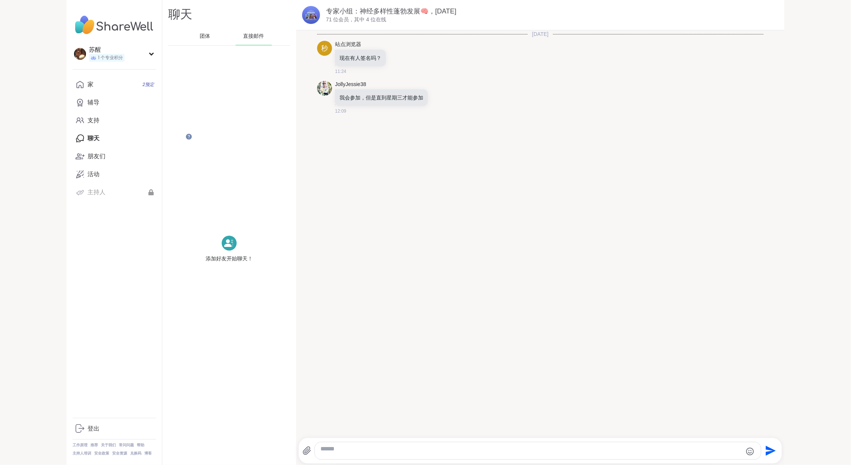
click at [223, 45] on div "团体" at bounding box center [205, 36] width 37 height 18
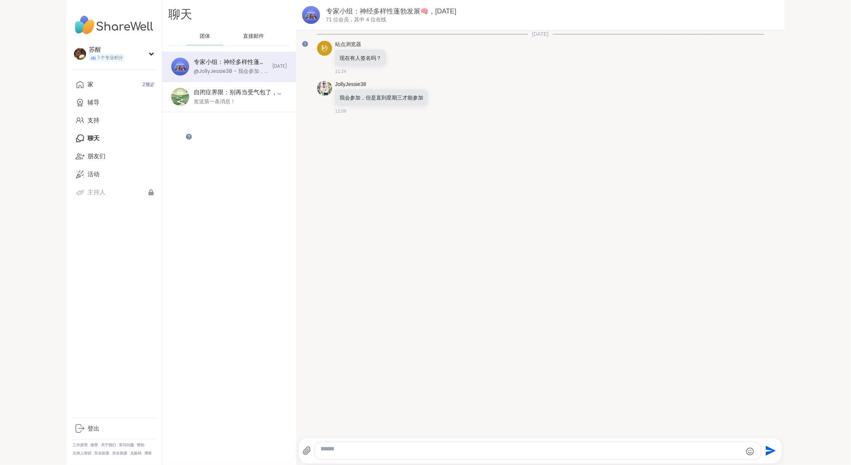
click at [272, 44] on div "直接邮件" at bounding box center [254, 36] width 37 height 18
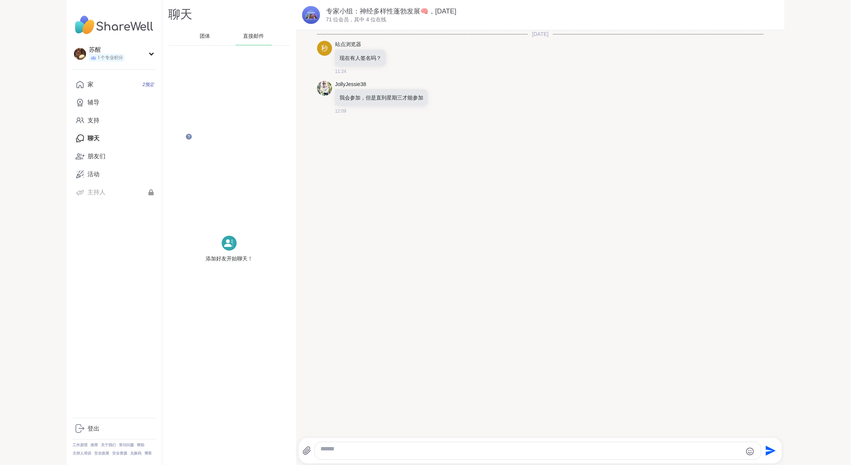
click at [210, 40] on font "团体" at bounding box center [205, 35] width 10 height 7
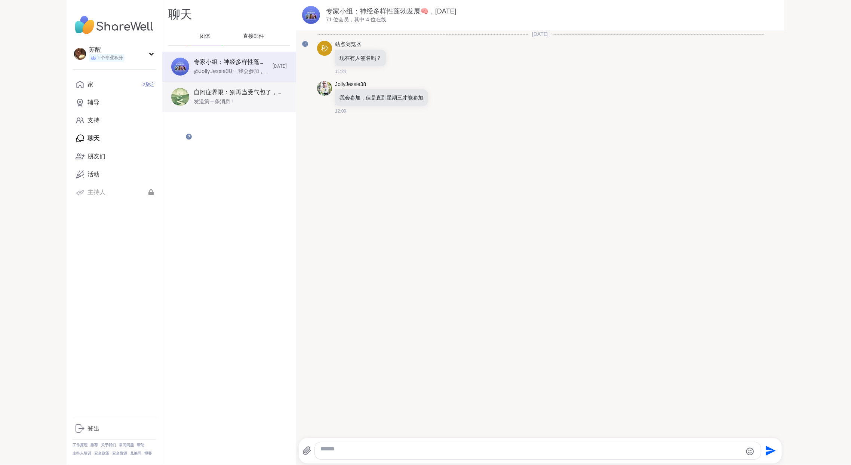
click at [236, 105] on font "发送第一条消息！" at bounding box center [215, 101] width 42 height 7
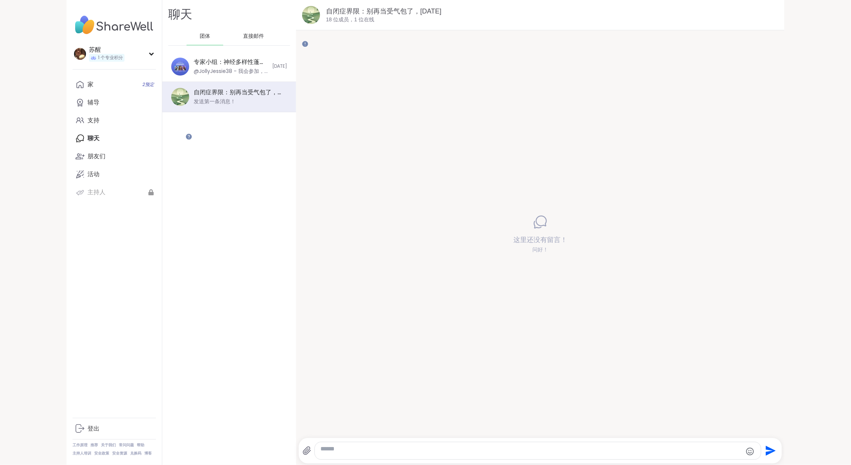
click at [486, 24] on div "自闭症界限：别再当受气包了，[DATE] 18 位 成员， 1 位 在线" at bounding box center [552, 15] width 453 height 17
click at [111, 94] on link "家 2 预定" at bounding box center [114, 85] width 83 height 18
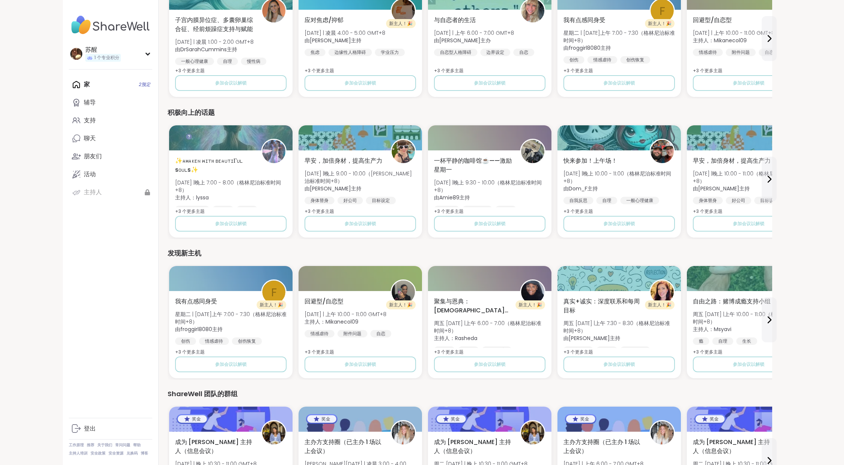
scroll to position [492, 0]
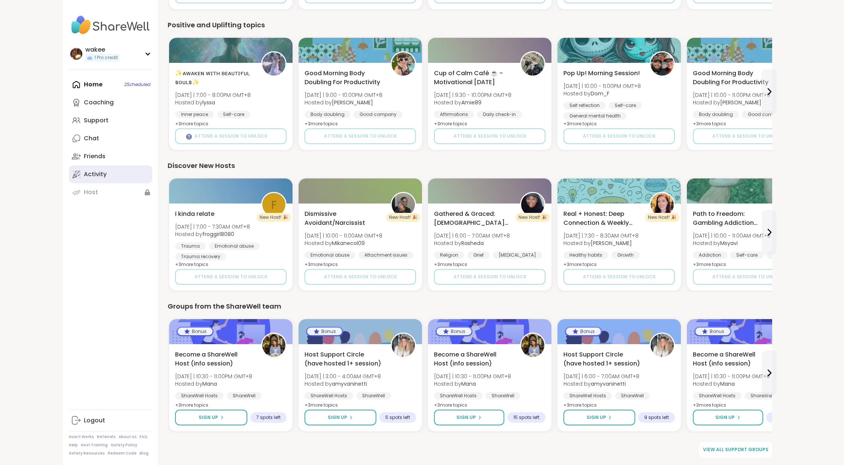
click at [152, 183] on link "Activity" at bounding box center [110, 174] width 83 height 18
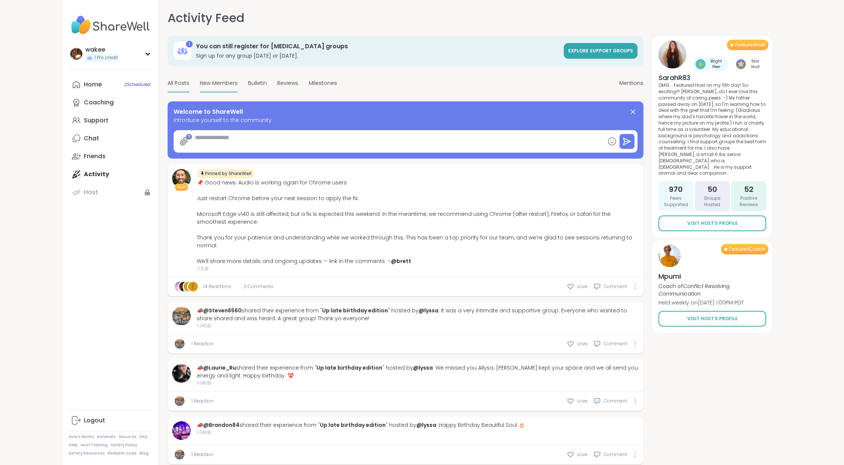
click at [238, 87] on span "New Members" at bounding box center [219, 83] width 38 height 8
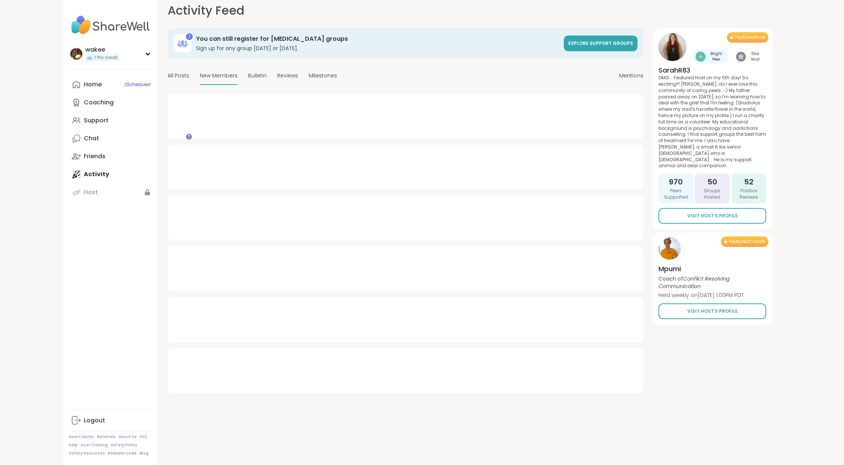
scroll to position [91, 0]
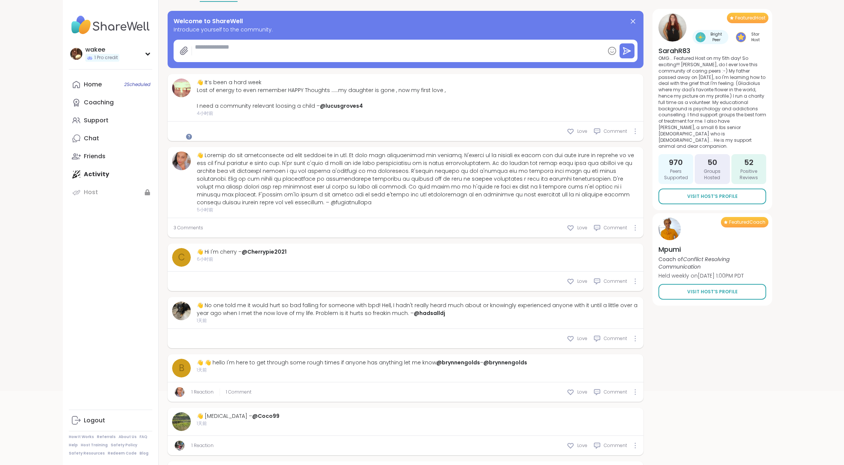
type textarea "*"
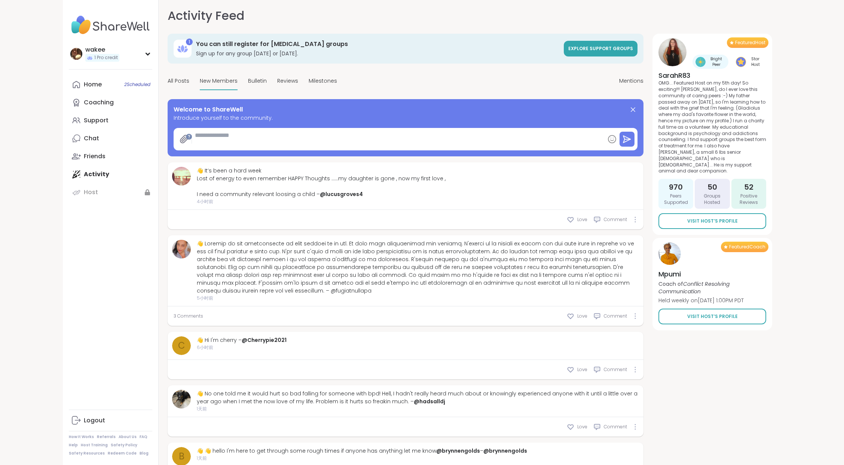
scroll to position [0, 0]
